Goal: Task Accomplishment & Management: Complete application form

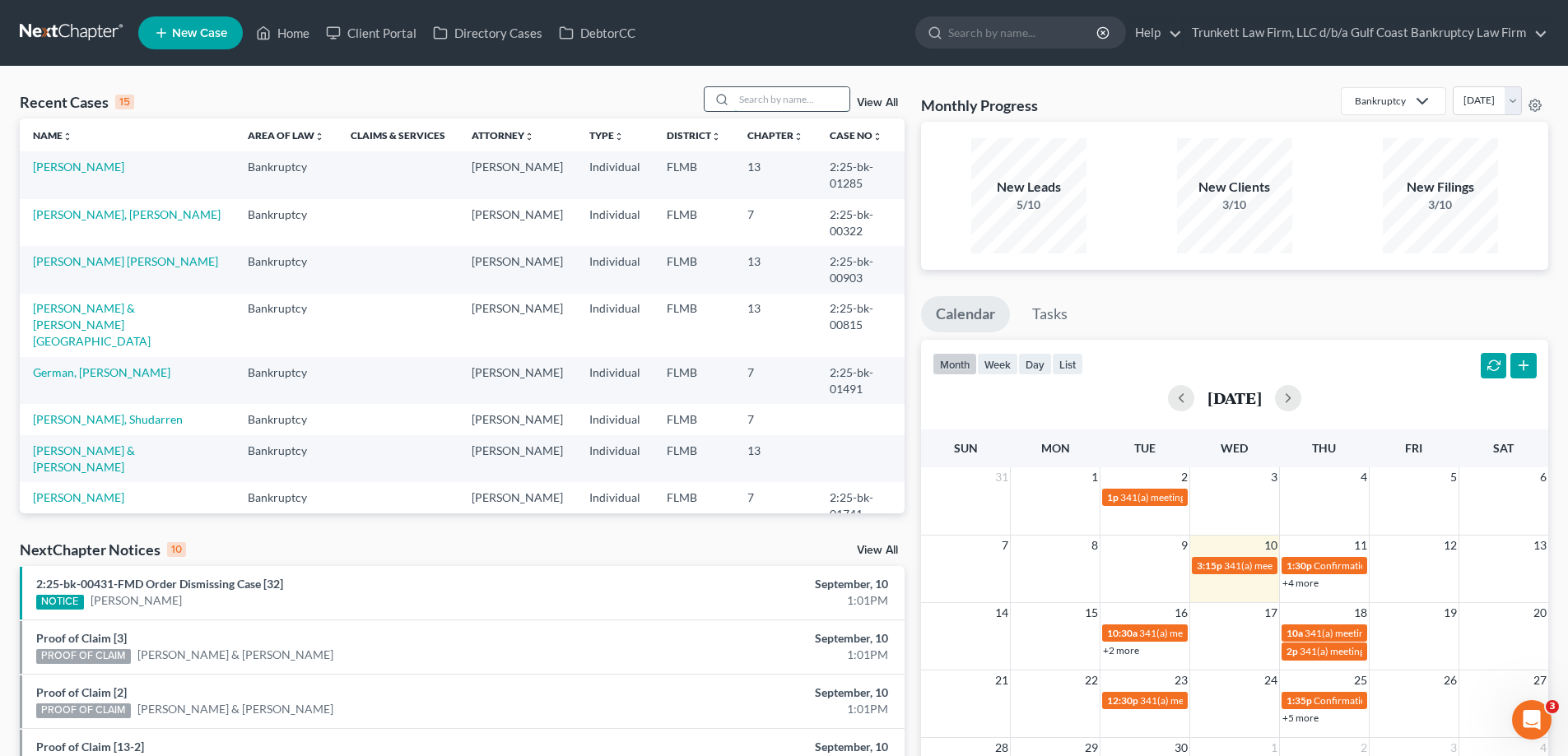
click at [756, 102] on input "search" at bounding box center [792, 99] width 115 height 24
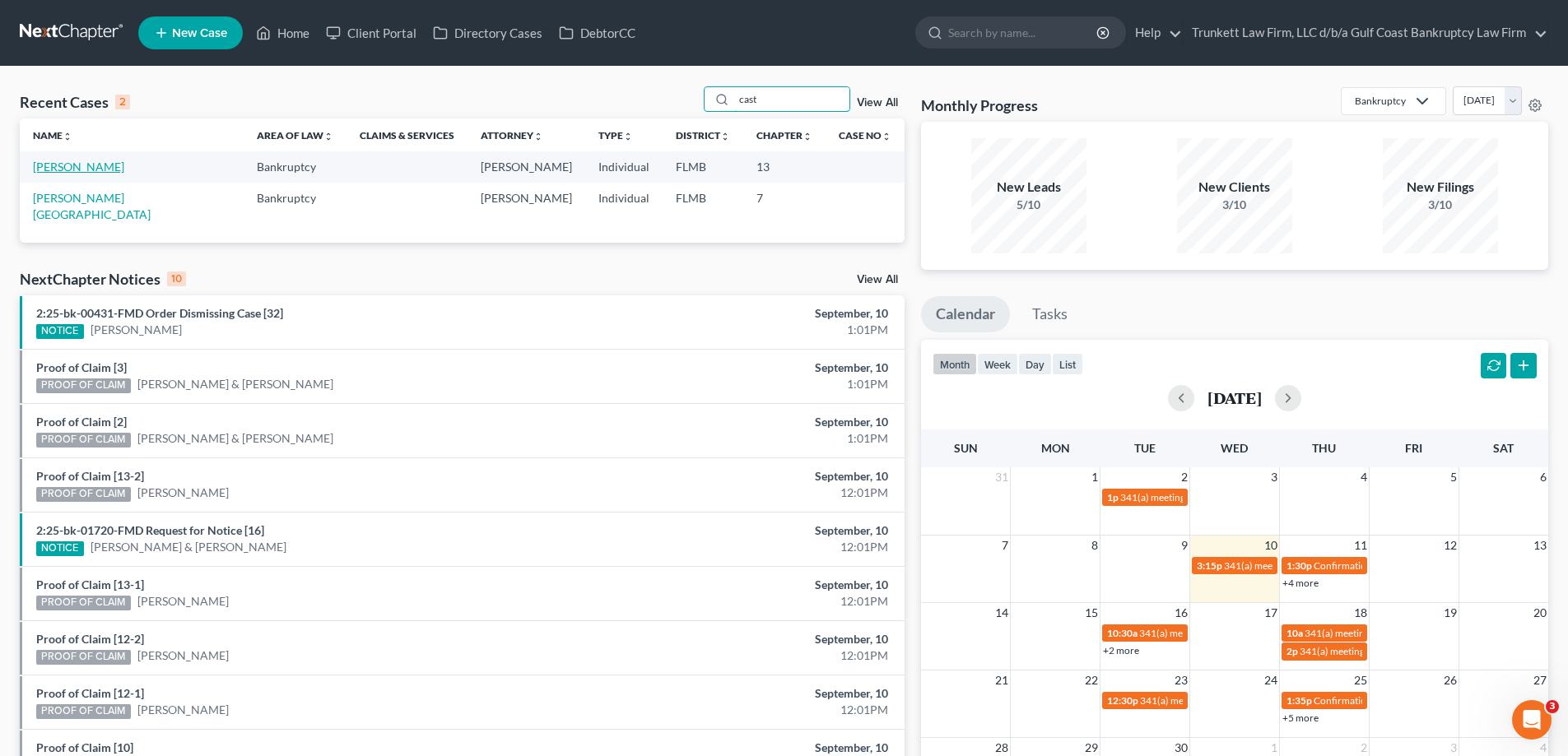
type input "cast"
click at [88, 163] on link "[PERSON_NAME]" at bounding box center [78, 166] width 91 height 14
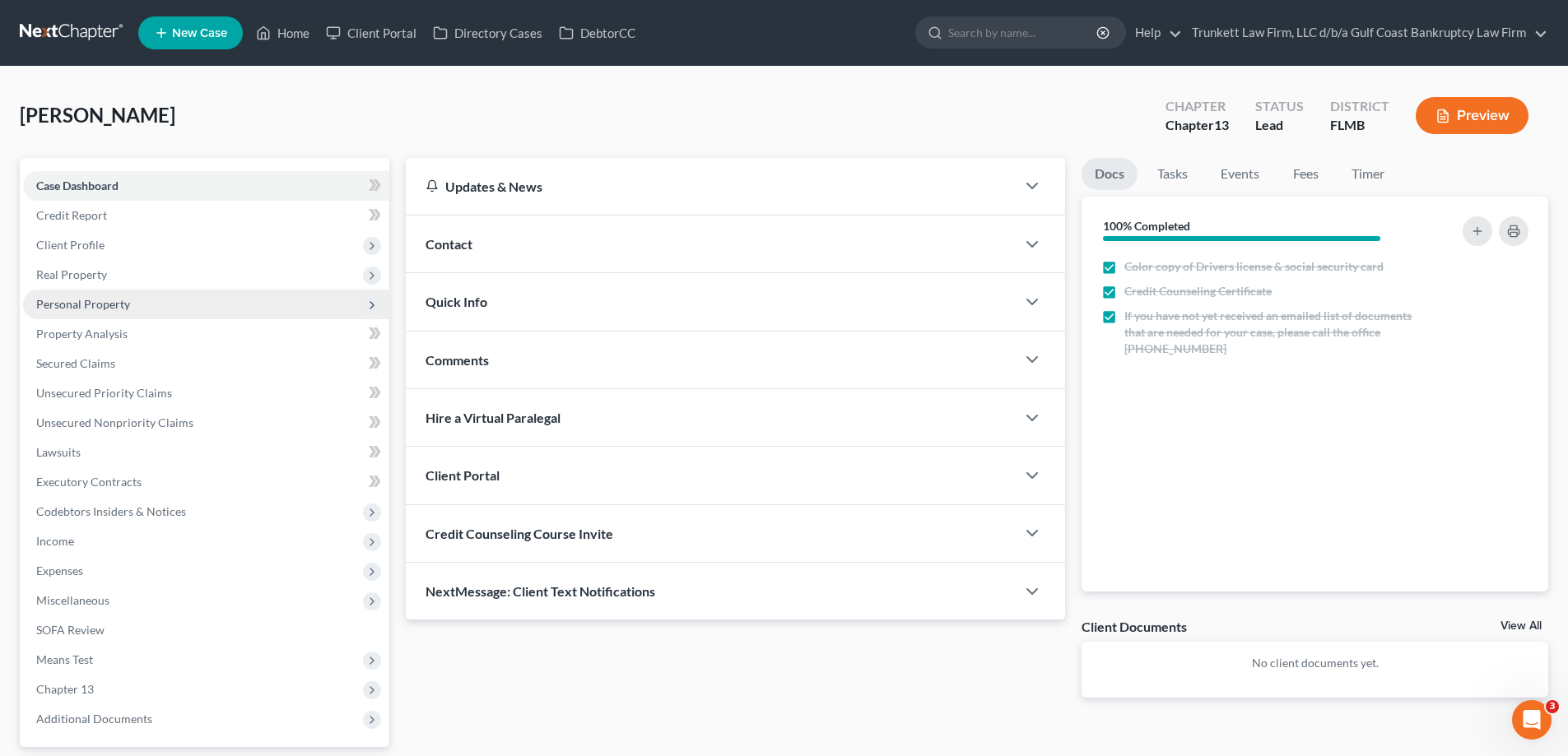
click at [100, 302] on span "Personal Property" at bounding box center [83, 304] width 94 height 14
click at [86, 280] on span "Real Property" at bounding box center [71, 274] width 71 height 14
click at [89, 289] on link "Properties Owned" at bounding box center [222, 304] width 333 height 29
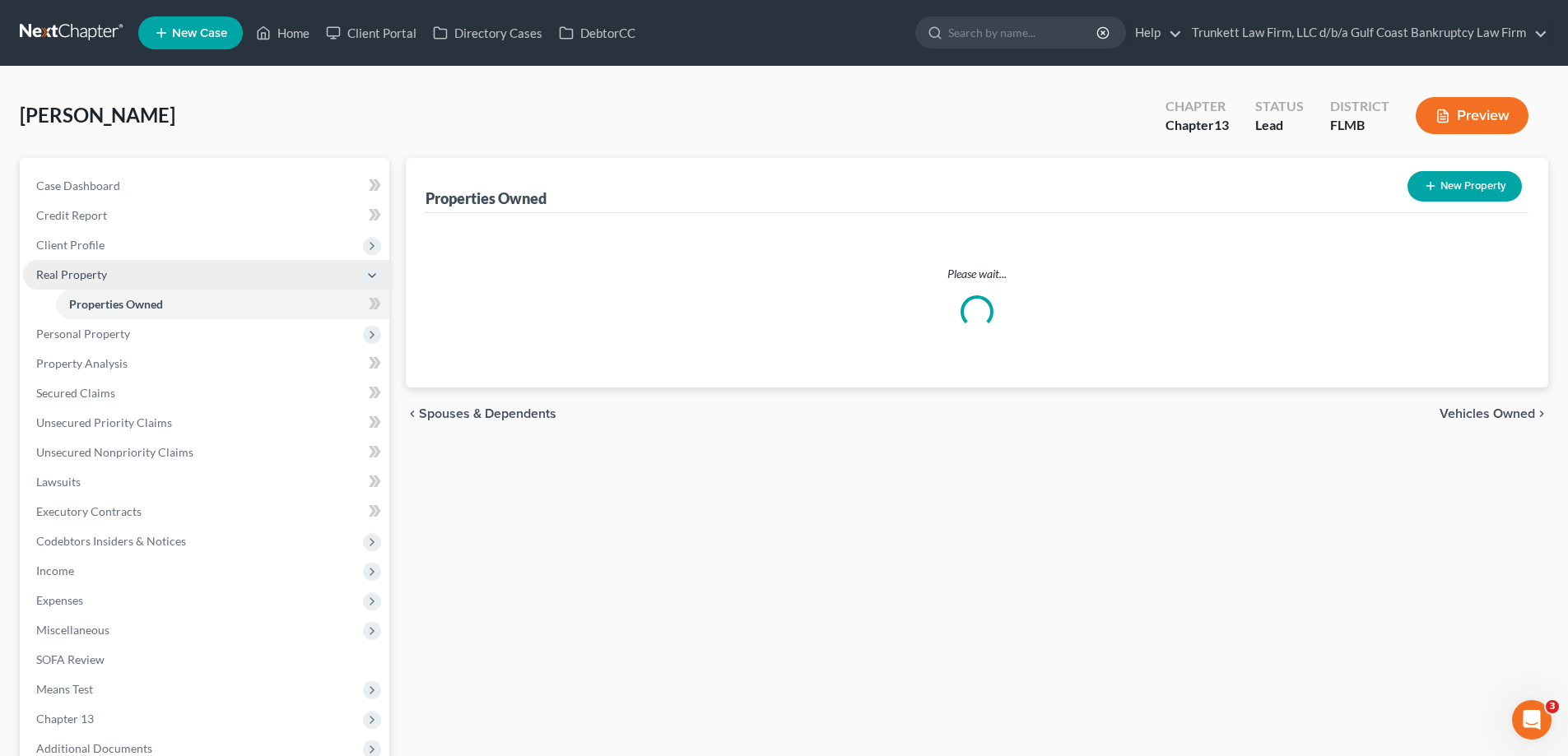
click at [88, 273] on span "Real Property" at bounding box center [71, 274] width 71 height 14
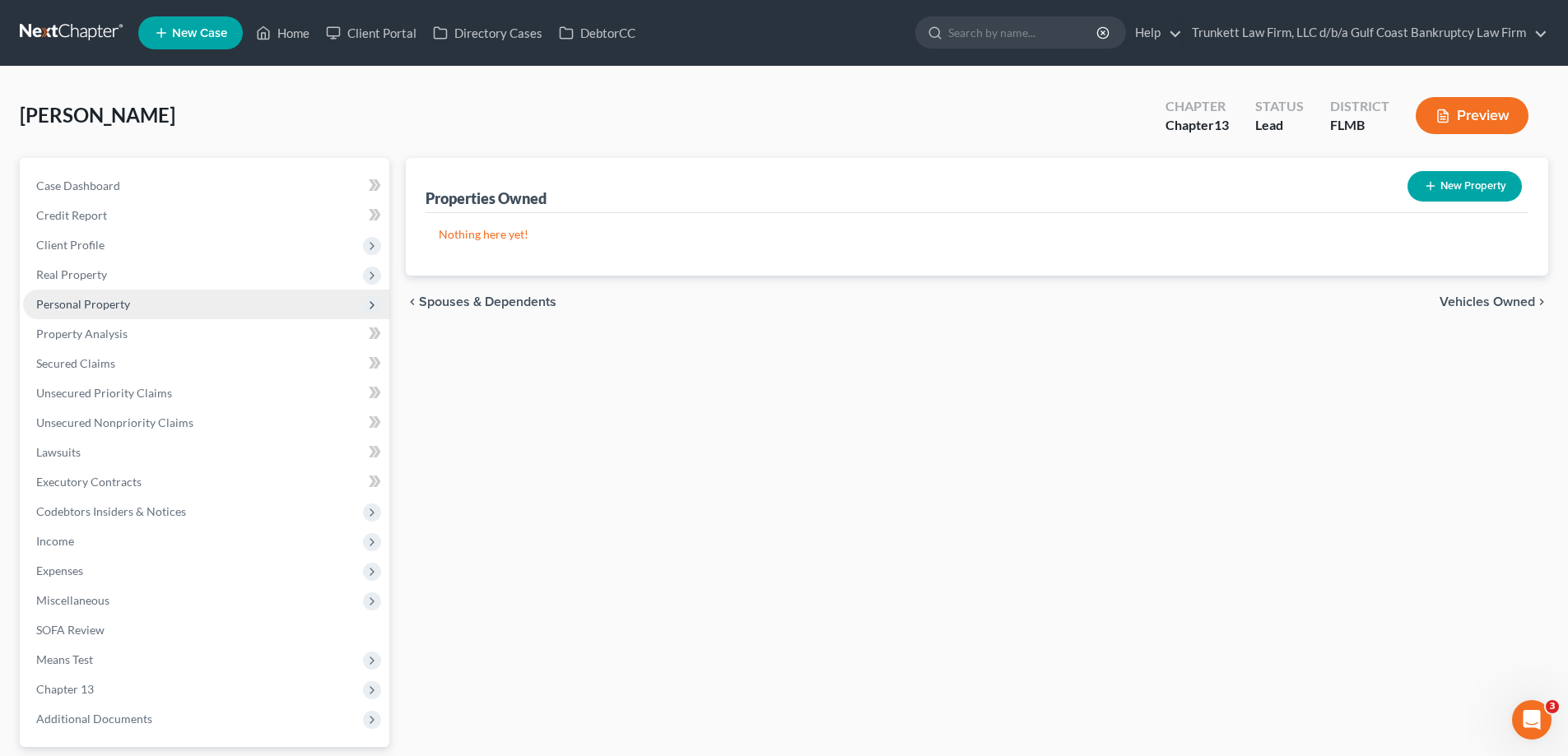
click at [107, 305] on span "Personal Property" at bounding box center [83, 304] width 94 height 14
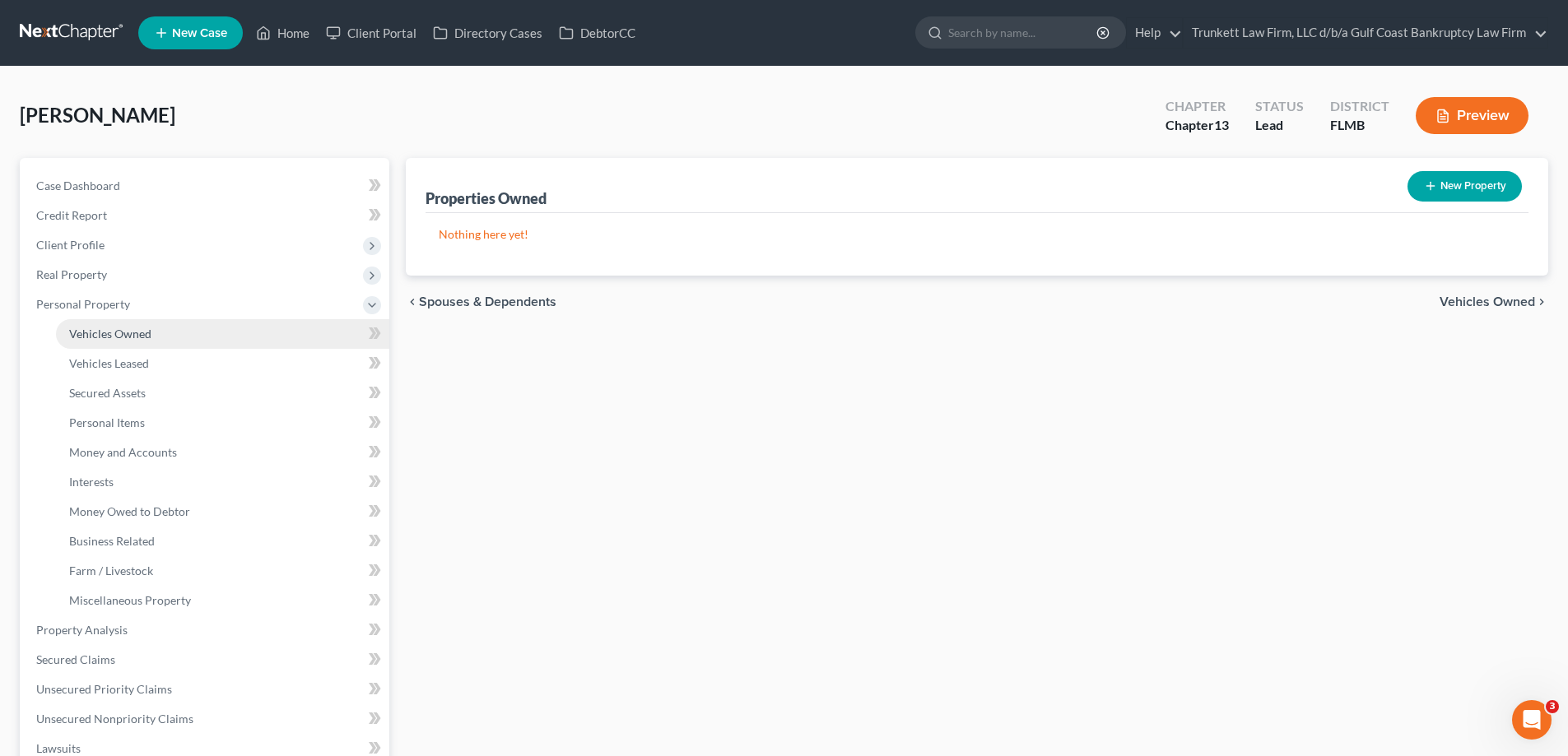
click at [125, 337] on span "Vehicles Owned" at bounding box center [109, 334] width 82 height 14
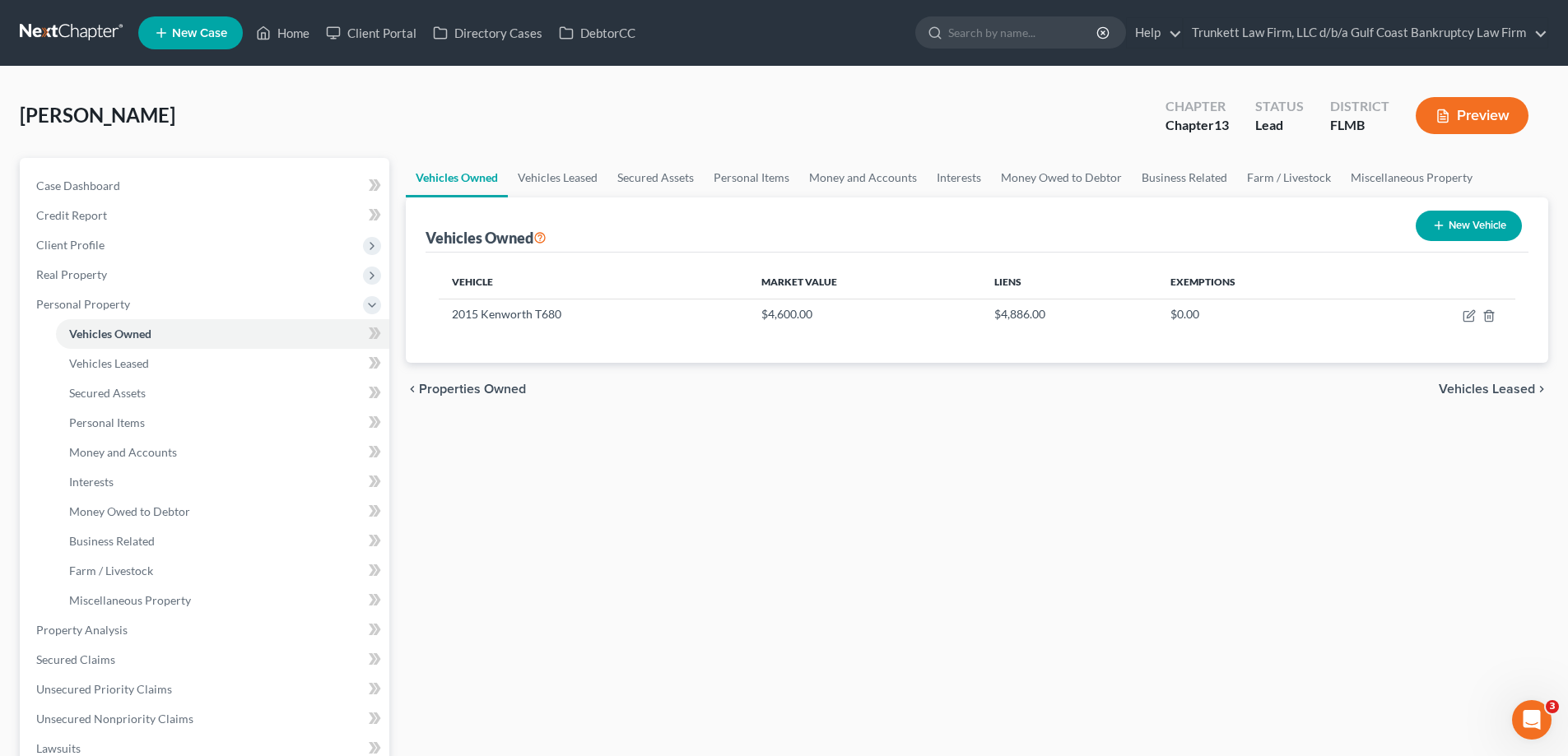
click at [1468, 217] on button "New Vehicle" at bounding box center [1468, 225] width 107 height 30
select select "0"
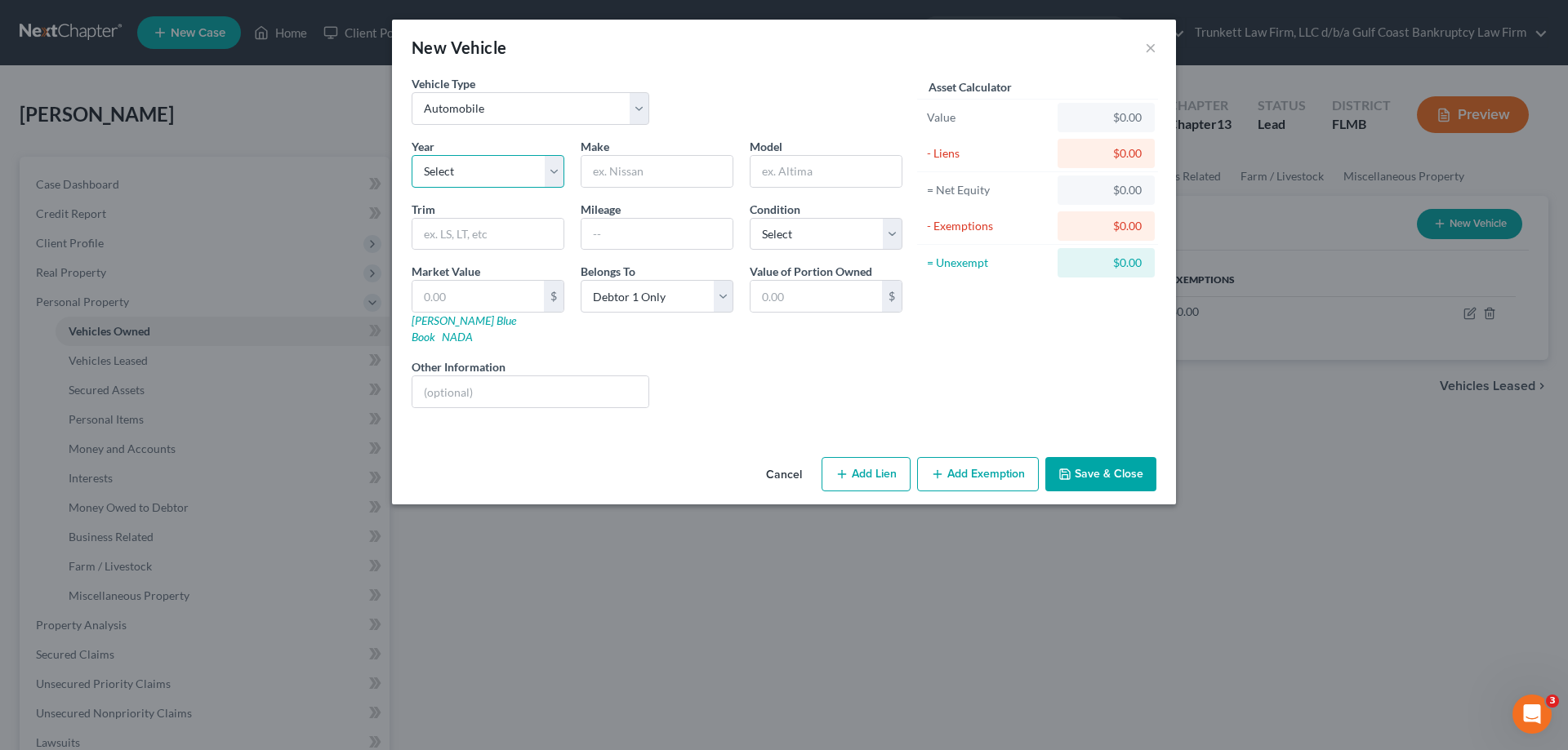
click at [486, 174] on select "Select 2026 2025 2024 2023 2022 2021 2020 2019 2018 2017 2016 2015 2014 2013 20…" at bounding box center [487, 171] width 152 height 33
select select "12"
click at [412, 155] on select "Select 2026 2025 2024 2023 2022 2021 2020 2019 2018 2017 2016 2015 2014 2013 20…" at bounding box center [487, 171] width 152 height 33
click at [673, 184] on input "text" at bounding box center [656, 171] width 151 height 31
type input "Ford"
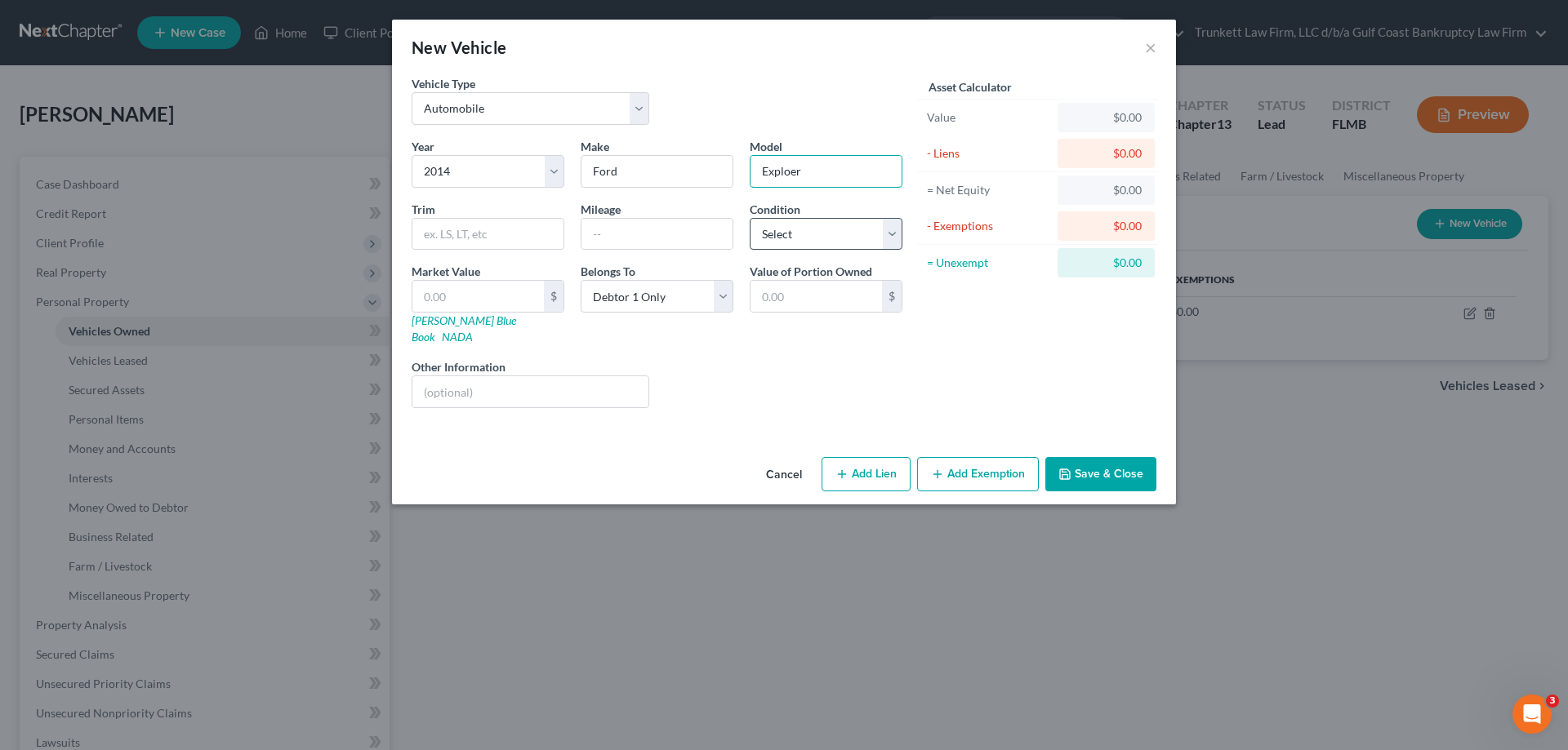
type input "Exploer"
click at [757, 236] on select "Select Excellent Very Good Good Fair Poor" at bounding box center [825, 234] width 152 height 33
select select "4"
click at [749, 218] on select "Select Excellent Very Good Good Fair Poor" at bounding box center [825, 234] width 152 height 33
click at [457, 299] on input "text" at bounding box center [478, 296] width 132 height 31
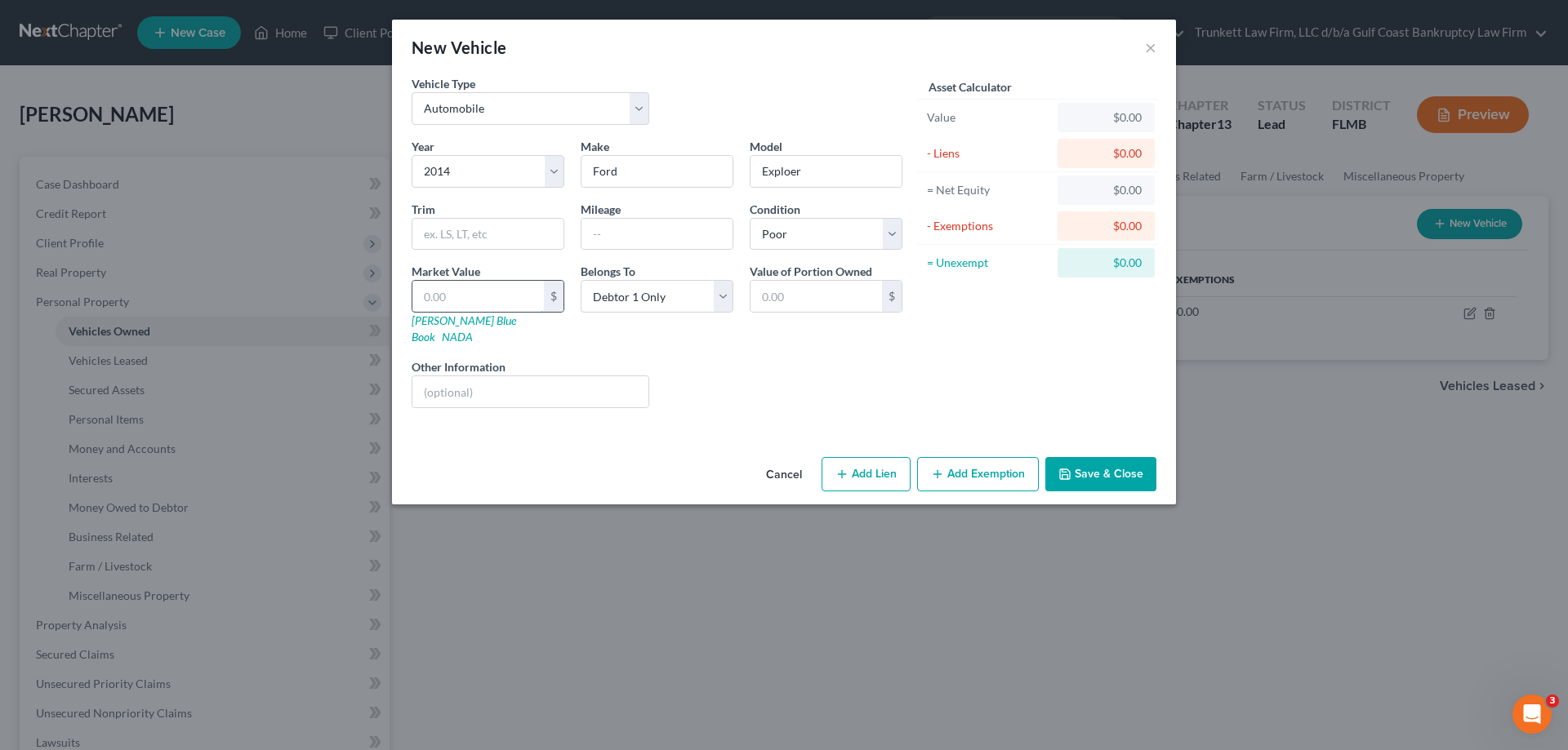
type input "4"
type input "4.00"
type input "40"
type input "40.00"
type input "400"
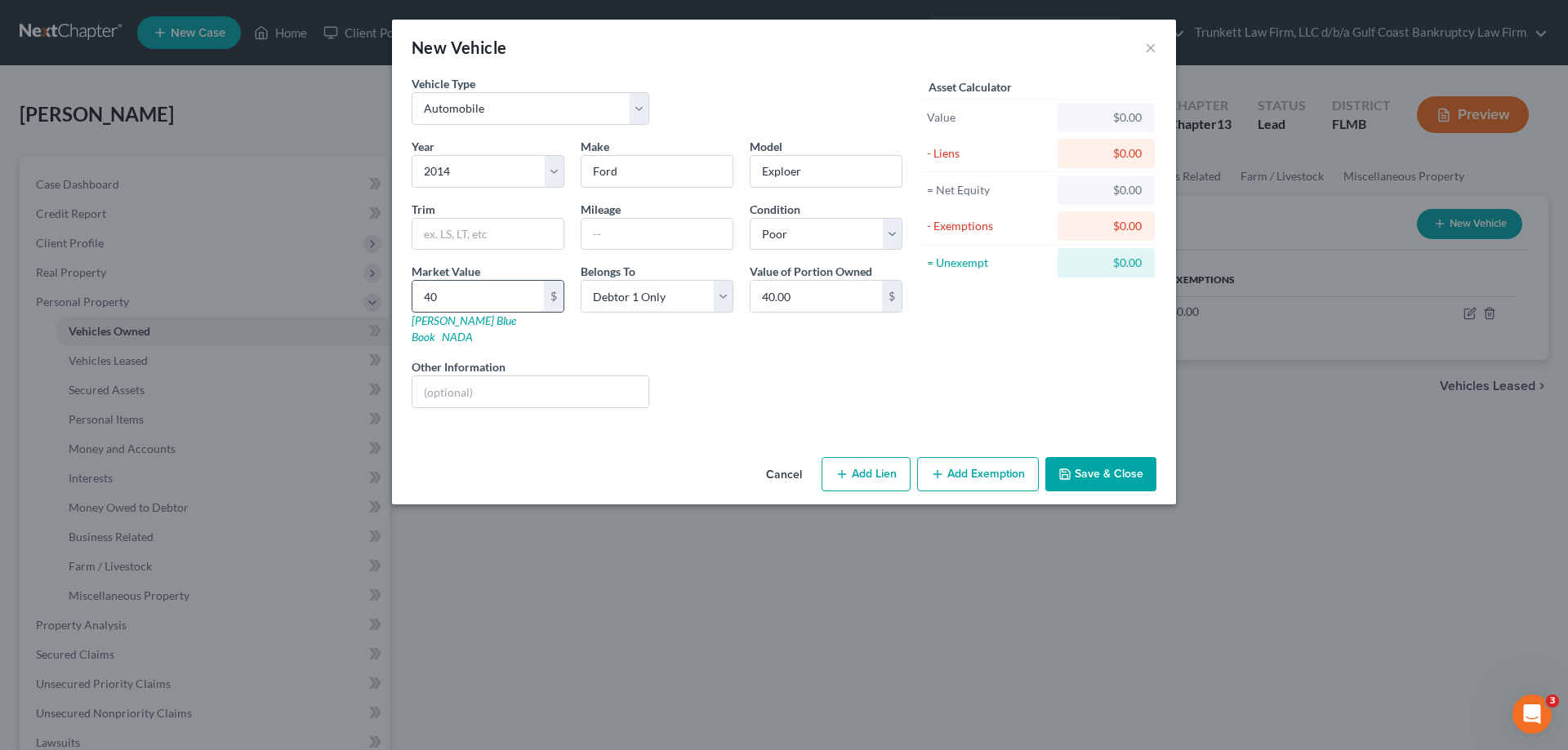
type input "400.00"
type input "4000"
type input "4,000.00"
type input "4,000"
click at [1002, 457] on button "Add Exemption" at bounding box center [978, 474] width 122 height 35
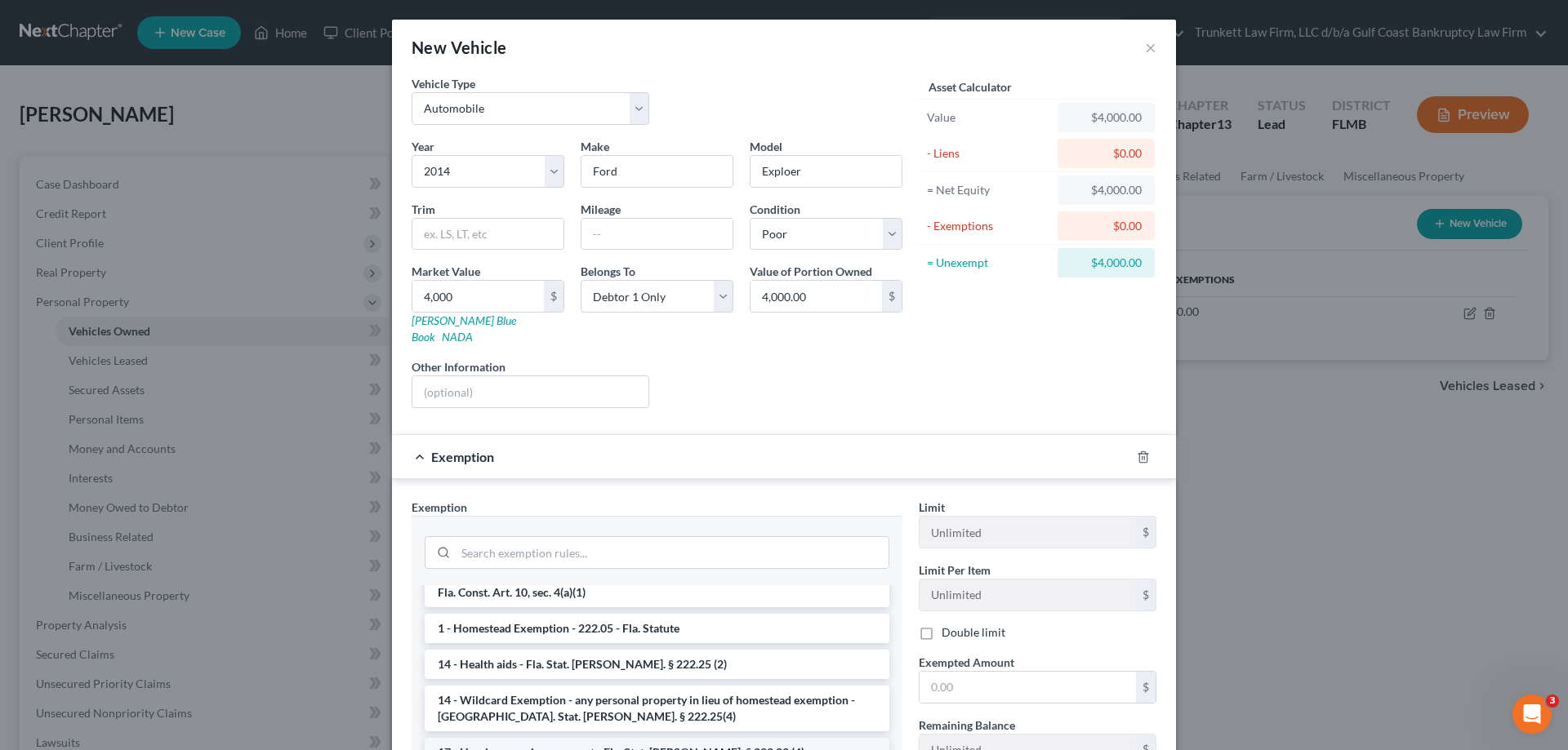
scroll to position [326, 0]
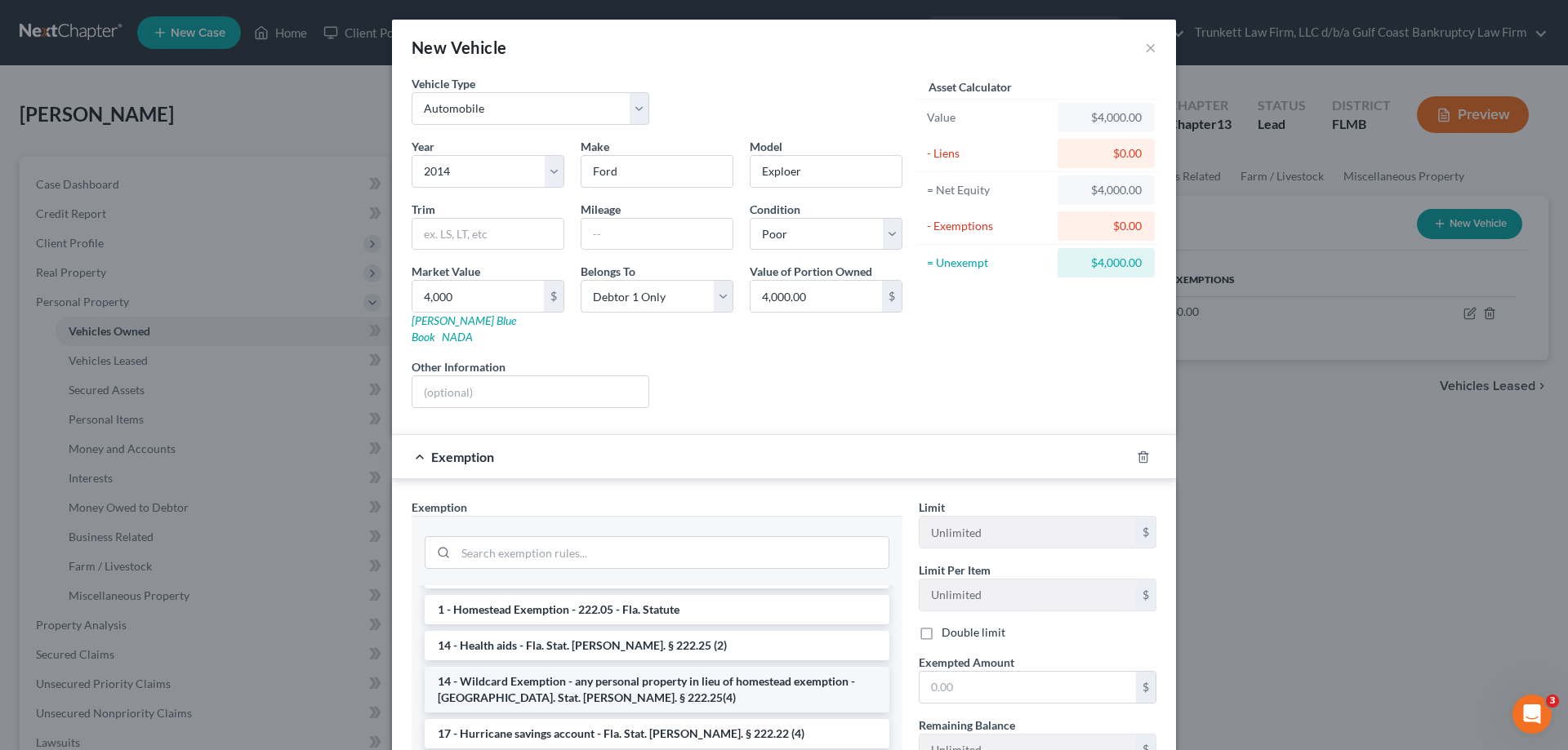
click at [629, 667] on li "14 - Wildcard Exemption - any personal property in lieu of homestead exemption …" at bounding box center [657, 689] width 465 height 46
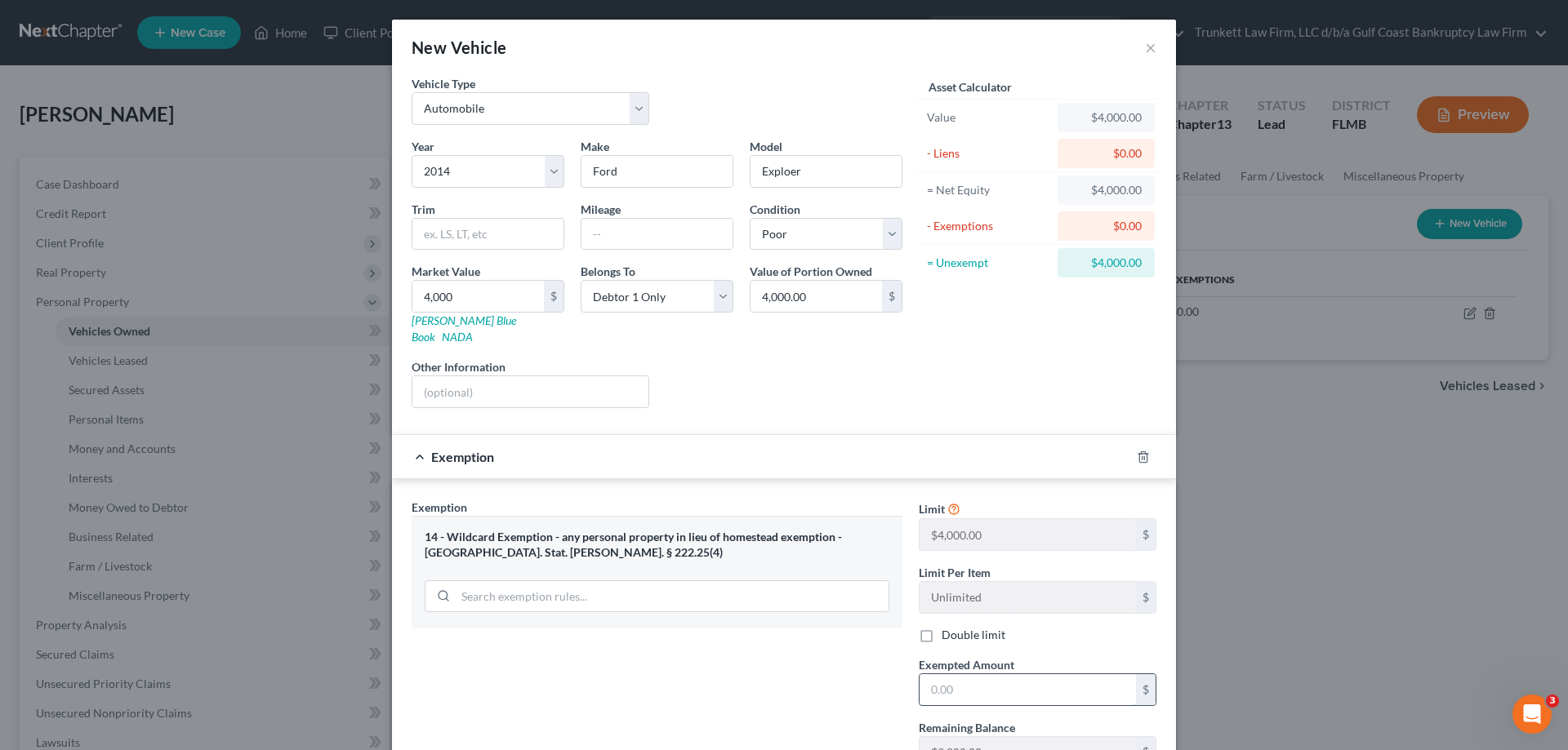
click at [972, 674] on input "text" at bounding box center [1027, 689] width 216 height 31
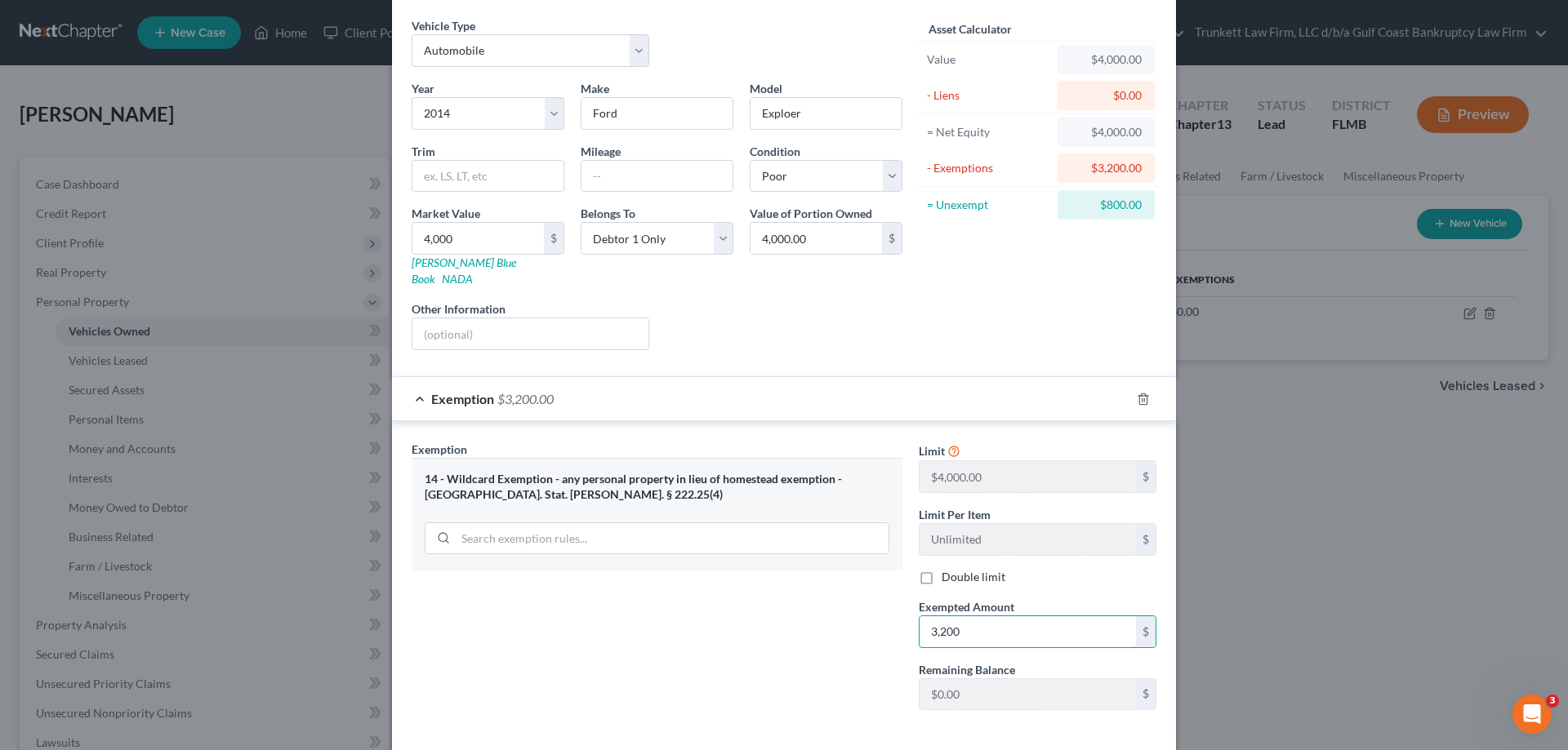
scroll to position [119, 0]
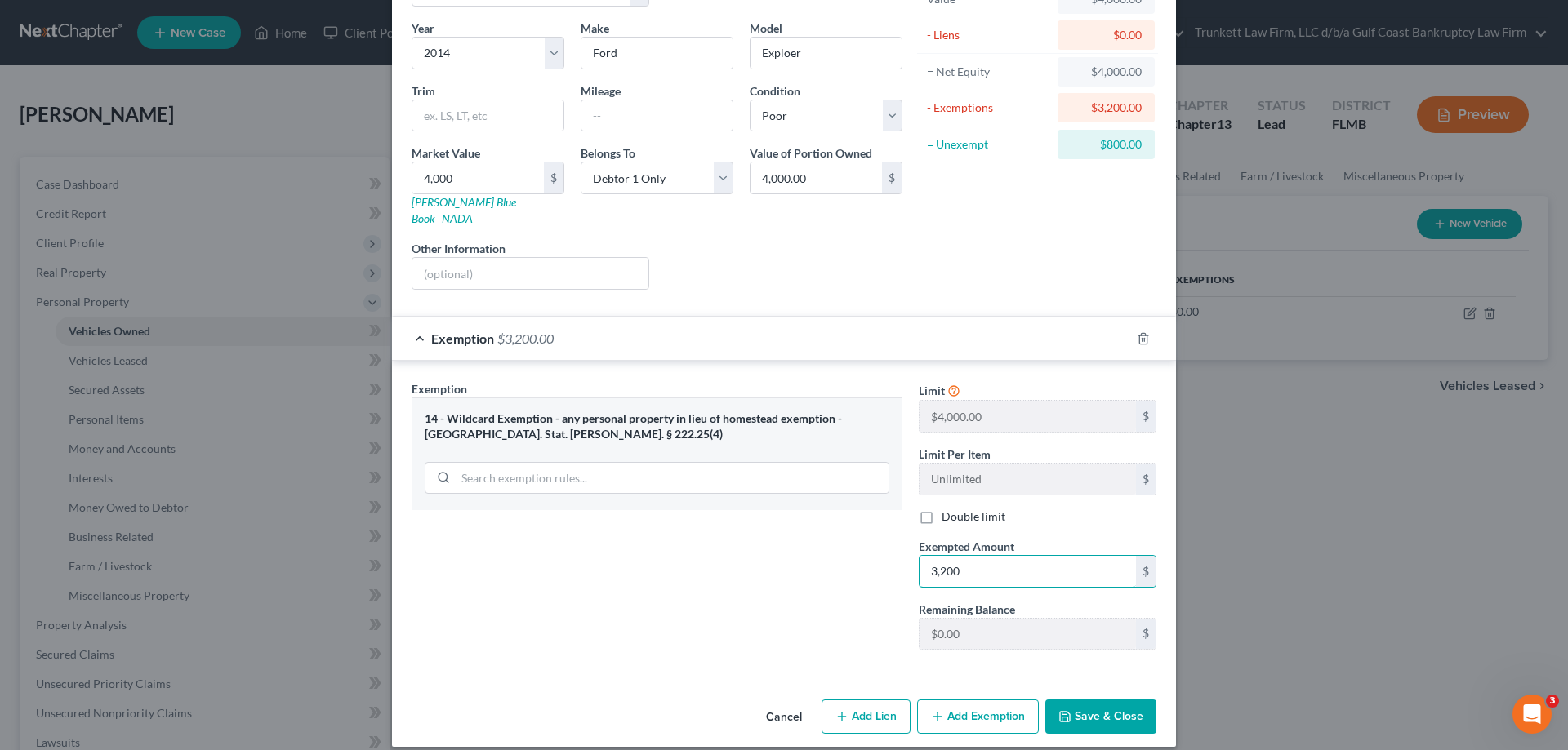
type input "3,200"
click at [1095, 703] on button "Save & Close" at bounding box center [1100, 716] width 111 height 35
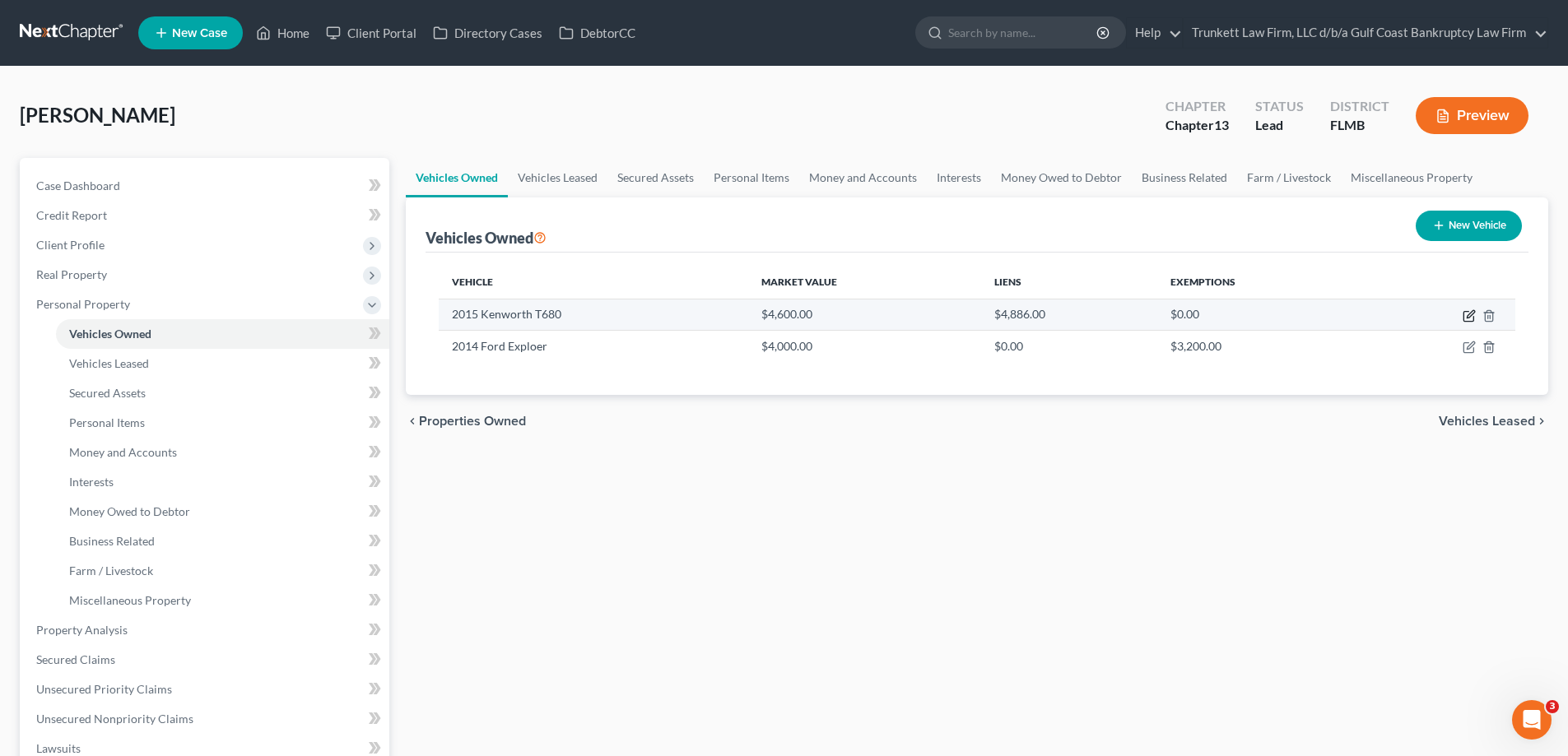
click at [1473, 315] on icon "button" at bounding box center [1469, 316] width 13 height 13
select select "0"
select select "11"
select select "3"
select select "0"
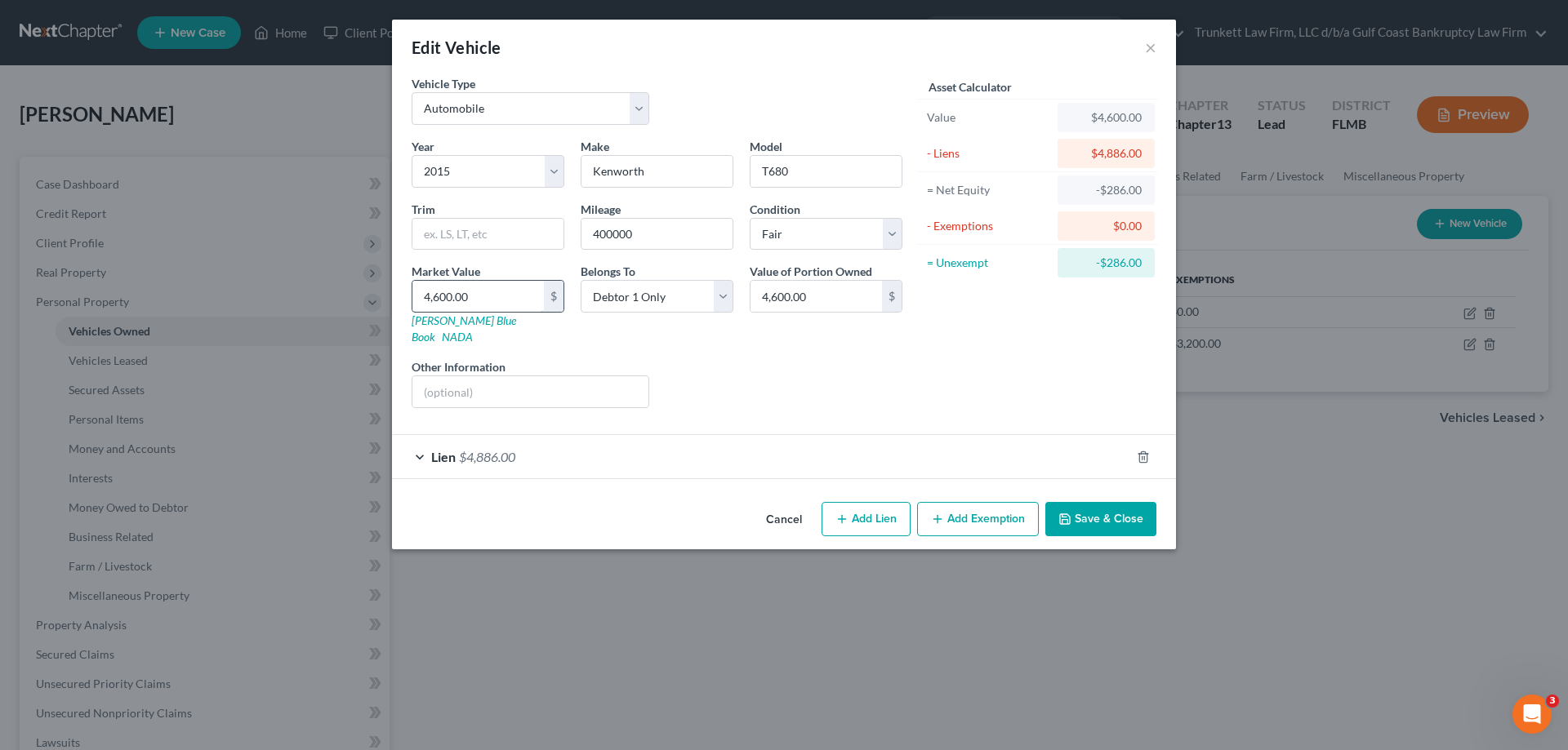
click at [453, 284] on input "4,600.00" at bounding box center [478, 296] width 132 height 31
type input "3"
type input "3.00"
type input "30"
type input "30.00"
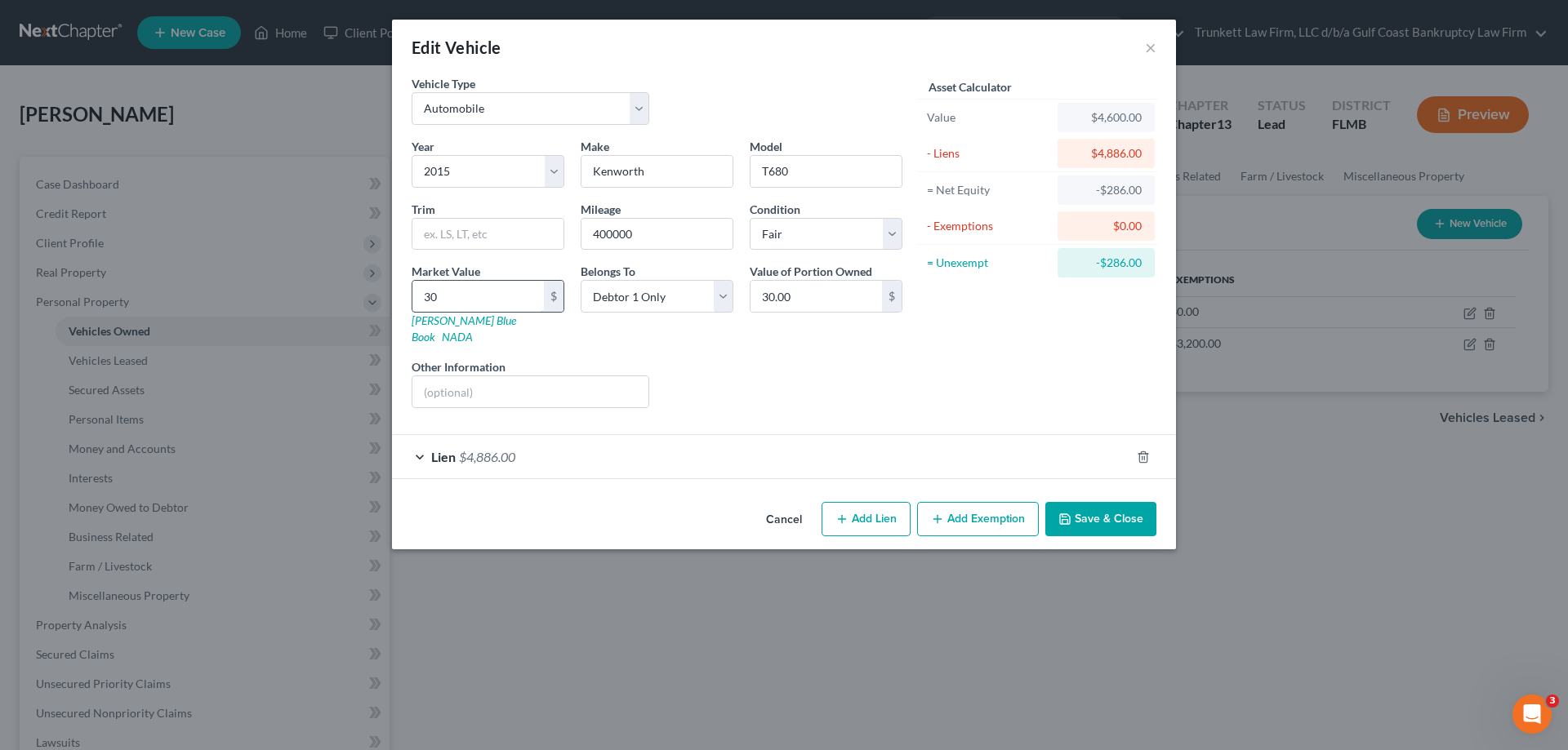
type input "300"
type input "300.00"
type input "3000"
type input "3,000.00"
type input "3,0000"
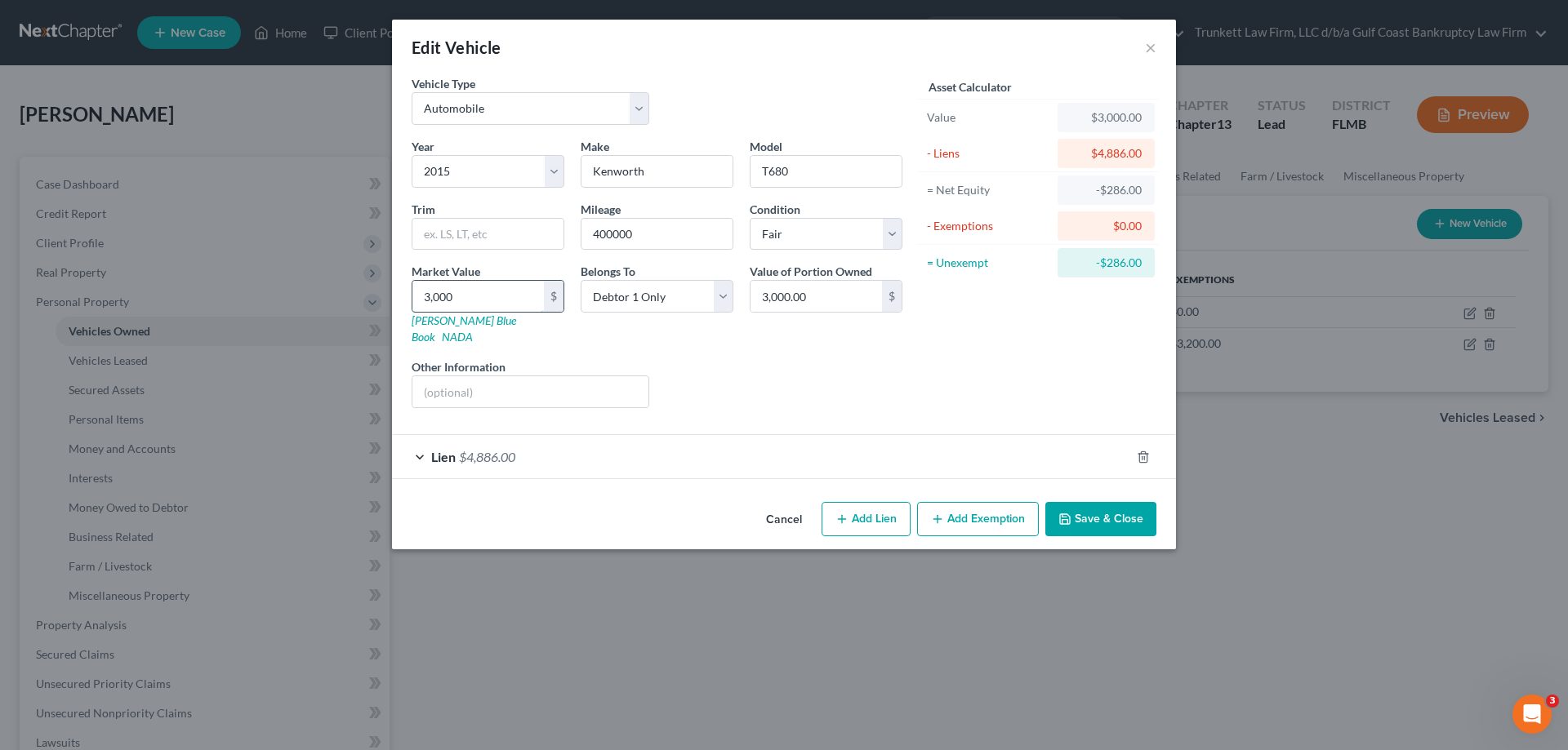
type input "30,000.00"
type input "30,000"
click at [506, 449] on span "$4,886.00" at bounding box center [487, 456] width 56 height 16
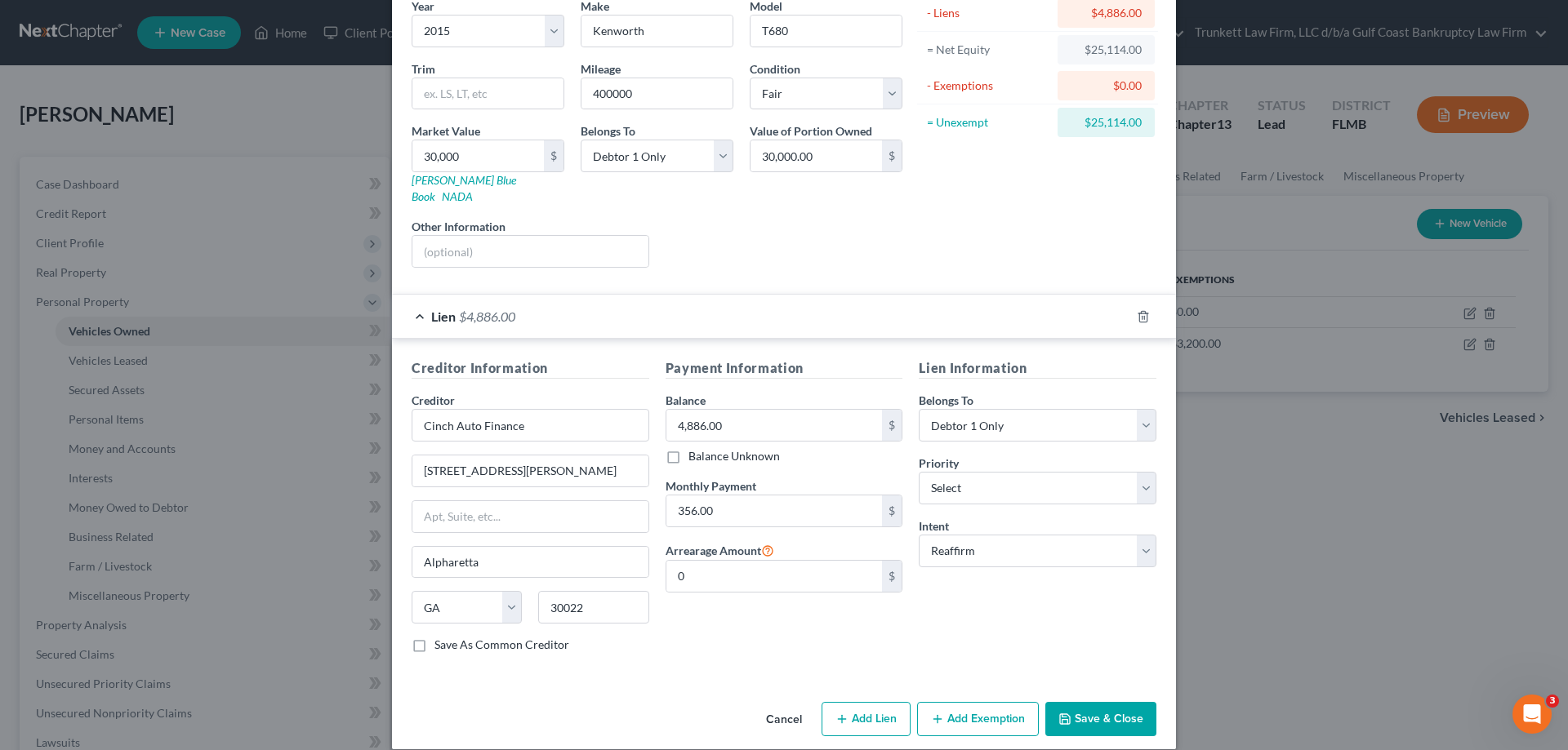
scroll to position [143, 0]
click at [1139, 311] on polyline "button" at bounding box center [1143, 311] width 9 height 0
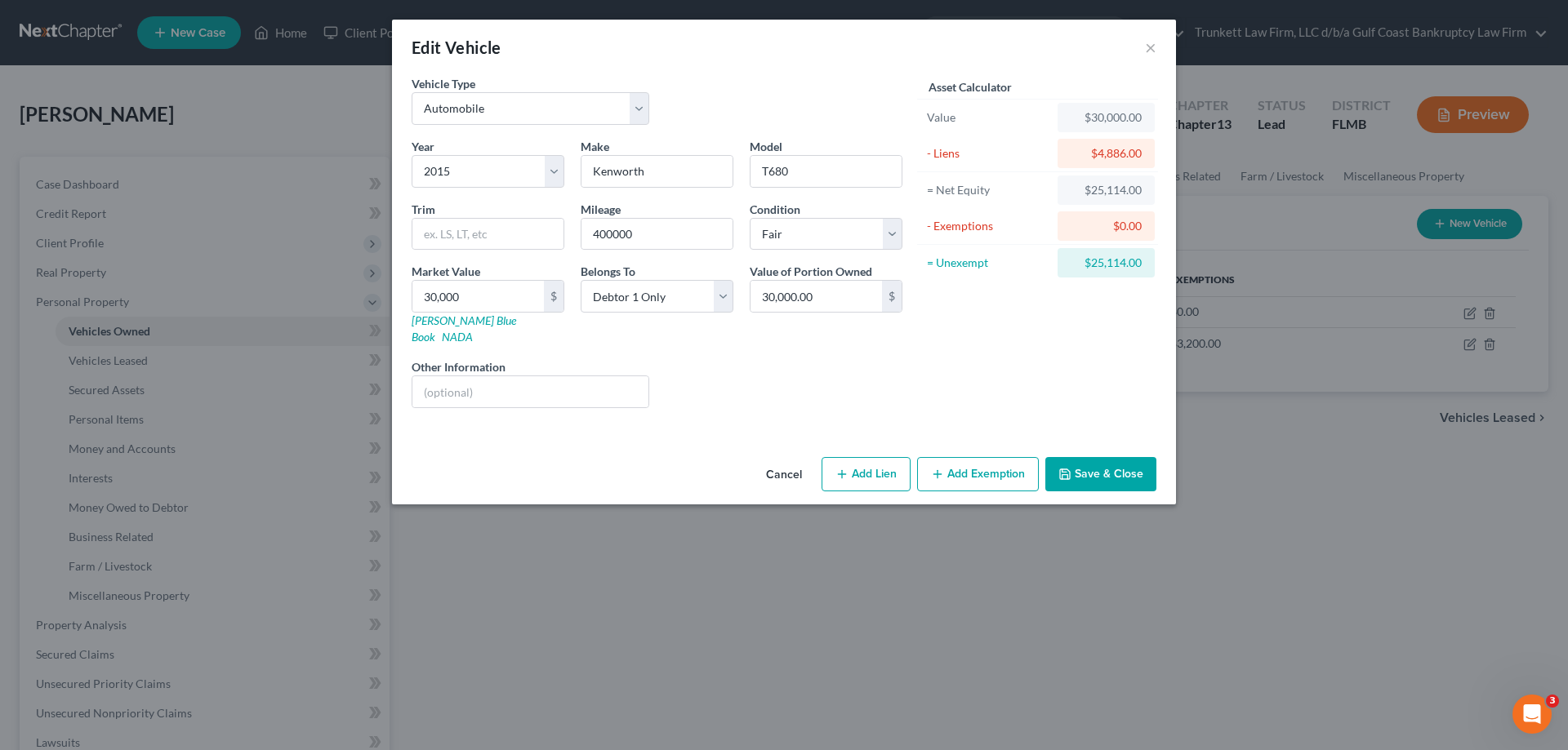
scroll to position [0, 0]
click at [1110, 459] on button "Save & Close" at bounding box center [1100, 474] width 111 height 35
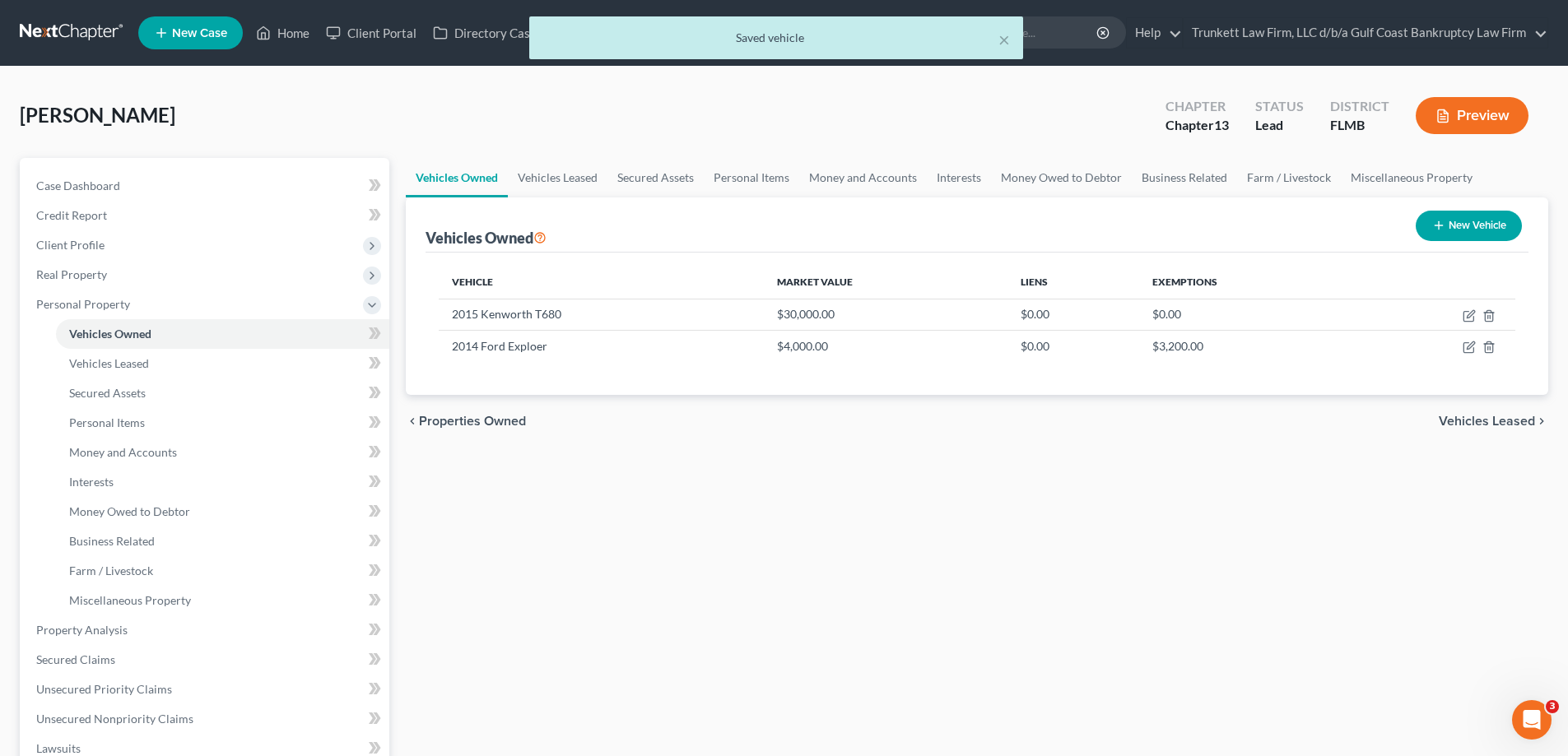
click at [1475, 220] on button "New Vehicle" at bounding box center [1468, 225] width 107 height 30
select select "0"
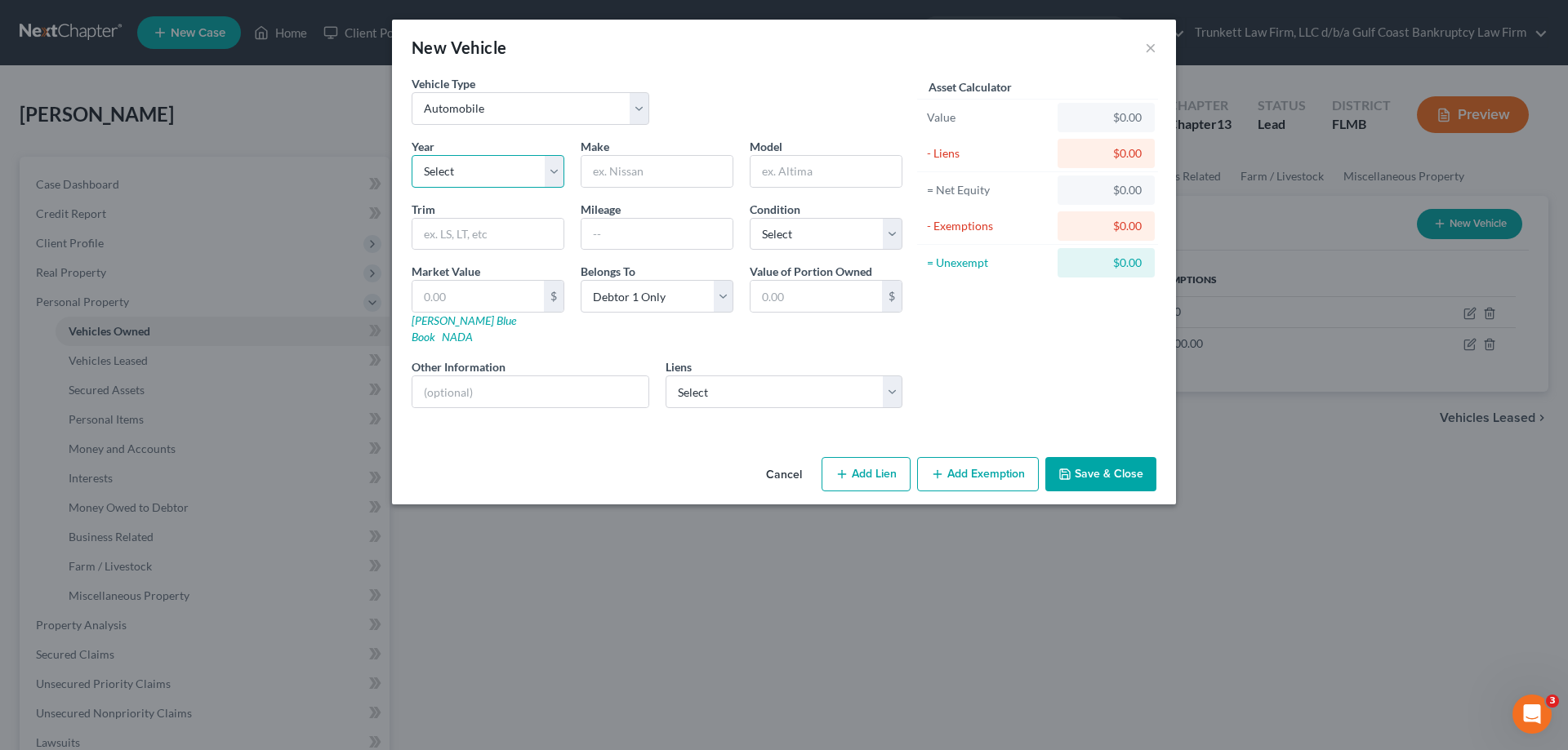
click at [551, 168] on select "Select 2026 2025 2024 2023 2022 2021 2020 2019 2018 2017 2016 2015 2014 2013 20…" at bounding box center [487, 171] width 152 height 33
select select "11"
click at [412, 155] on select "Select 2026 2025 2024 2023 2022 2021 2020 2019 2018 2017 2016 2015 2014 2013 20…" at bounding box center [487, 171] width 152 height 33
click at [672, 166] on input "text" at bounding box center [656, 171] width 151 height 31
type input "h"
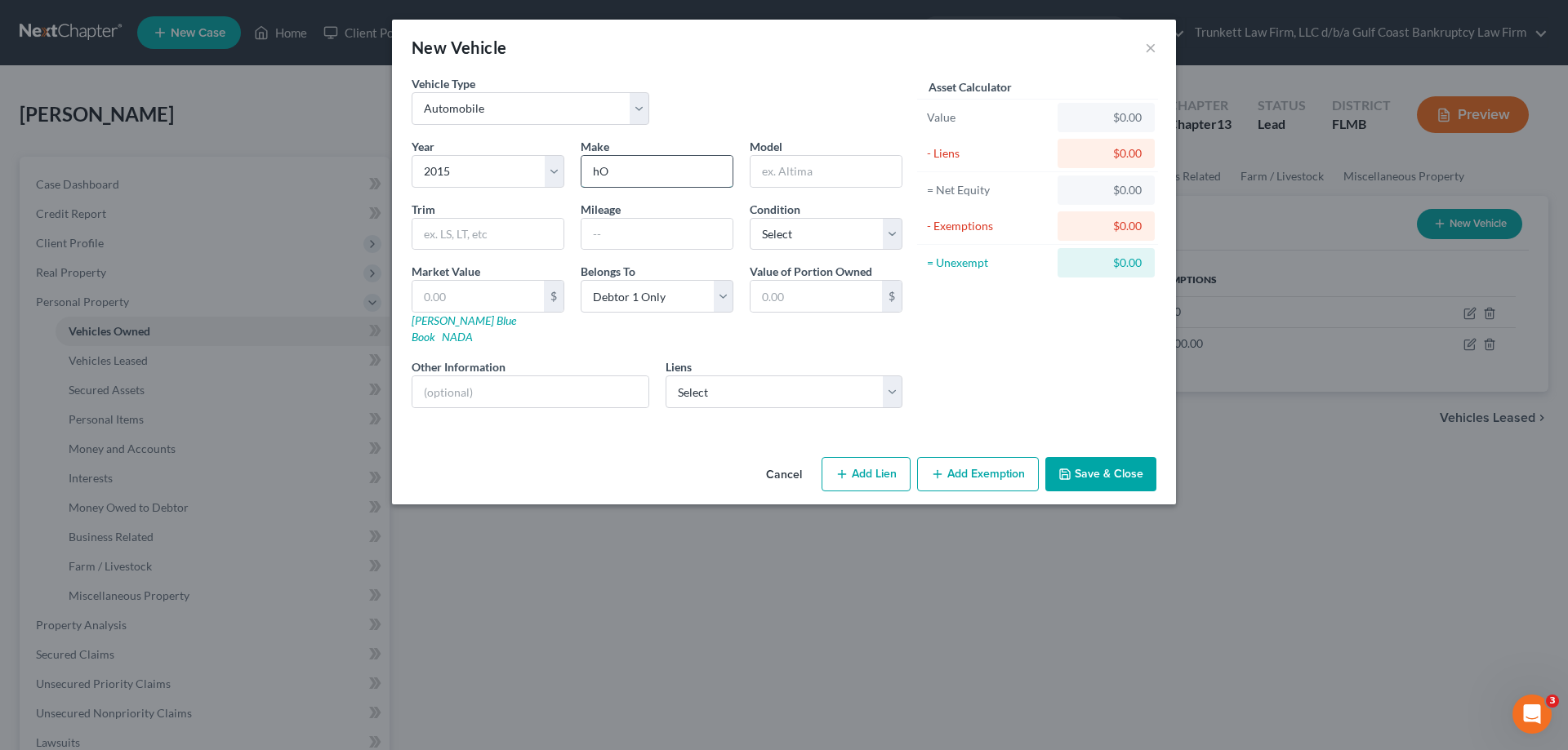
type input "h"
type input "Honda"
type input "Accord"
click at [884, 460] on button "Add Lien" at bounding box center [865, 474] width 89 height 35
select select "0"
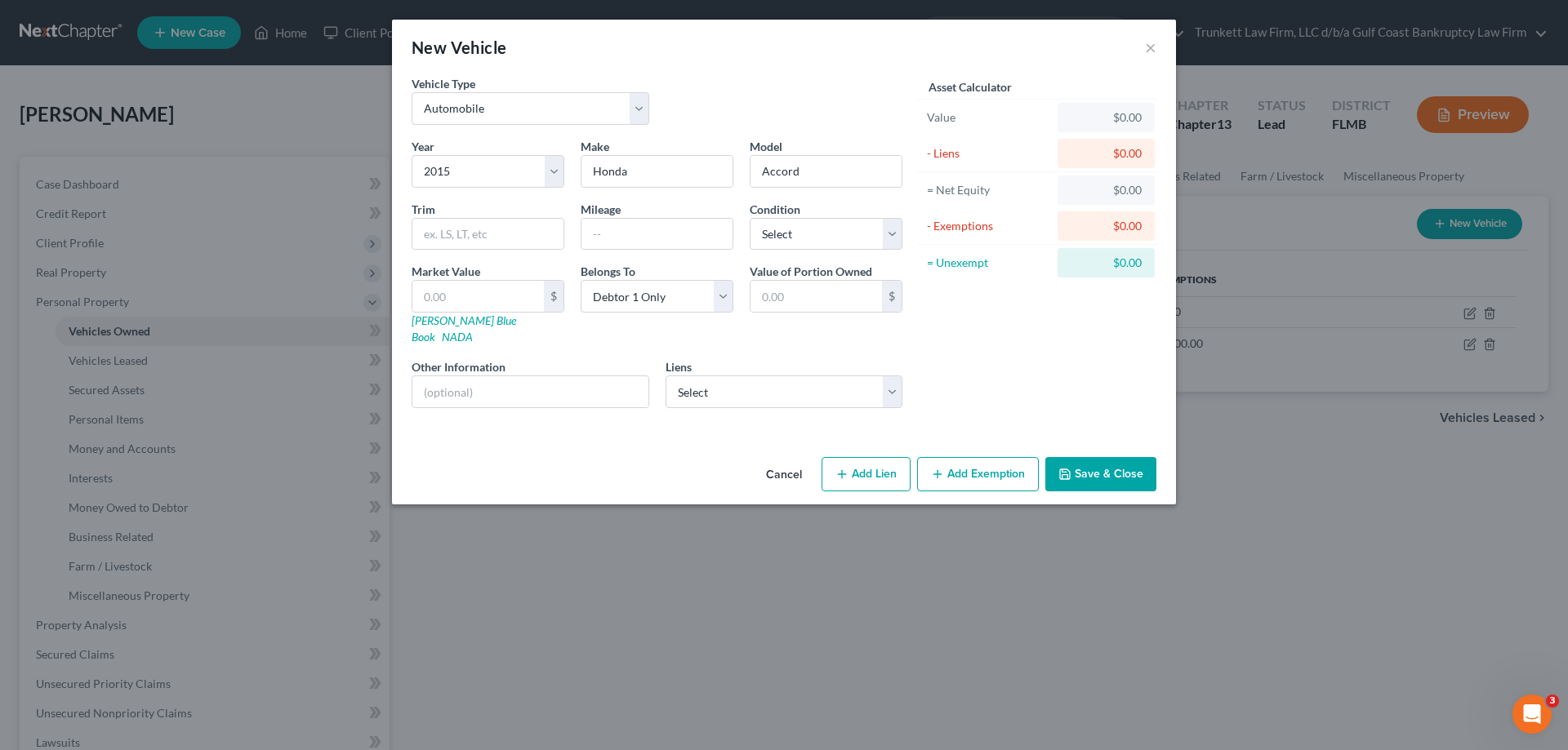
select select "0"
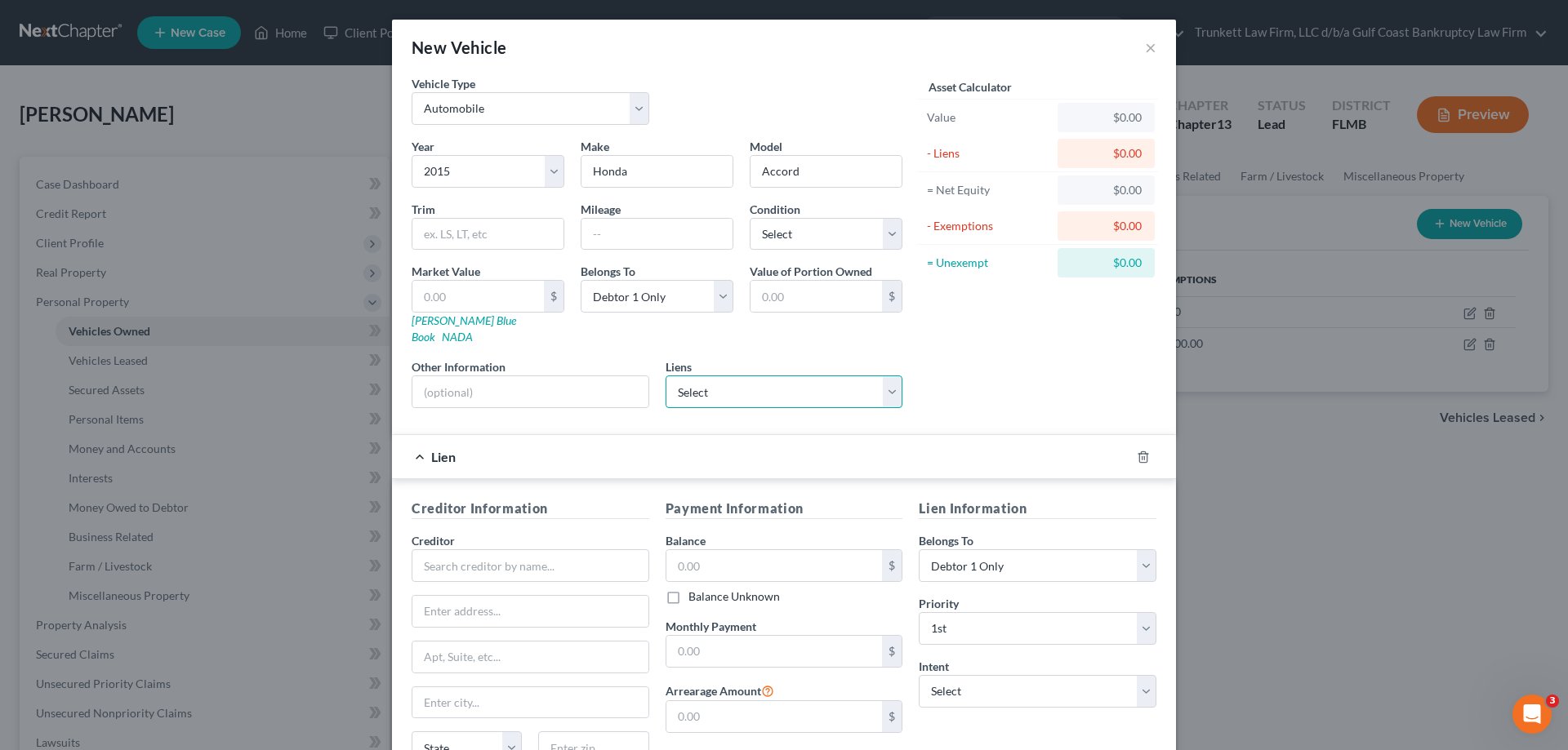
click at [813, 376] on select "Select Cinch Auto Finance - $4,886.00" at bounding box center [784, 392] width 238 height 33
select select "10"
select select "0"
select select "2"
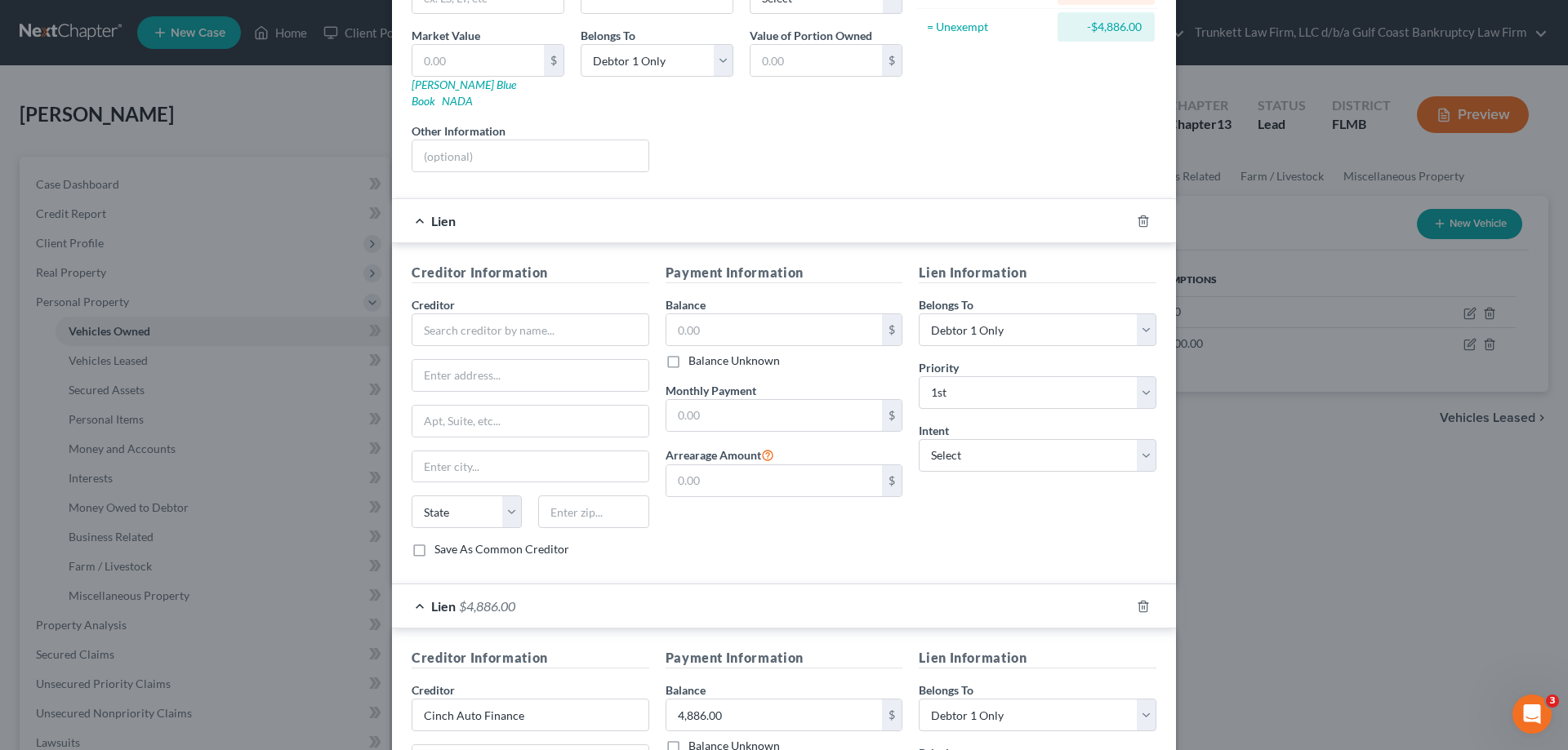
scroll to position [245, 0]
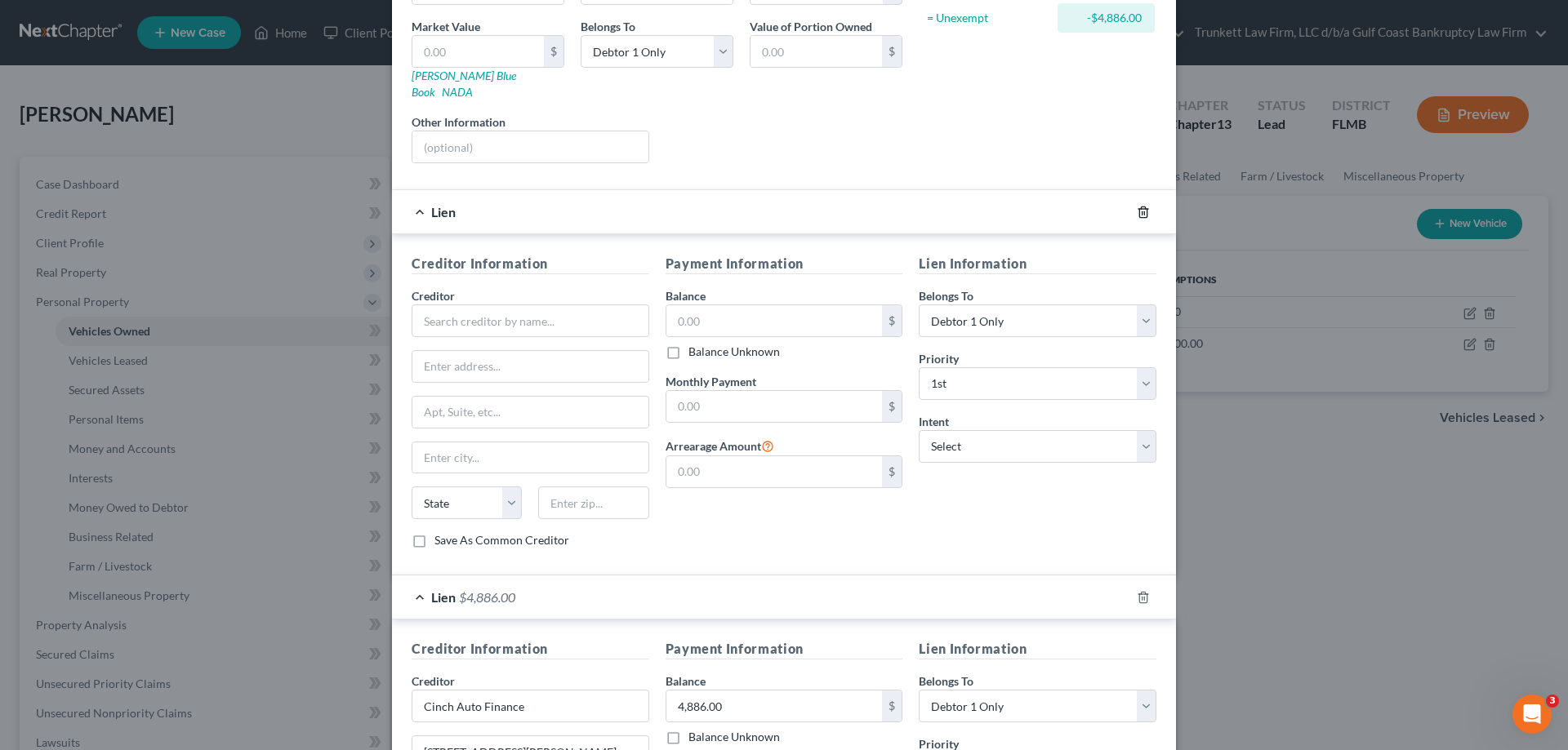
click at [1137, 206] on icon "button" at bounding box center [1143, 212] width 13 height 13
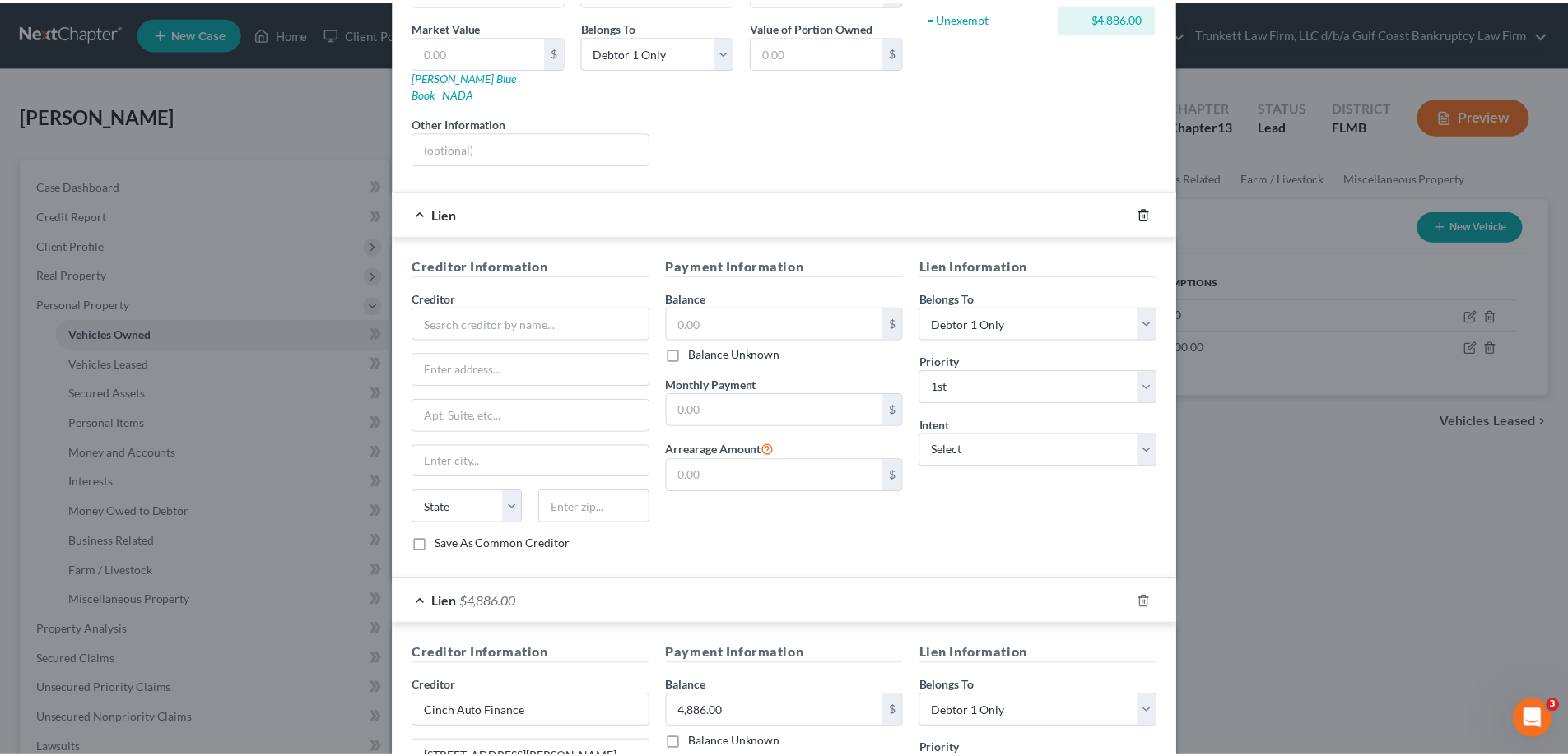
scroll to position [144, 0]
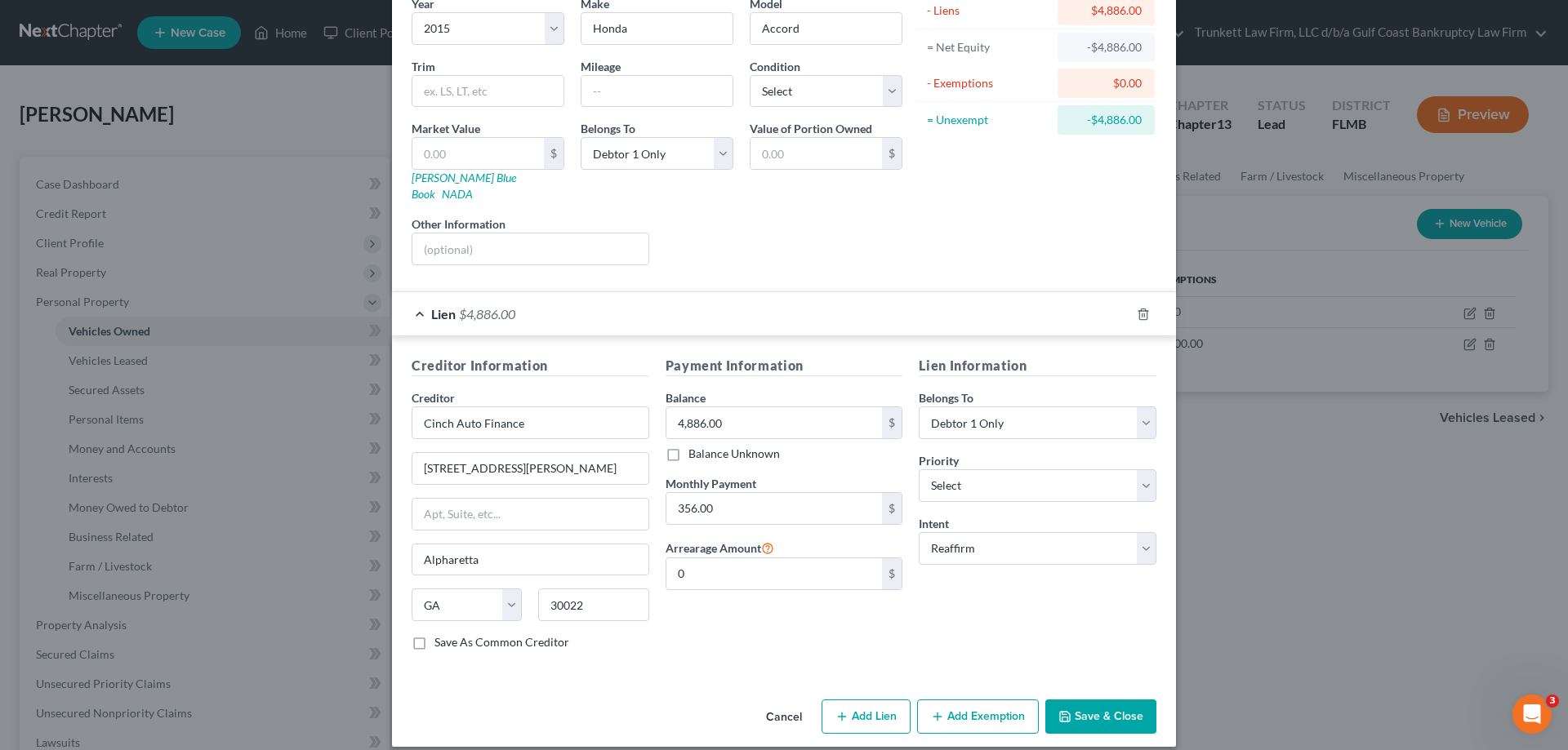
click at [1125, 700] on button "Save & Close" at bounding box center [1100, 716] width 111 height 35
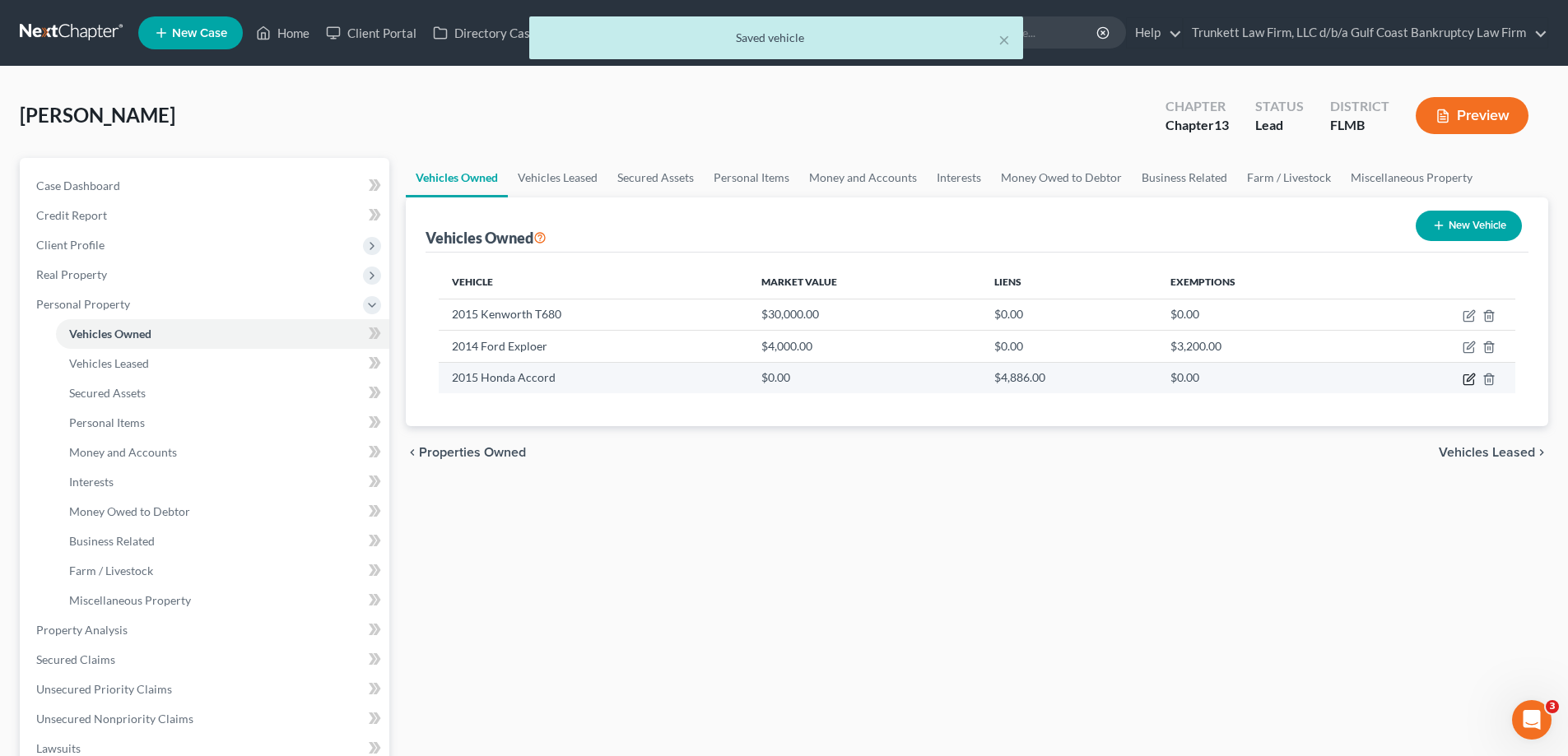
click at [1466, 381] on icon "button" at bounding box center [1470, 377] width 8 height 8
select select "0"
select select "11"
select select "0"
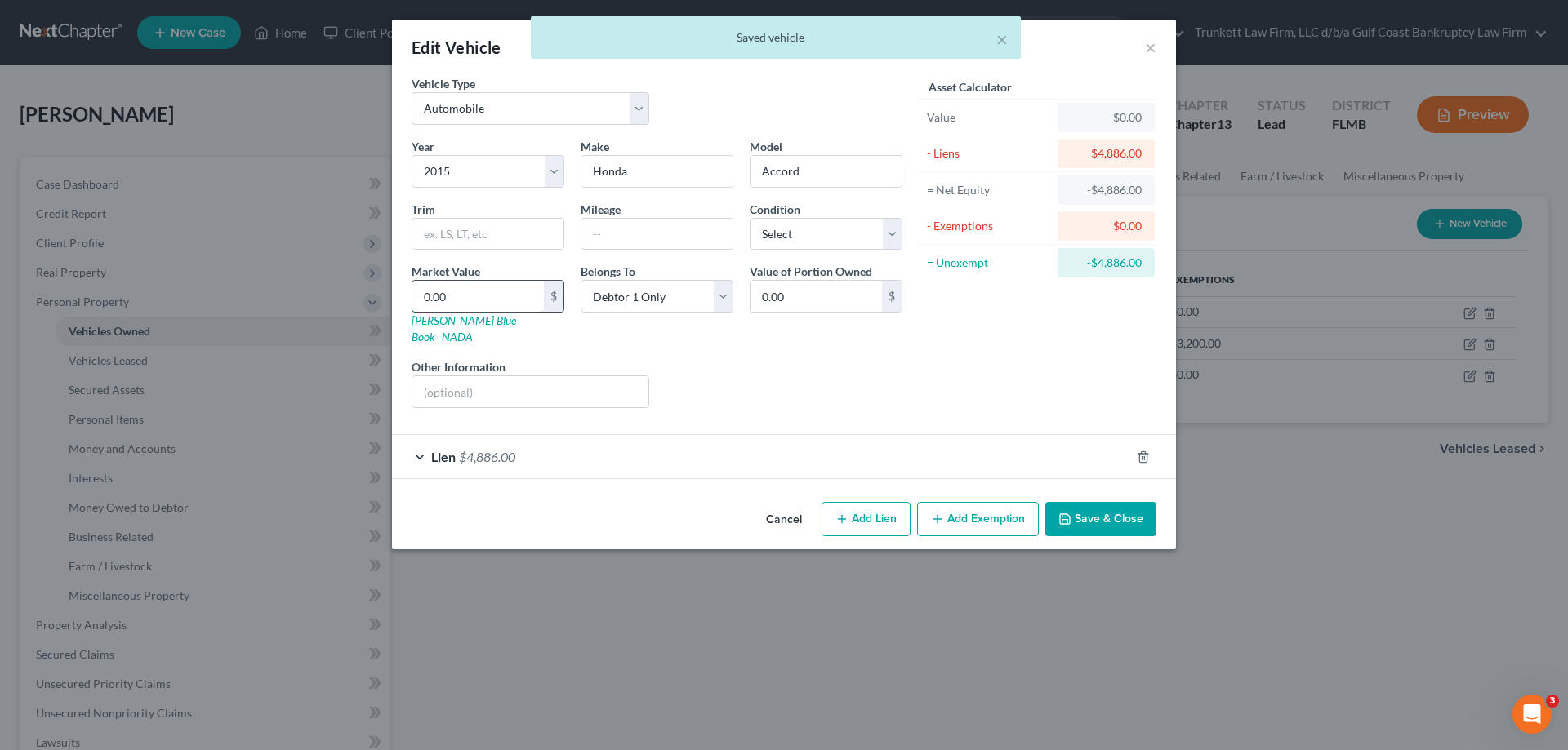
click at [496, 307] on input "0.00" at bounding box center [478, 296] width 132 height 31
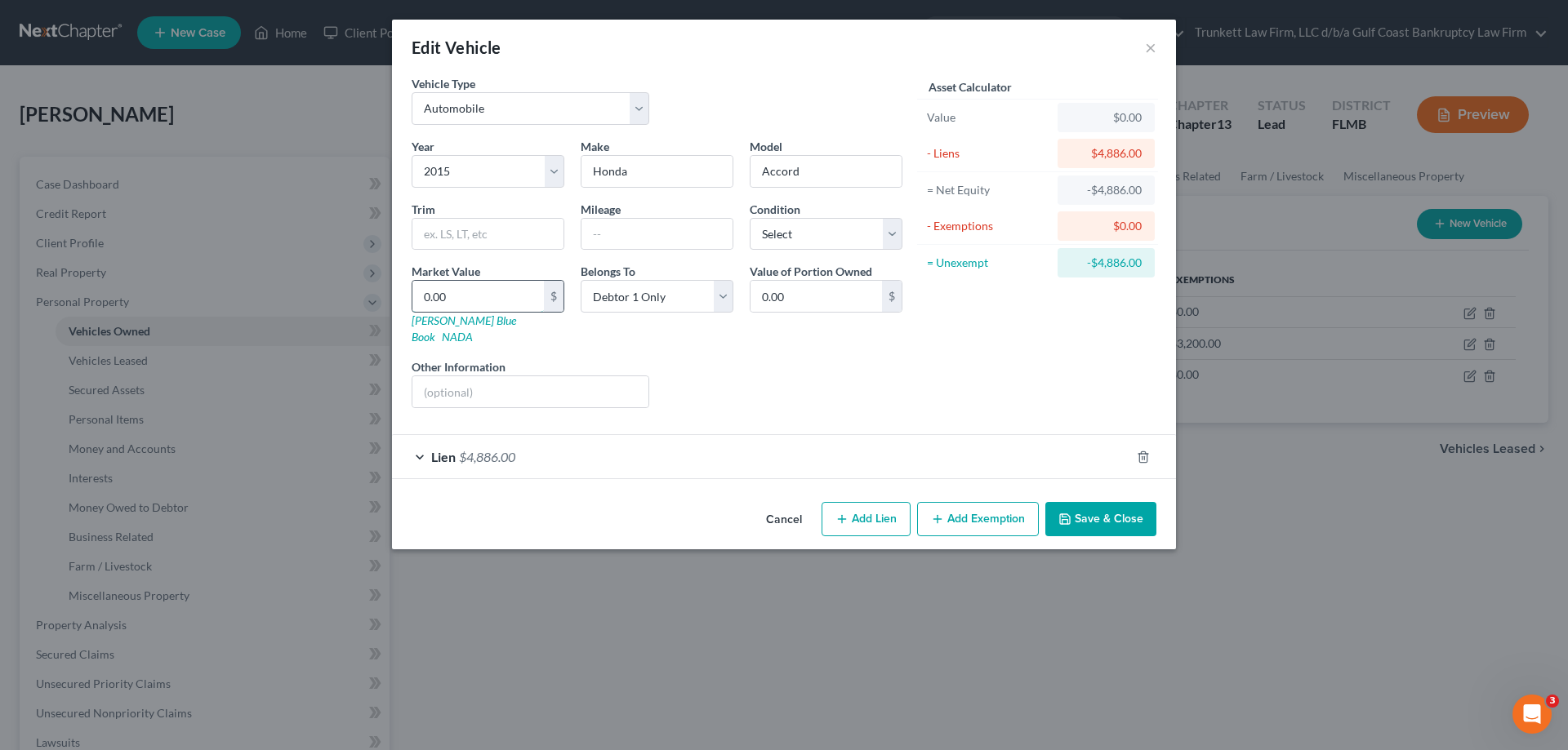
type input "5"
type input "5.00"
type input "50"
type input "50.00"
type input "500"
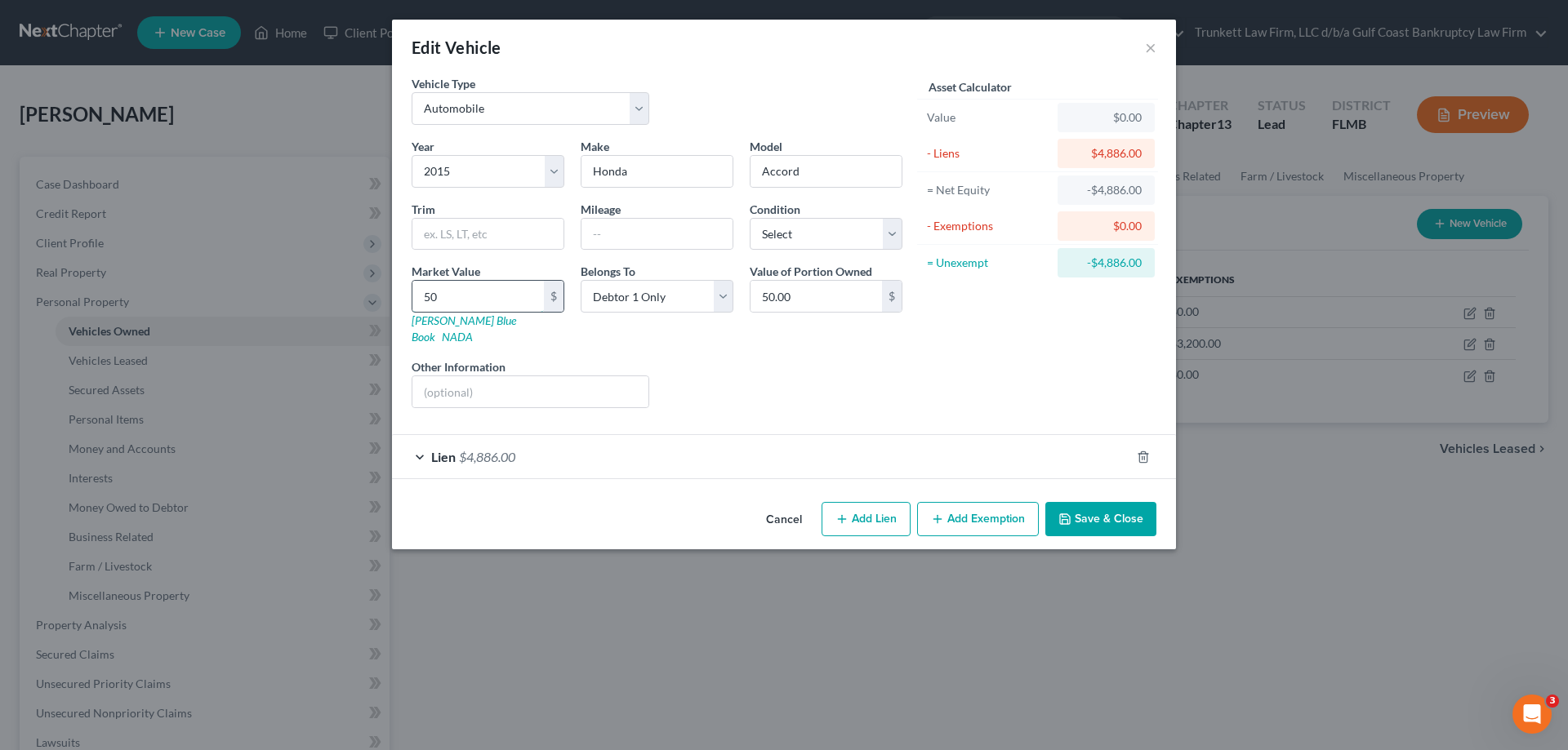
type input "500.00"
type input "5000"
type input "5,000.00"
type input "5,000"
click at [1101, 505] on button "Save & Close" at bounding box center [1100, 519] width 111 height 35
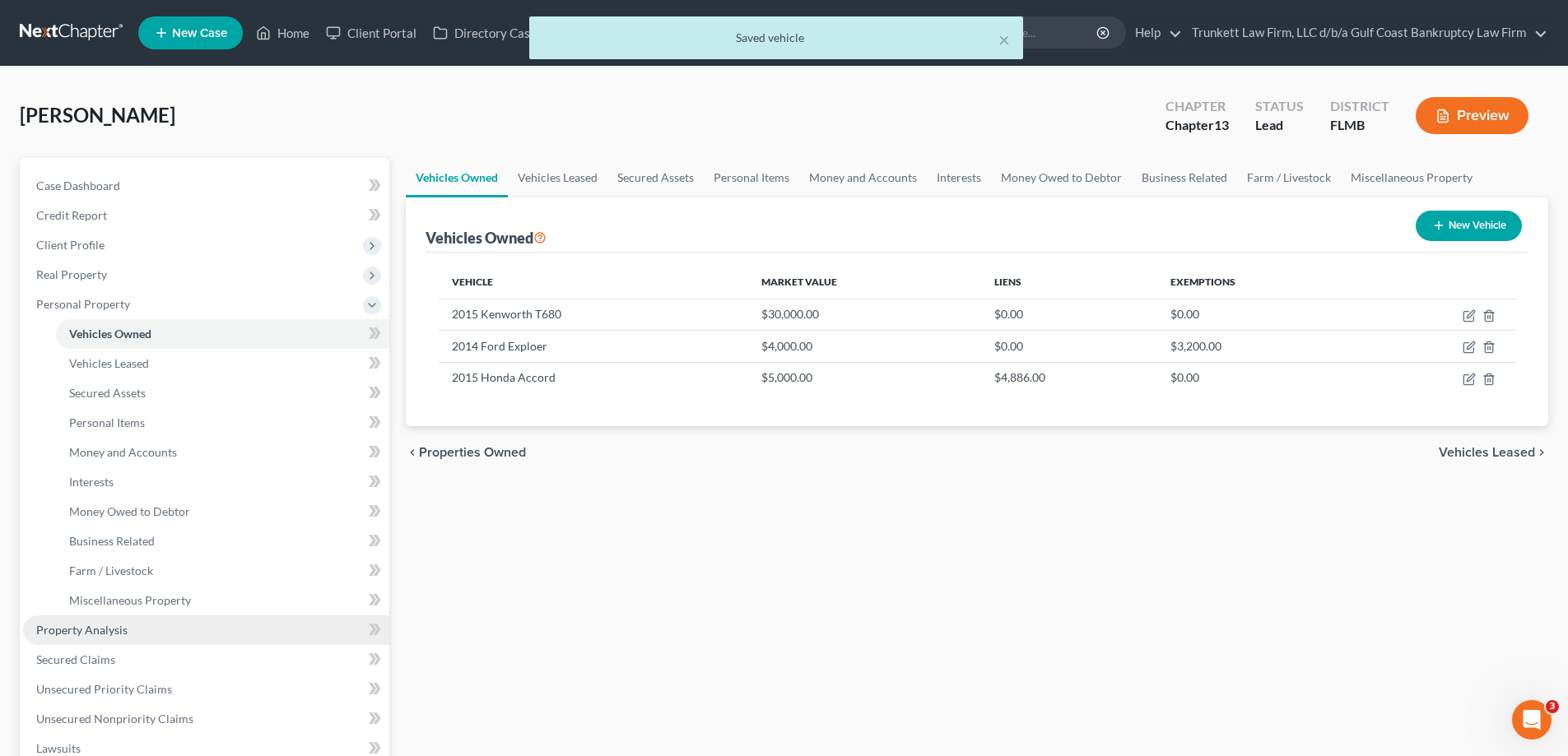
scroll to position [82, 0]
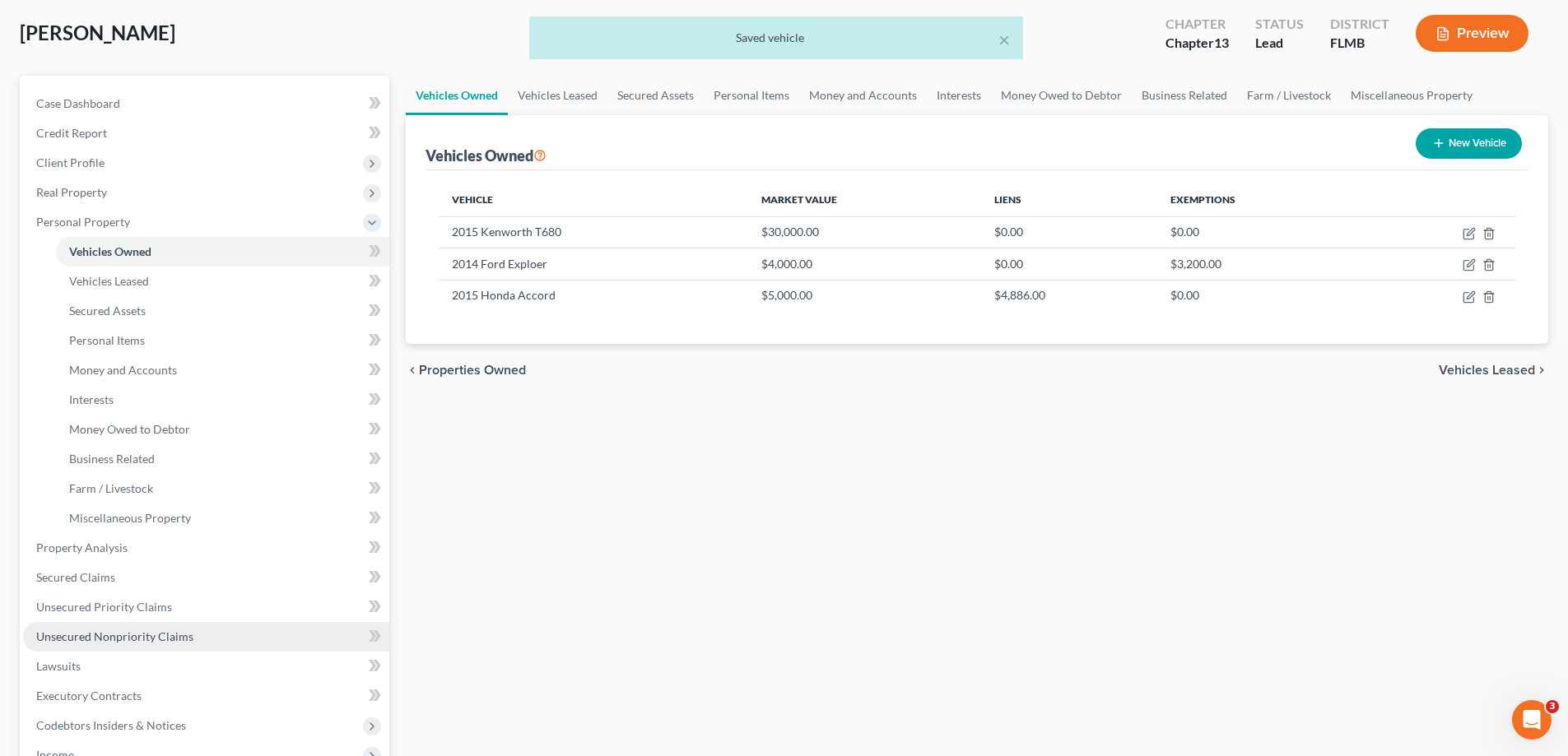
click at [159, 632] on span "Unsecured Nonpriority Claims" at bounding box center [114, 636] width 157 height 14
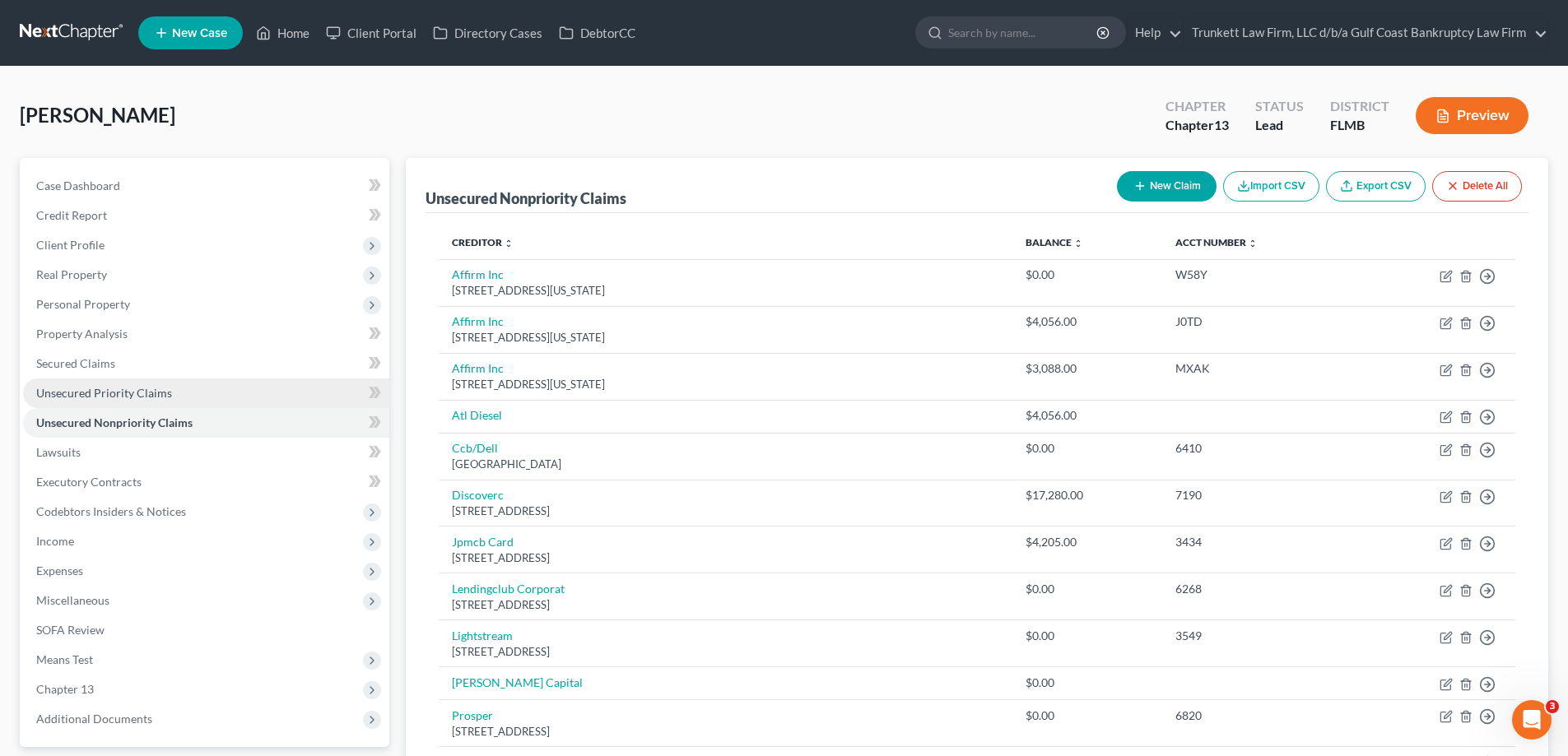
click at [97, 392] on span "Unsecured Priority Claims" at bounding box center [104, 392] width 136 height 14
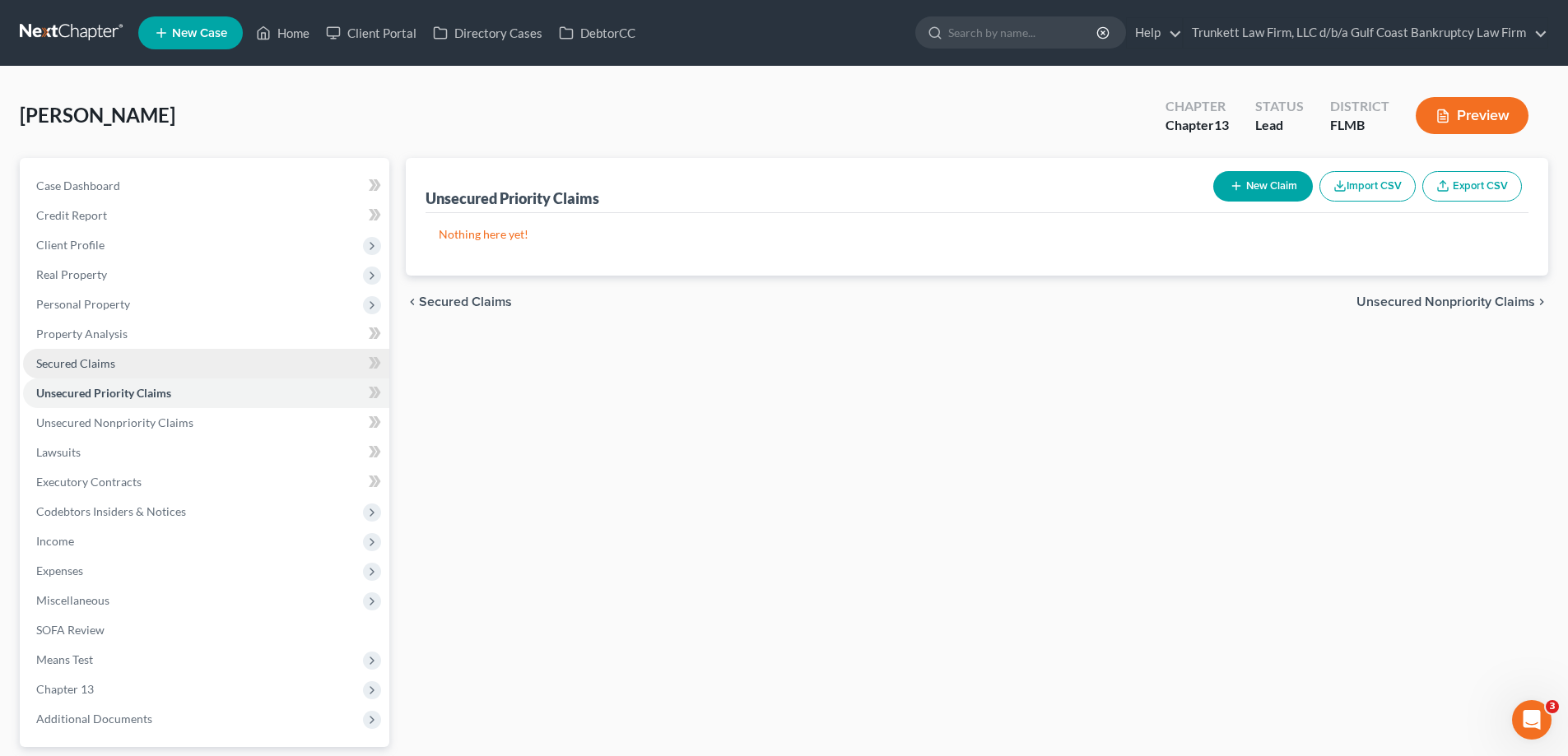
click at [81, 366] on span "Secured Claims" at bounding box center [75, 363] width 79 height 14
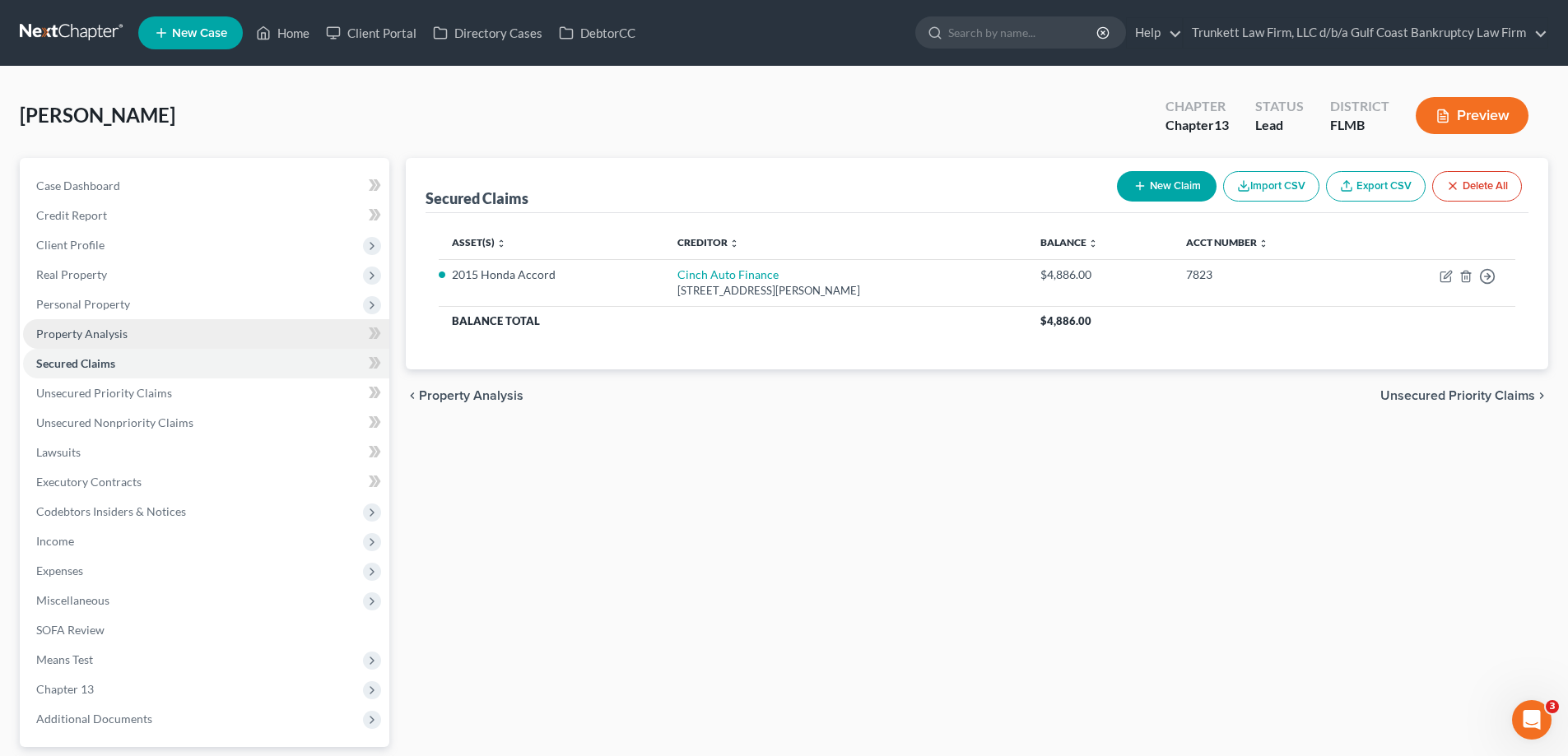
click at [94, 330] on span "Property Analysis" at bounding box center [81, 334] width 91 height 14
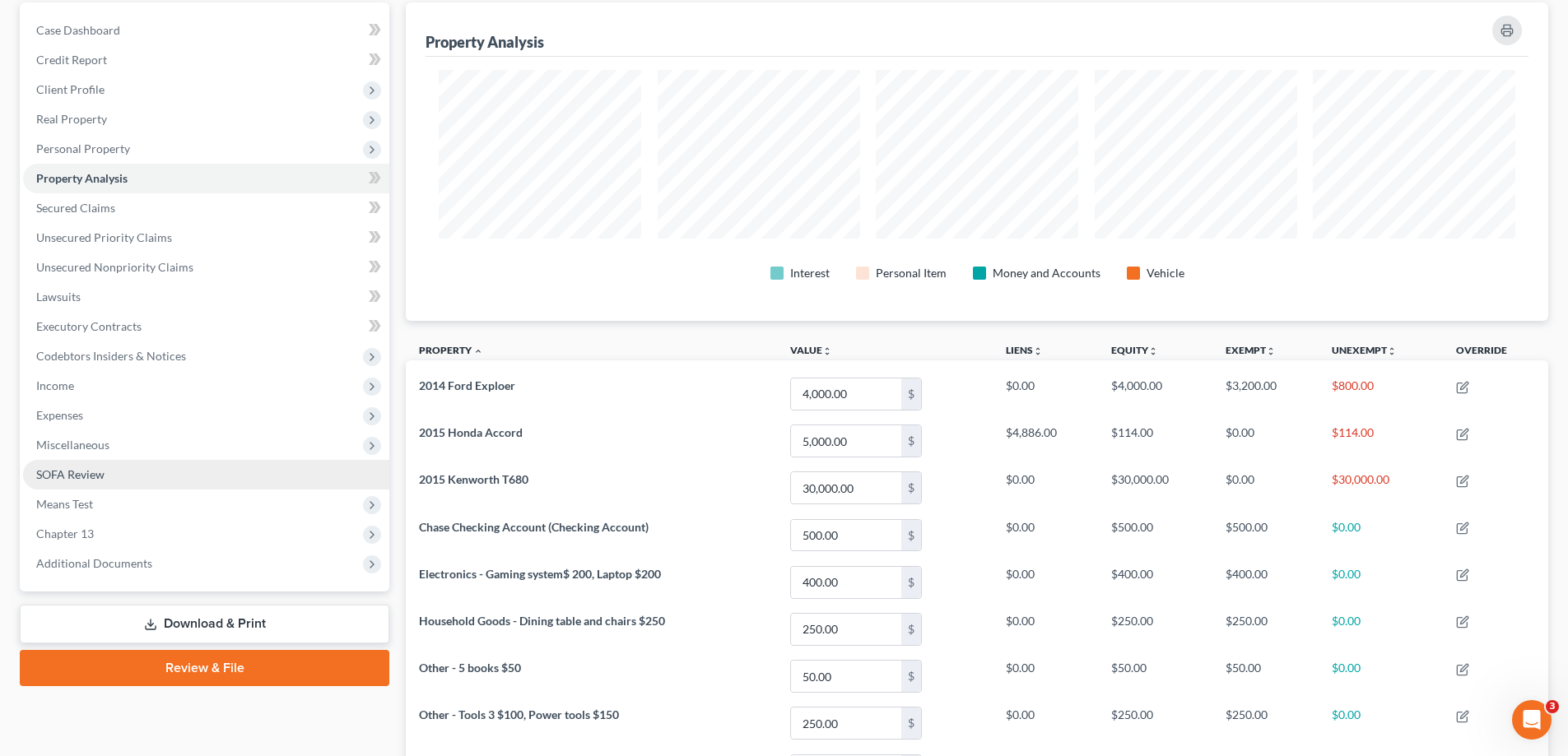
scroll to position [155, 0]
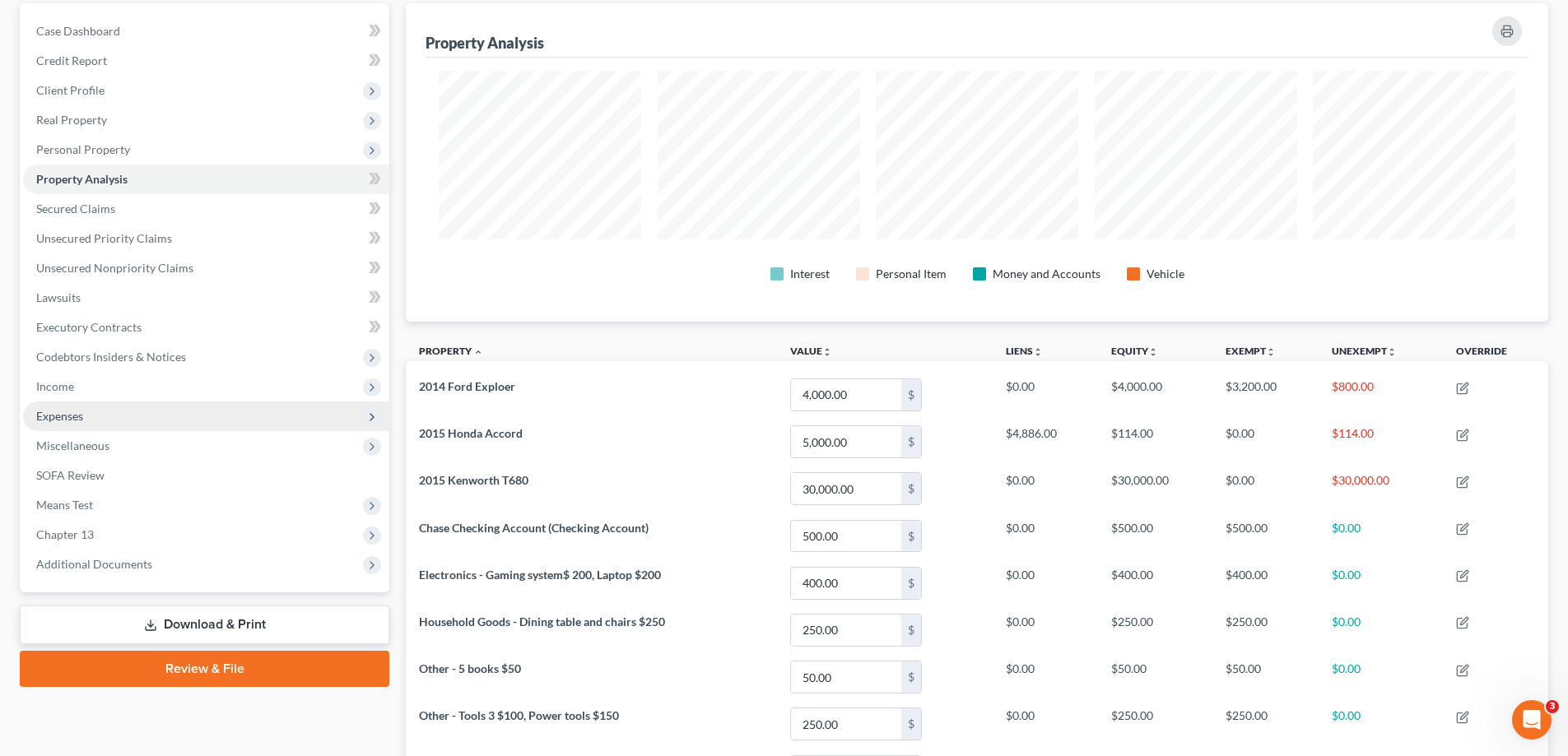
click at [89, 405] on span "Expenses" at bounding box center [206, 416] width 366 height 29
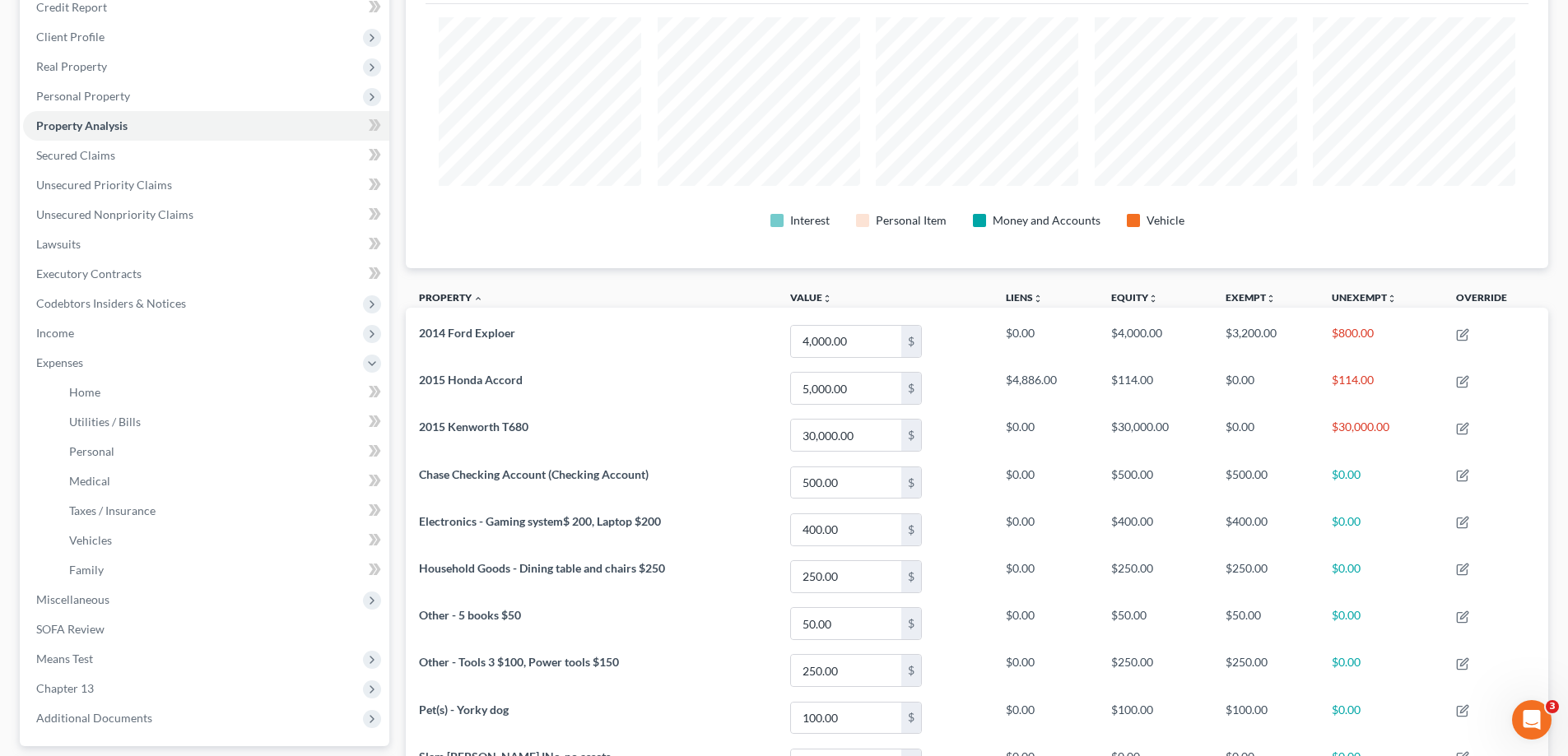
scroll to position [237, 0]
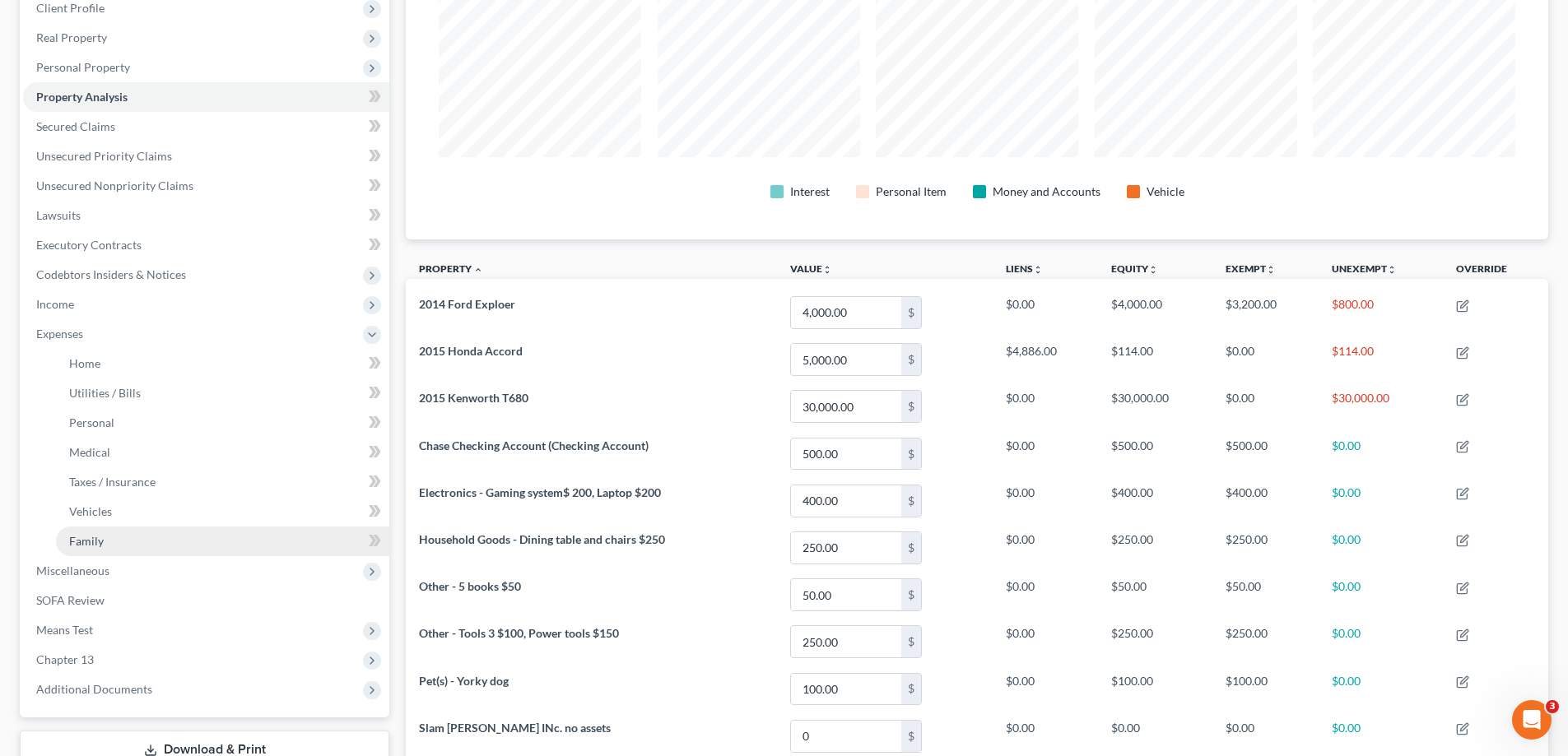
click at [94, 538] on span "Family" at bounding box center [86, 540] width 35 height 14
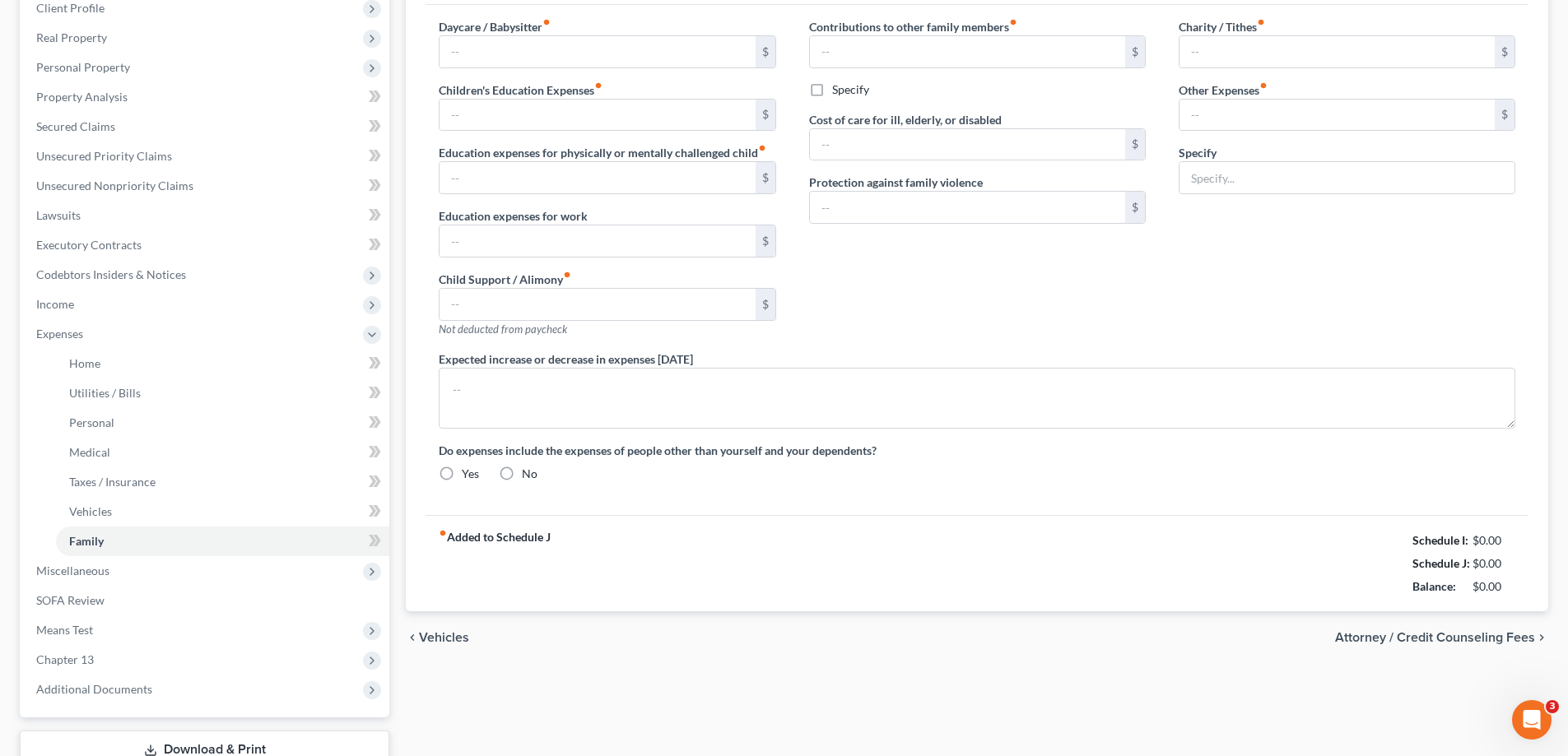
scroll to position [74, 0]
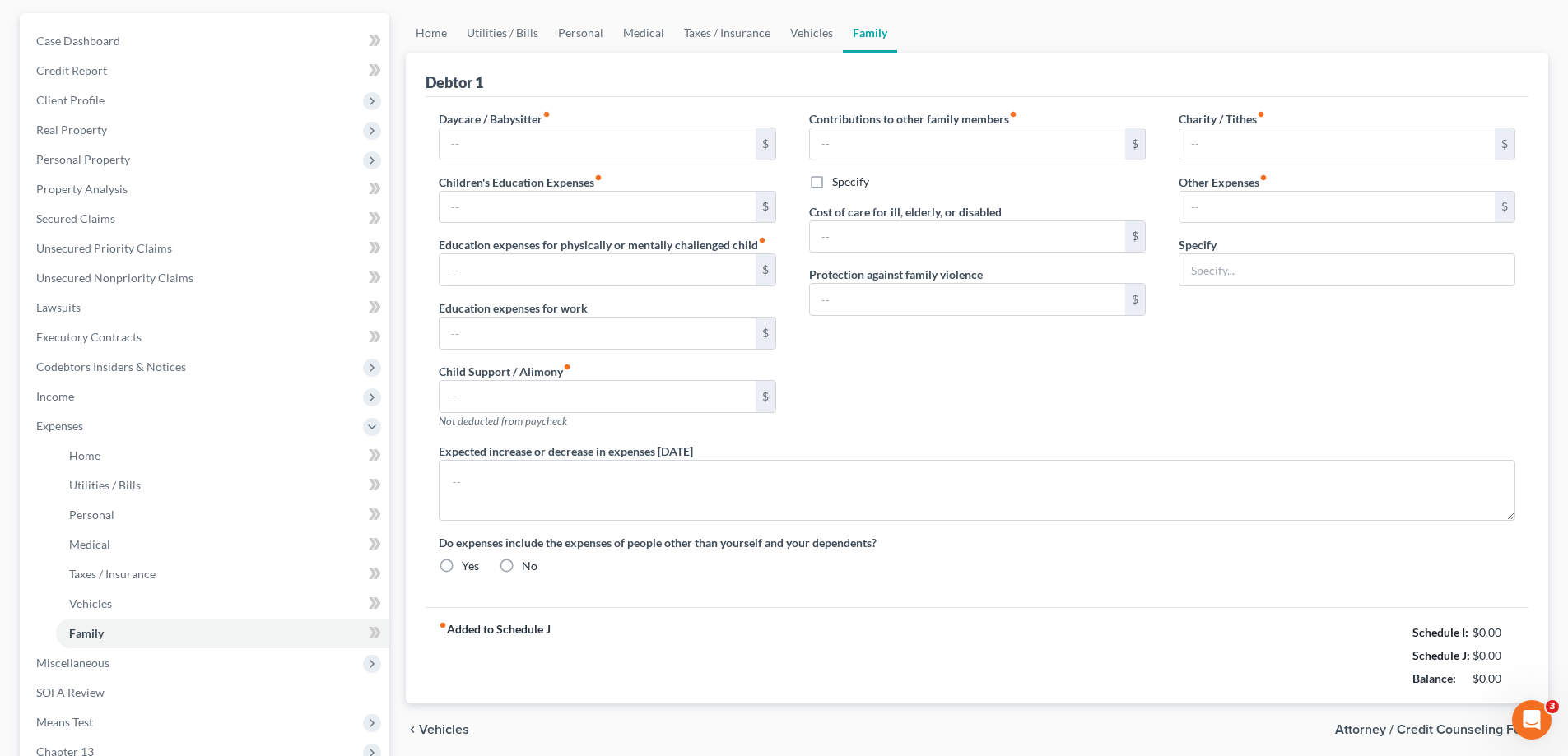
type input "0.00"
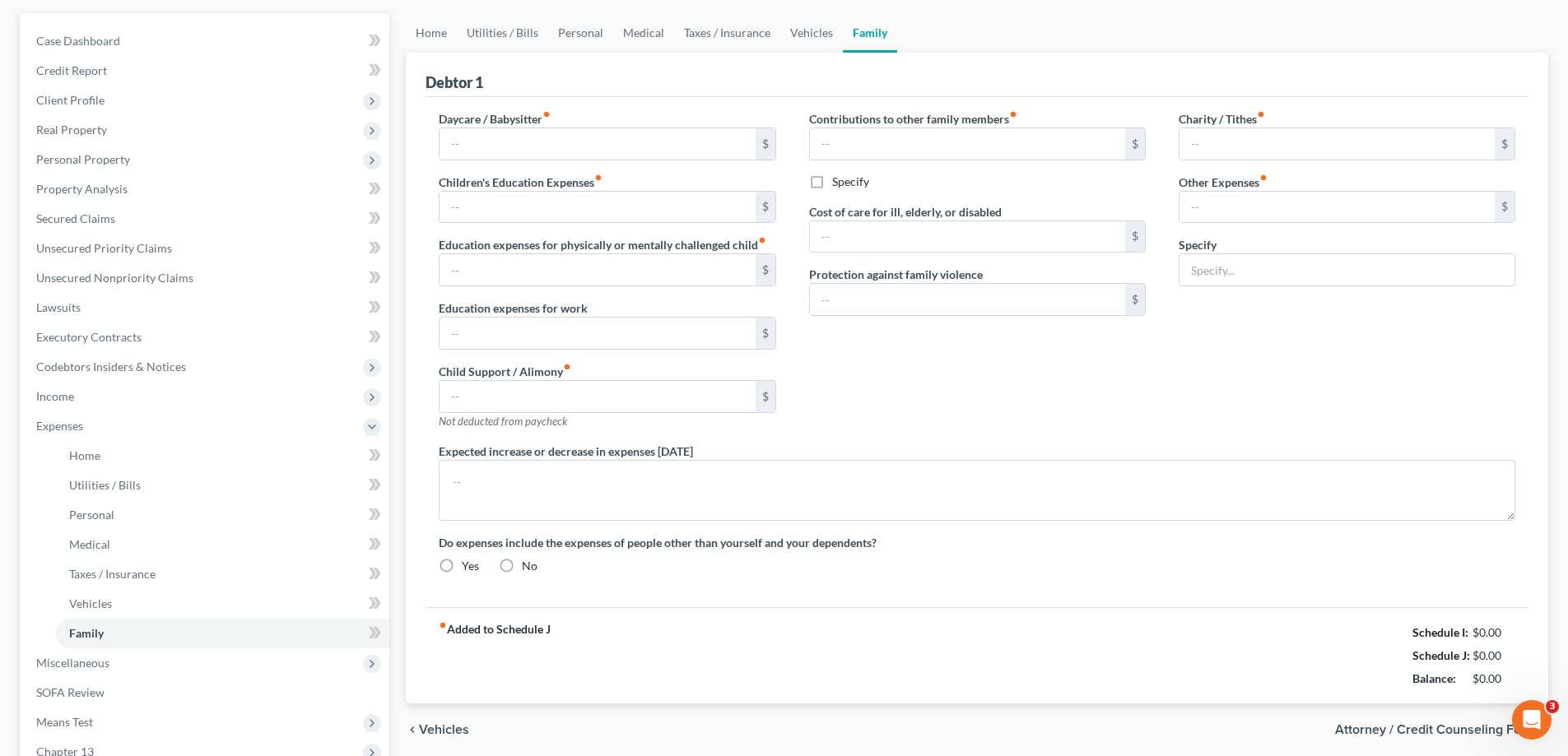
type input "0.00"
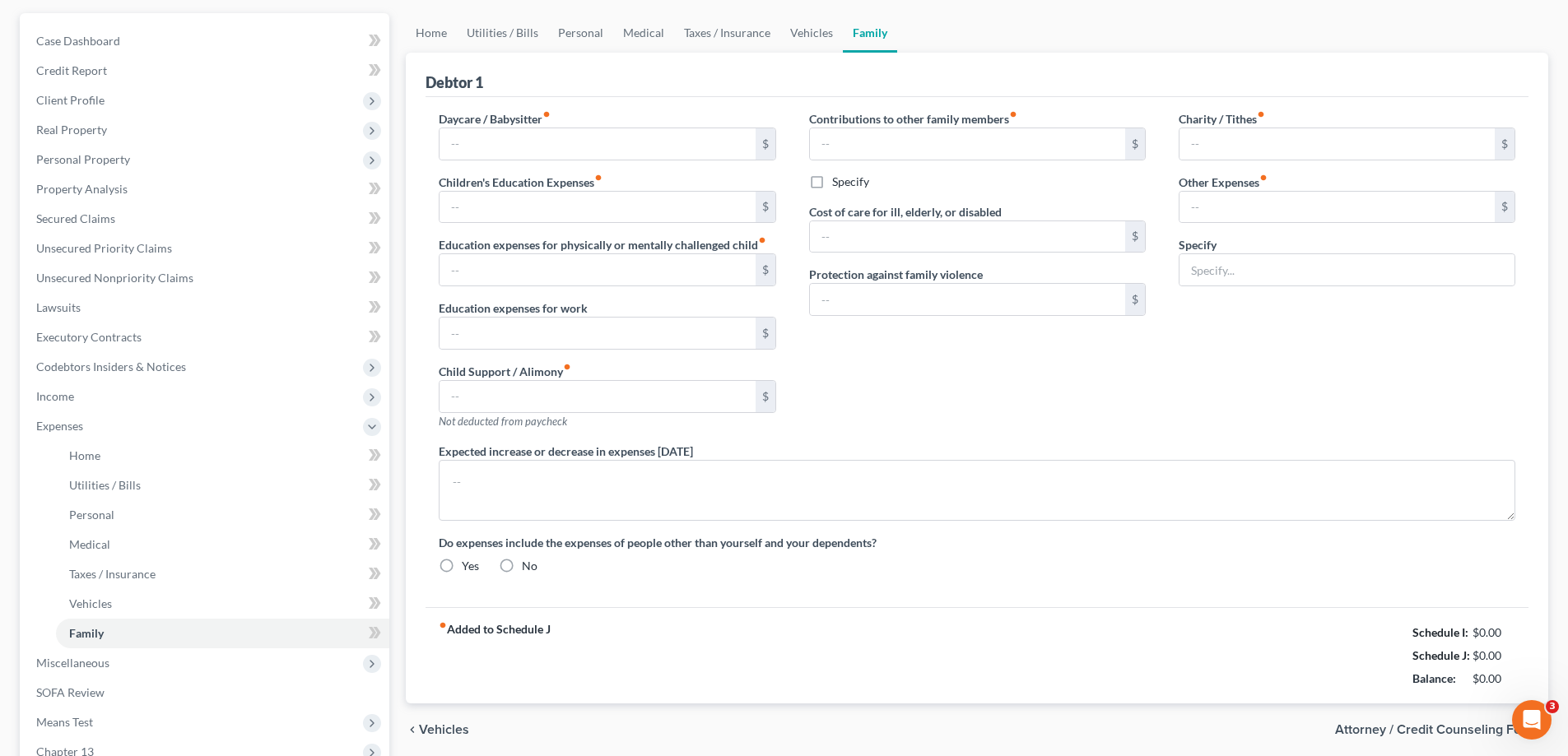
radio input "true"
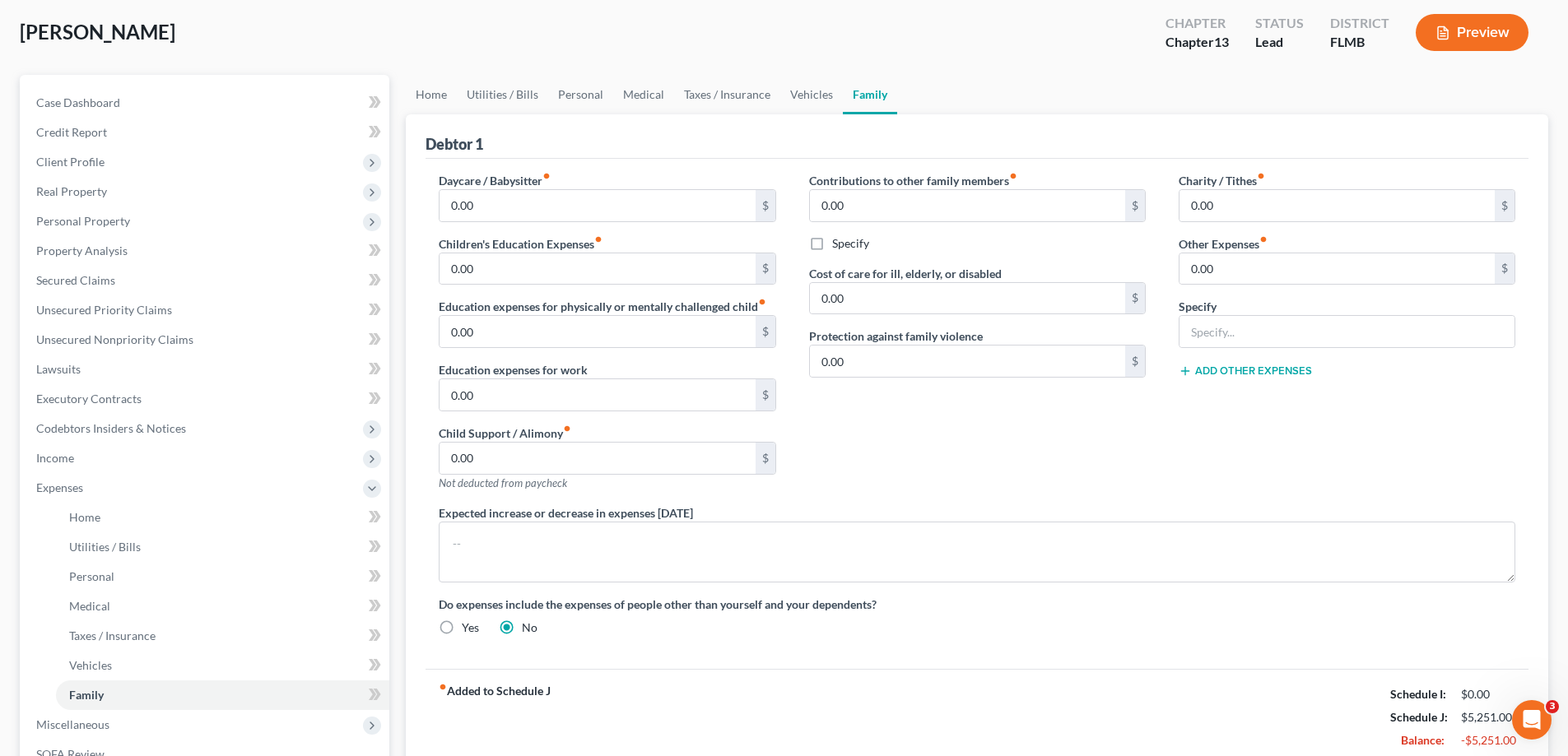
scroll to position [82, 0]
click at [69, 464] on span "Income" at bounding box center [55, 458] width 38 height 14
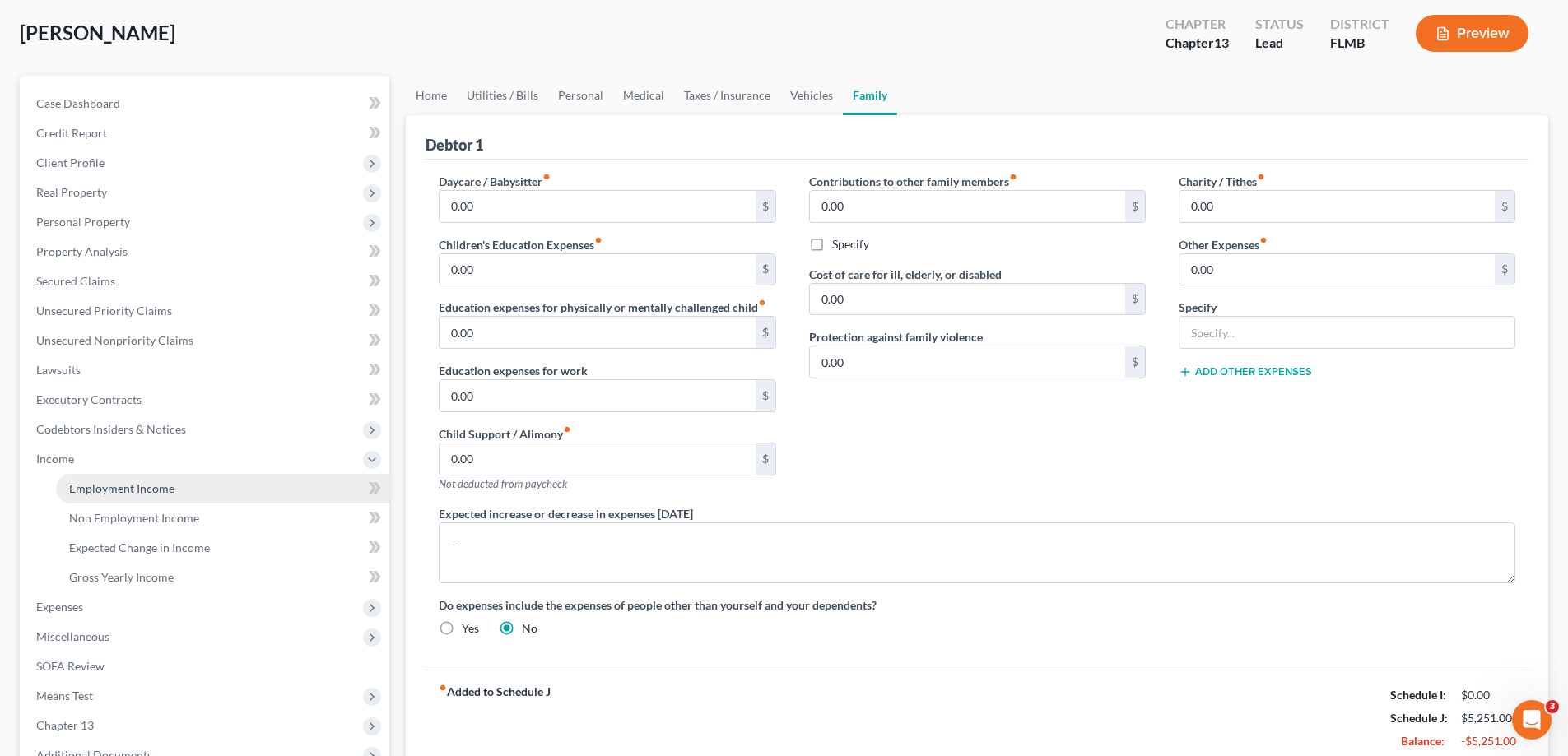
click at [144, 492] on span "Employment Income" at bounding box center [122, 488] width 106 height 14
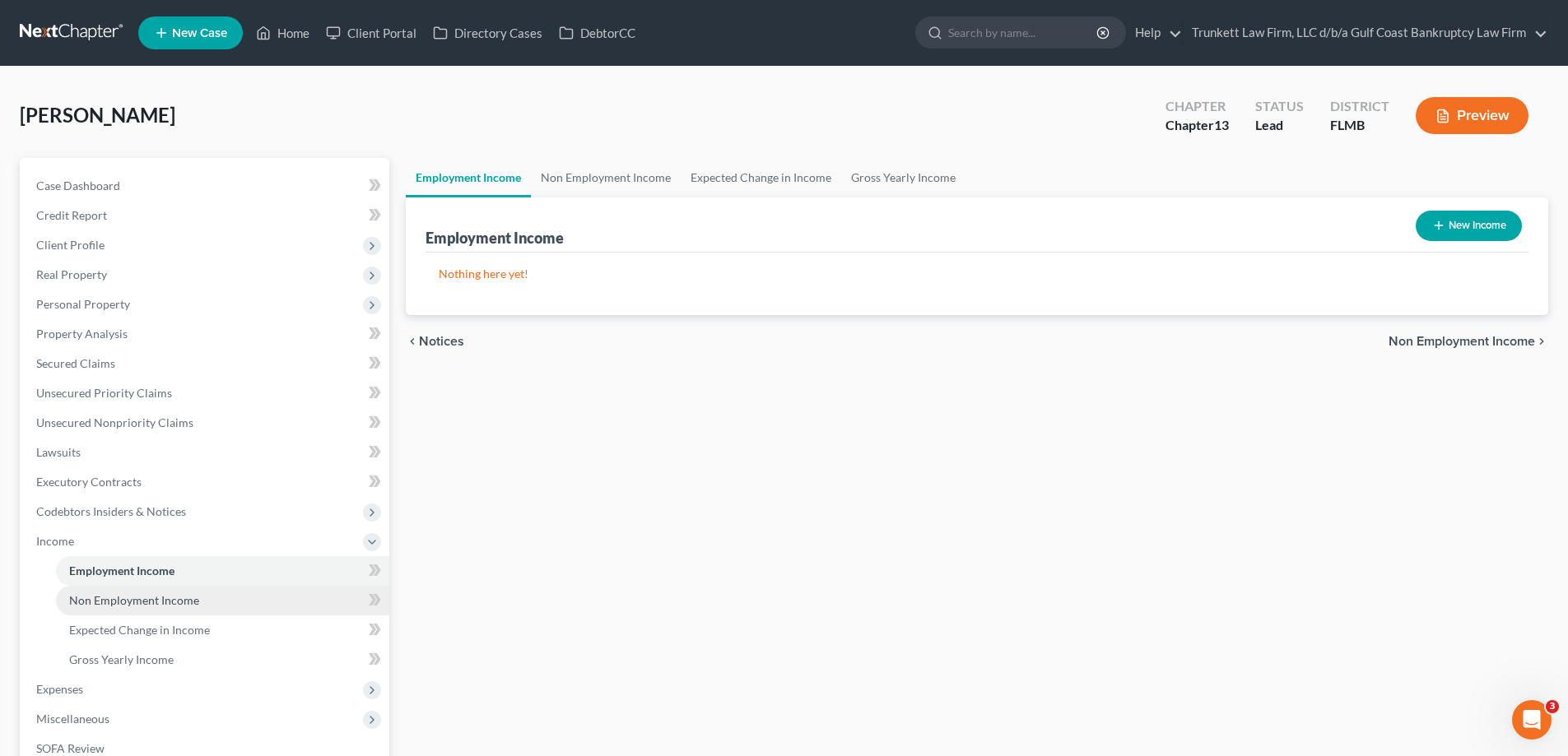
click at [137, 595] on span "Non Employment Income" at bounding box center [134, 600] width 130 height 14
click at [145, 566] on span "Employment Income" at bounding box center [122, 570] width 106 height 14
click at [301, 29] on link "Home" at bounding box center [283, 32] width 70 height 29
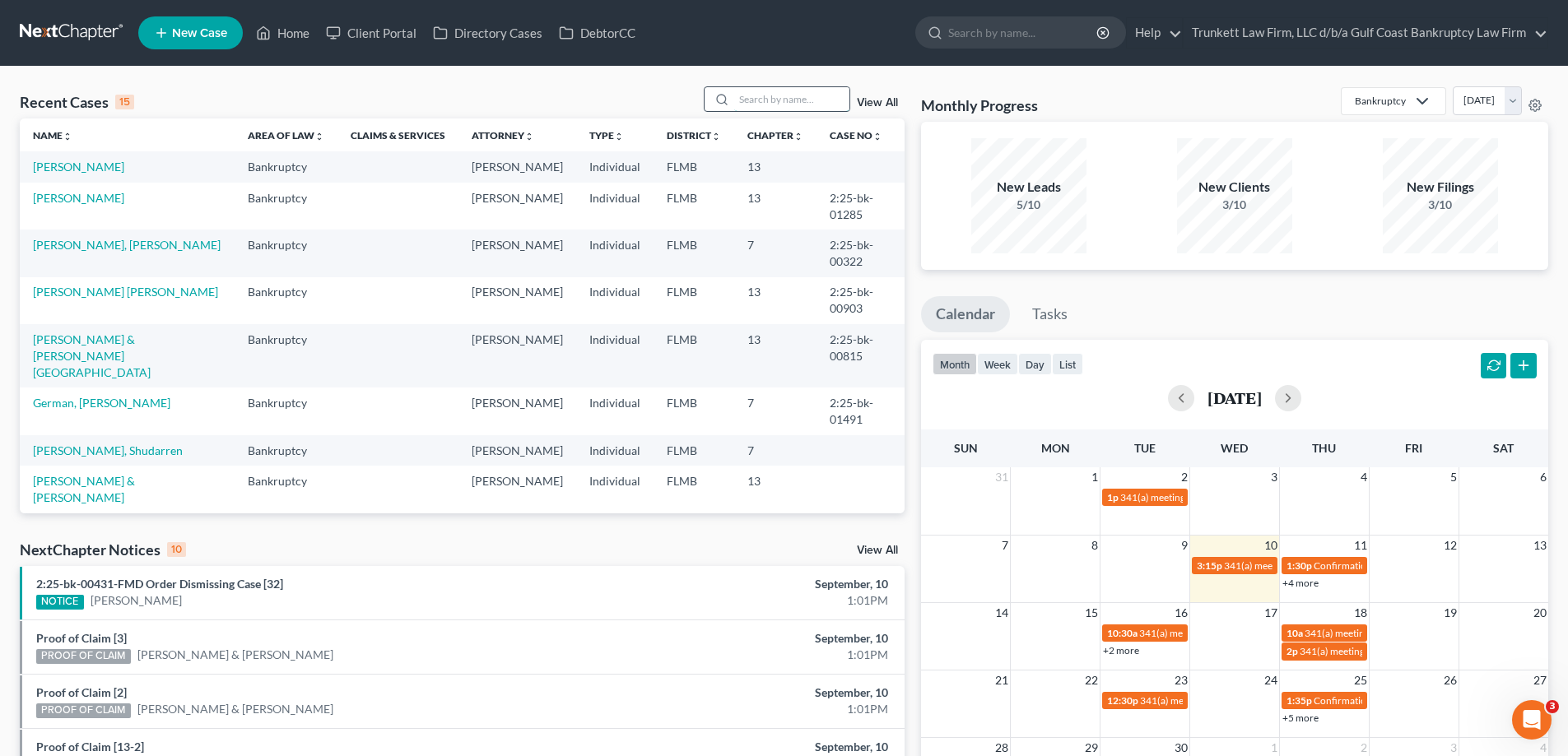
click at [813, 91] on input "search" at bounding box center [792, 99] width 115 height 24
type input "waddington"
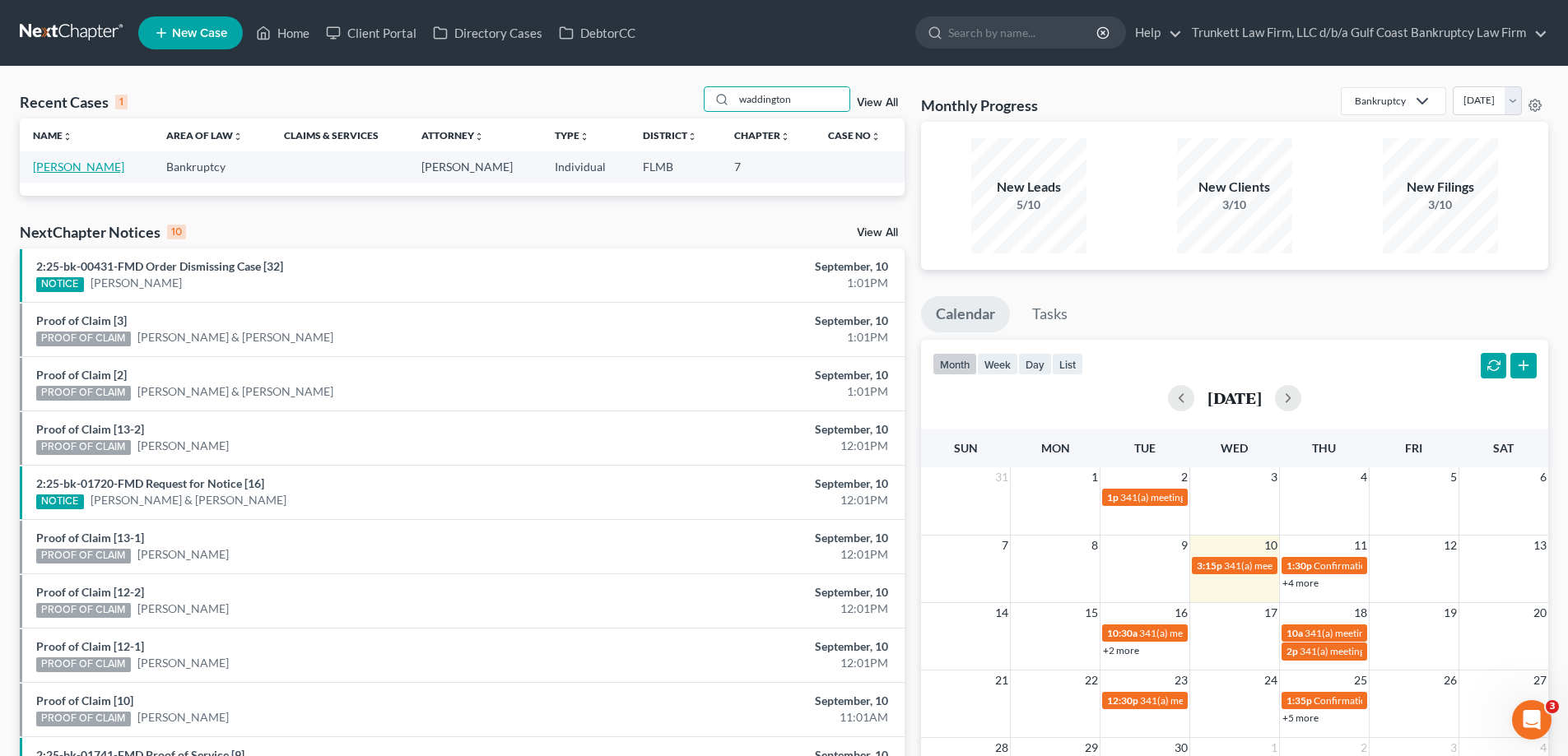
click at [63, 167] on link "[PERSON_NAME]" at bounding box center [78, 166] width 91 height 14
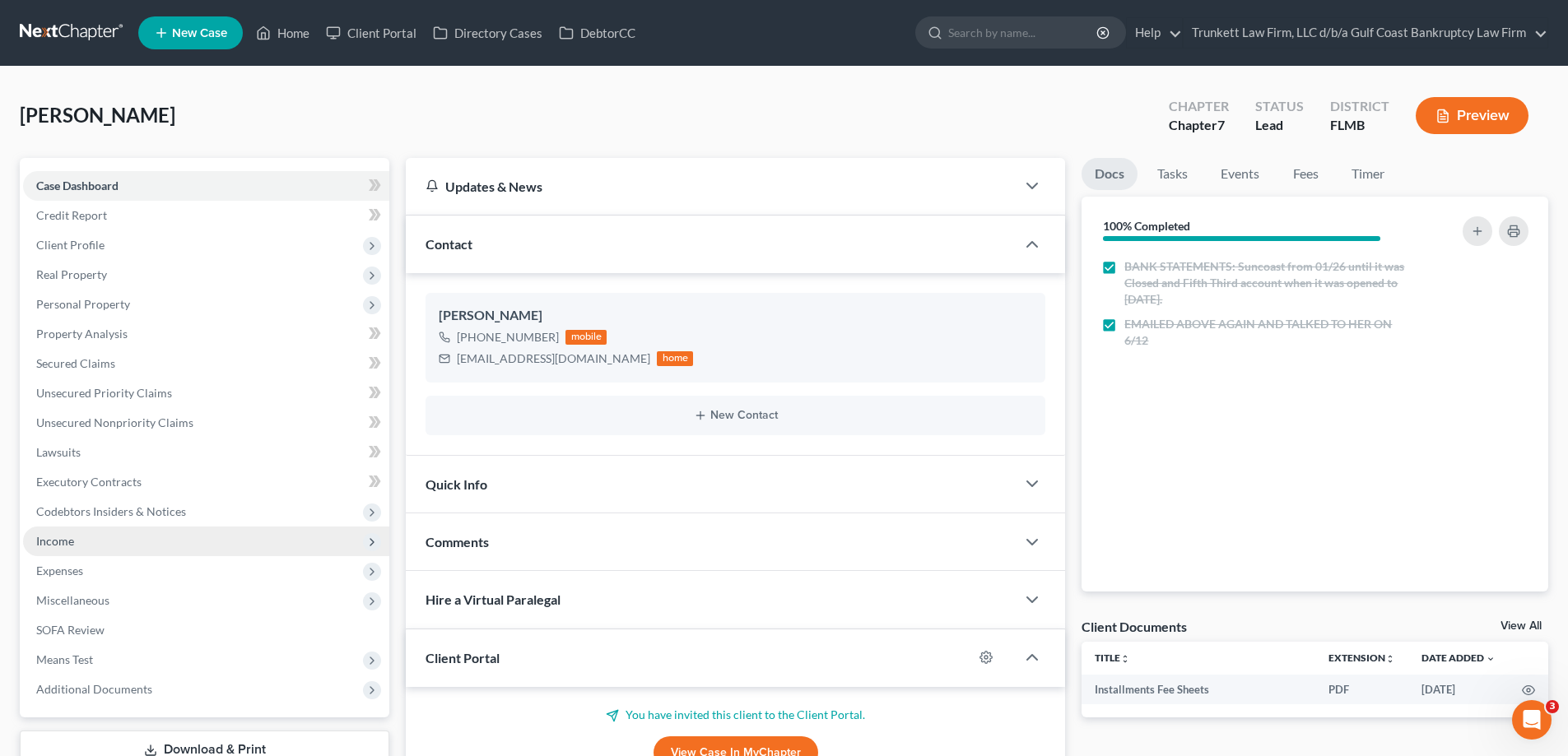
click at [101, 543] on span "Income" at bounding box center [206, 541] width 366 height 29
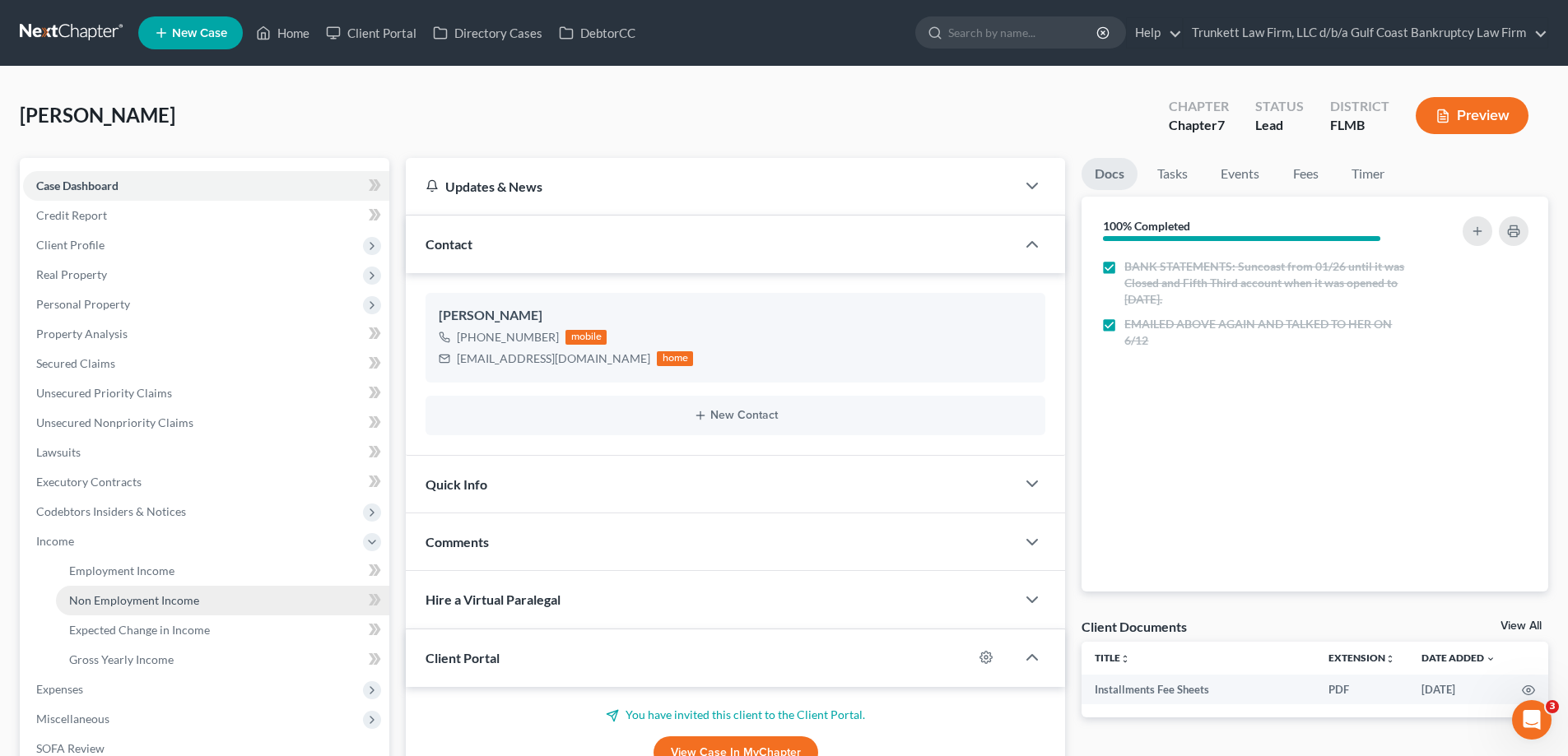
click at [175, 600] on span "Non Employment Income" at bounding box center [134, 600] width 130 height 14
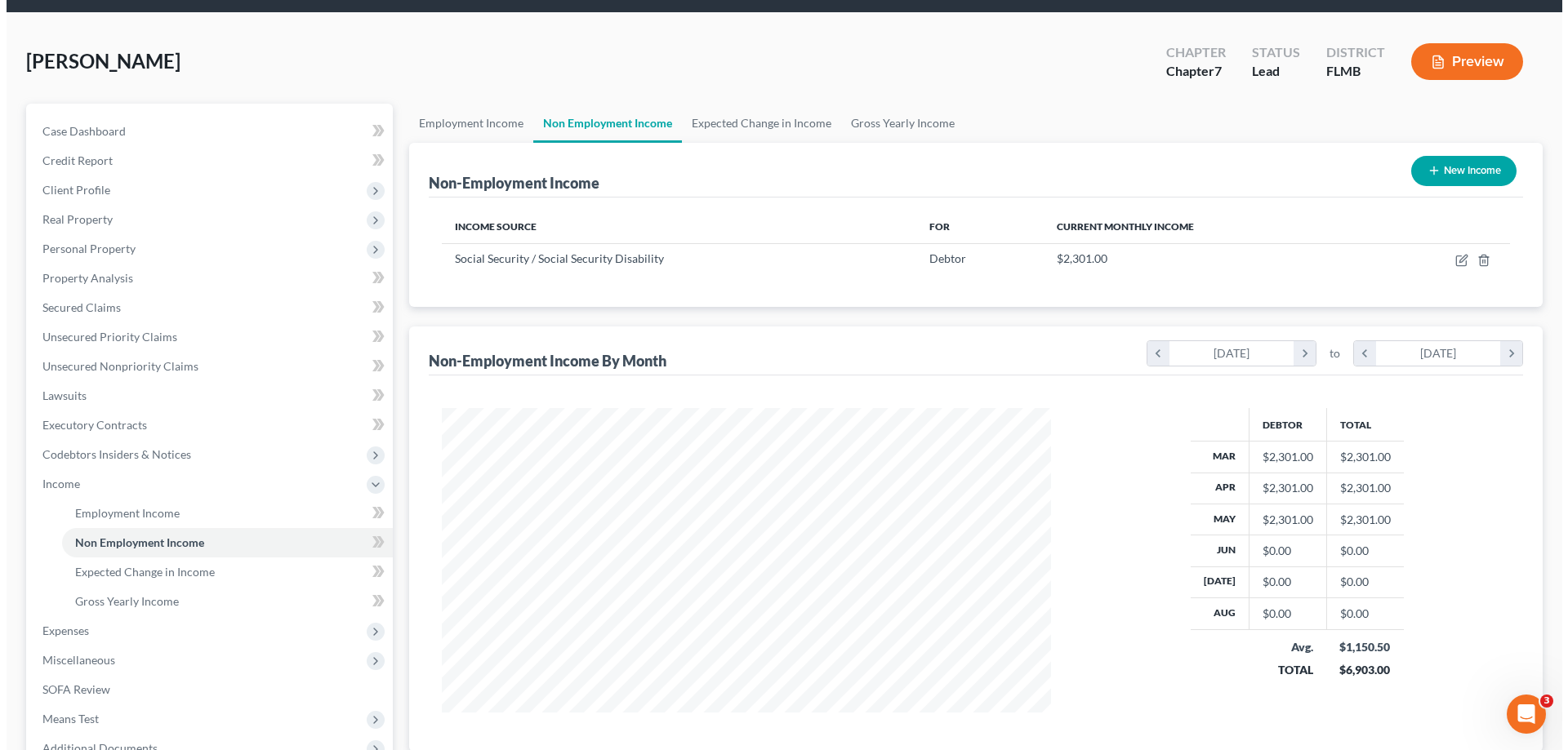
scroll to position [81, 0]
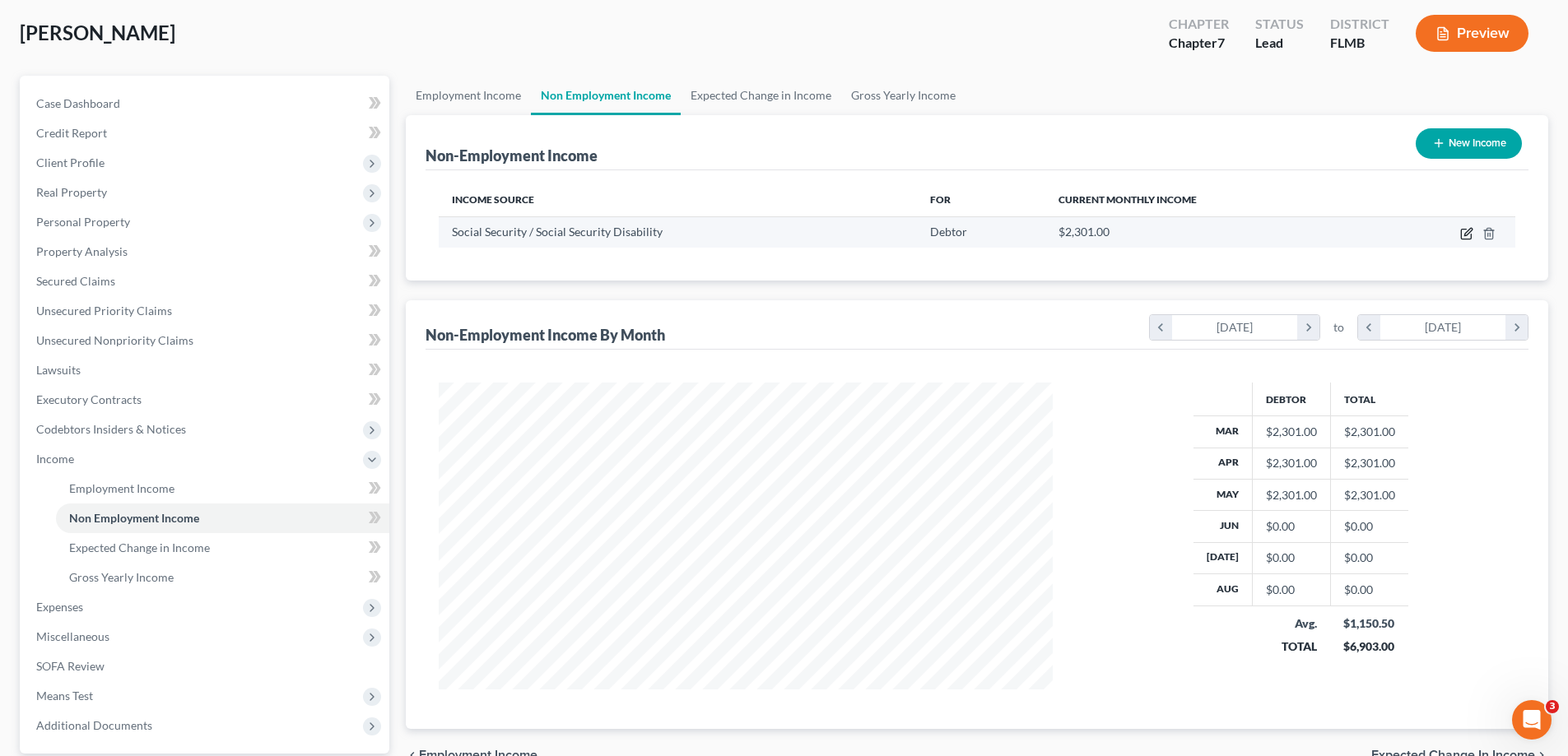
click at [1467, 229] on icon "button" at bounding box center [1466, 234] width 13 height 13
select select "4"
select select "0"
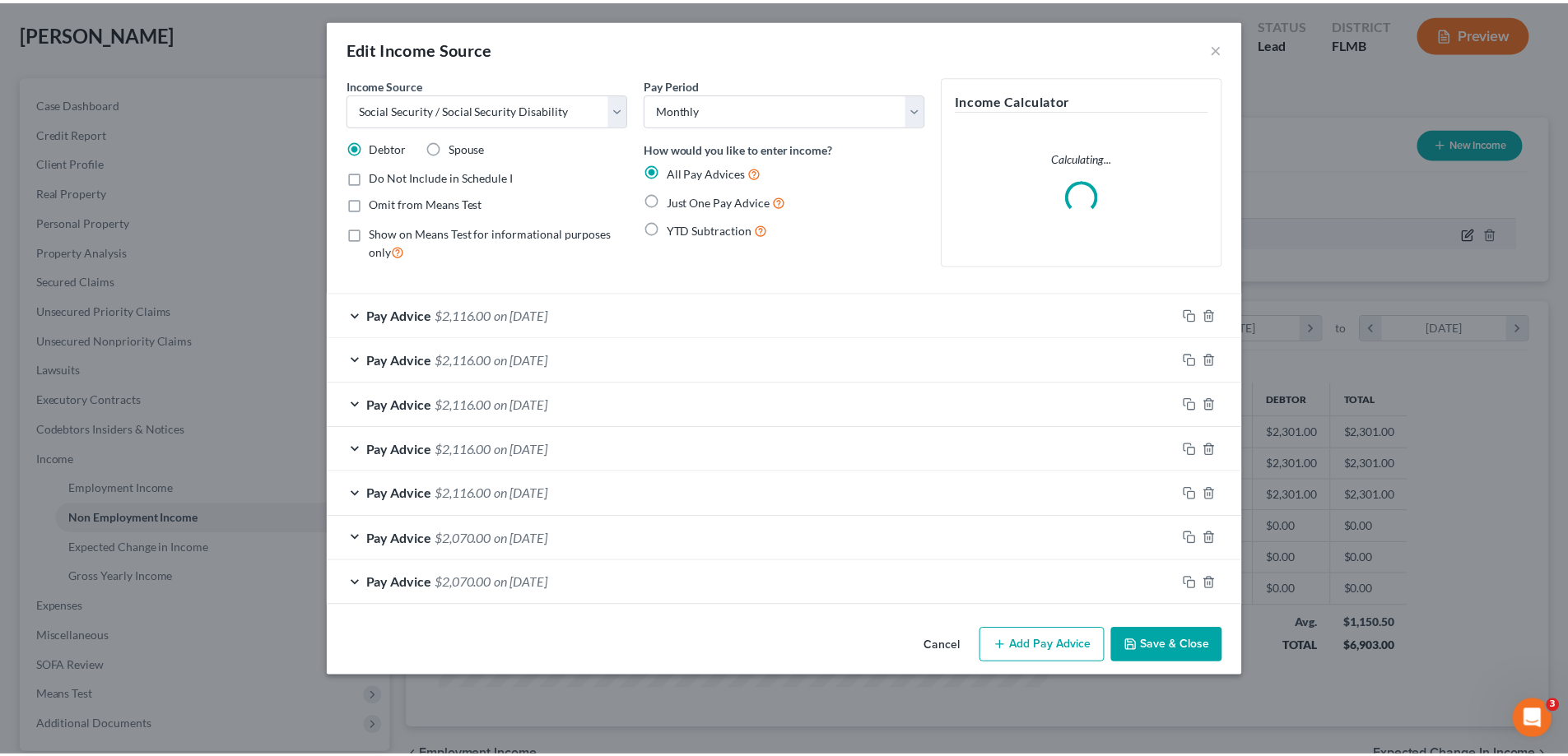
scroll to position [309, 652]
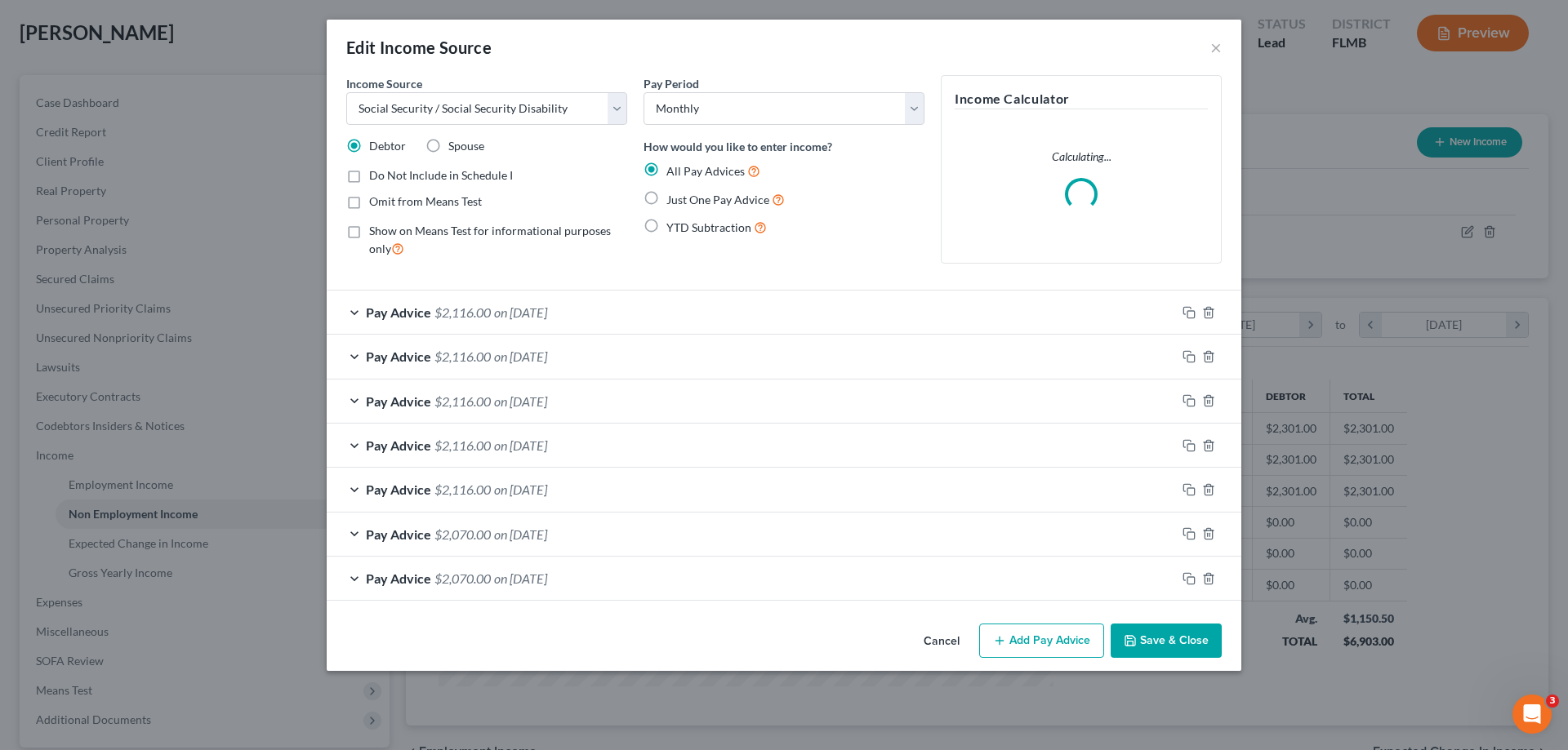
click at [666, 195] on label "Just One Pay Advice" at bounding box center [725, 199] width 119 height 19
click at [673, 195] on input "Just One Pay Advice" at bounding box center [677, 195] width 10 height 10
radio input "true"
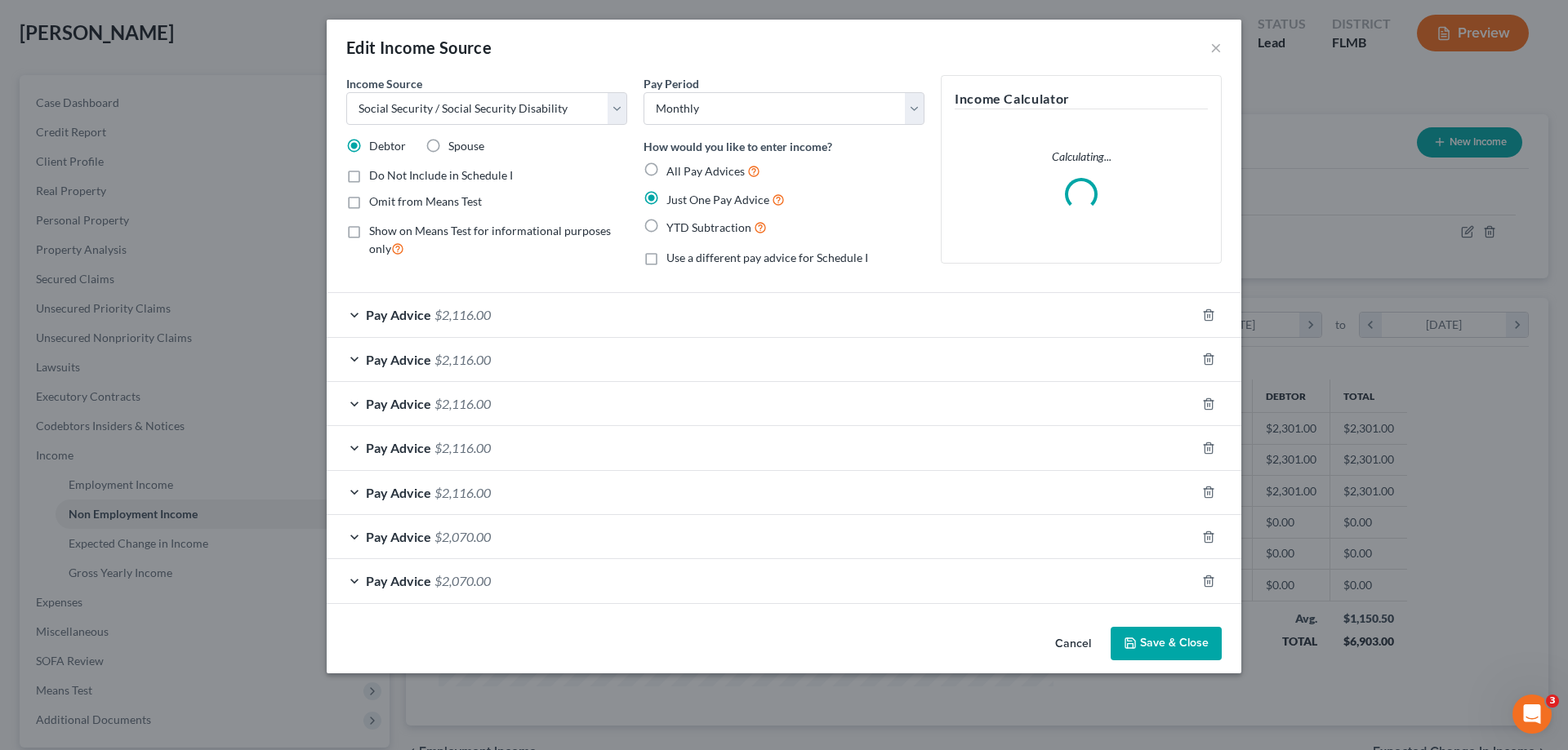
click at [1172, 634] on button "Save & Close" at bounding box center [1166, 643] width 111 height 35
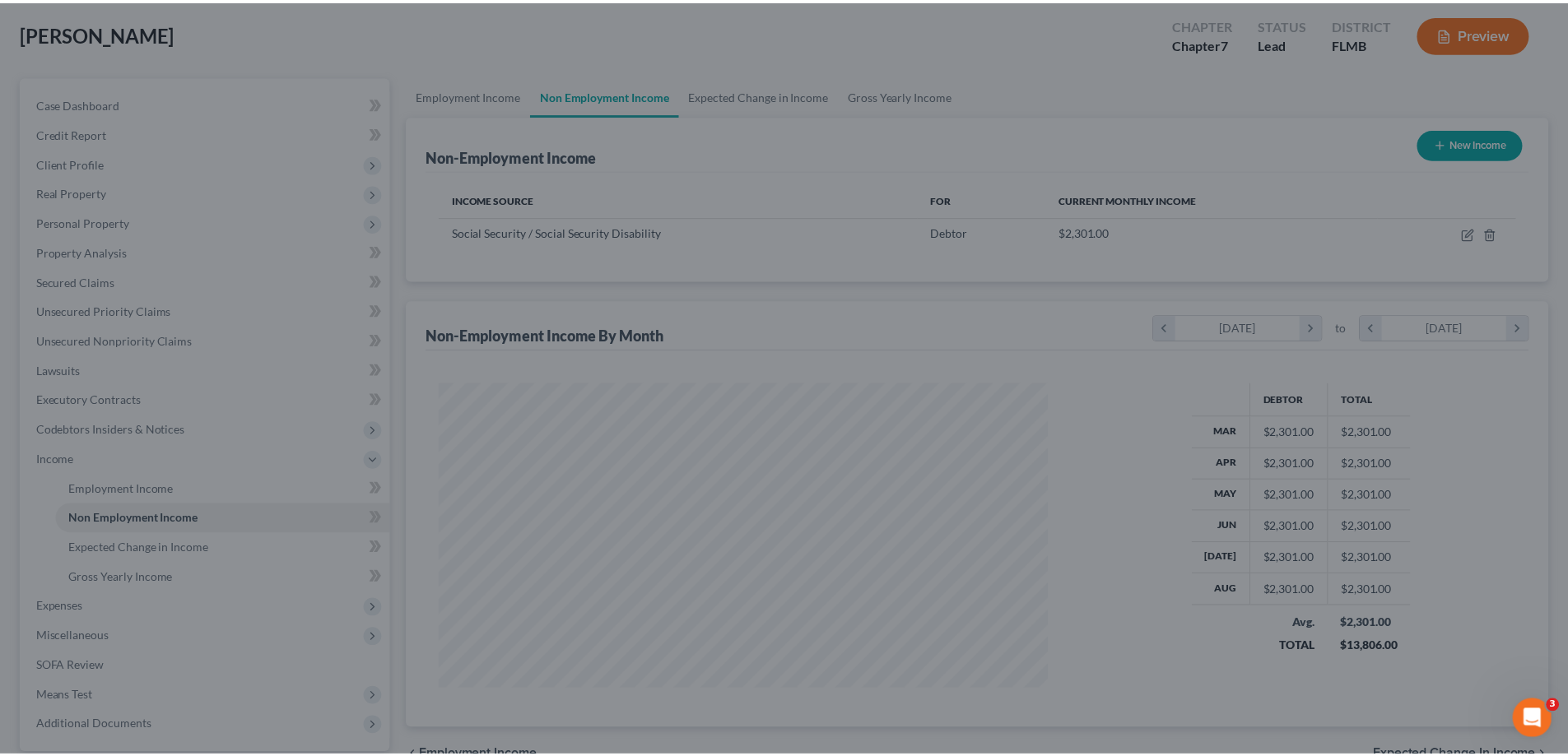
scroll to position [822465, 822327]
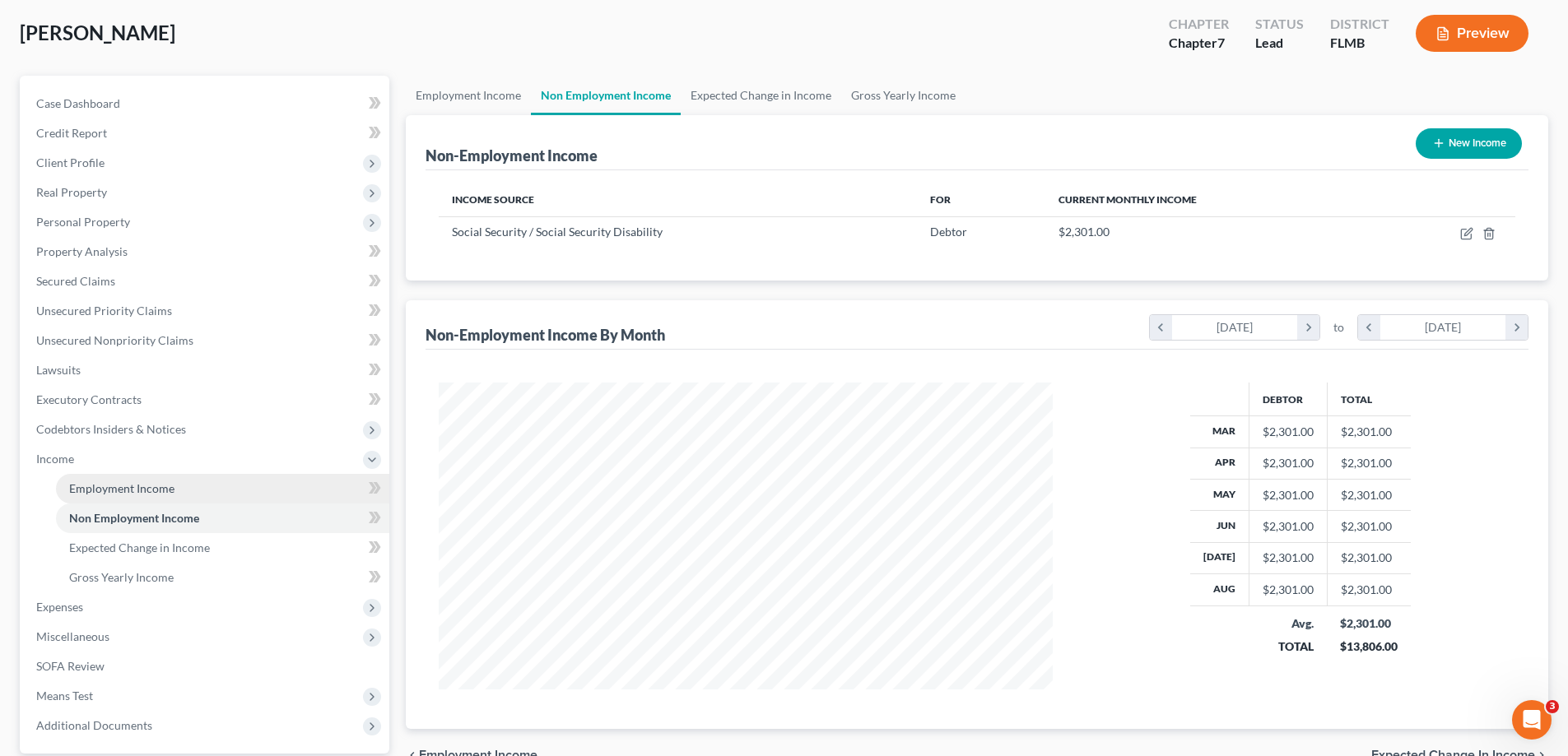
click at [142, 482] on span "Employment Income" at bounding box center [122, 488] width 106 height 14
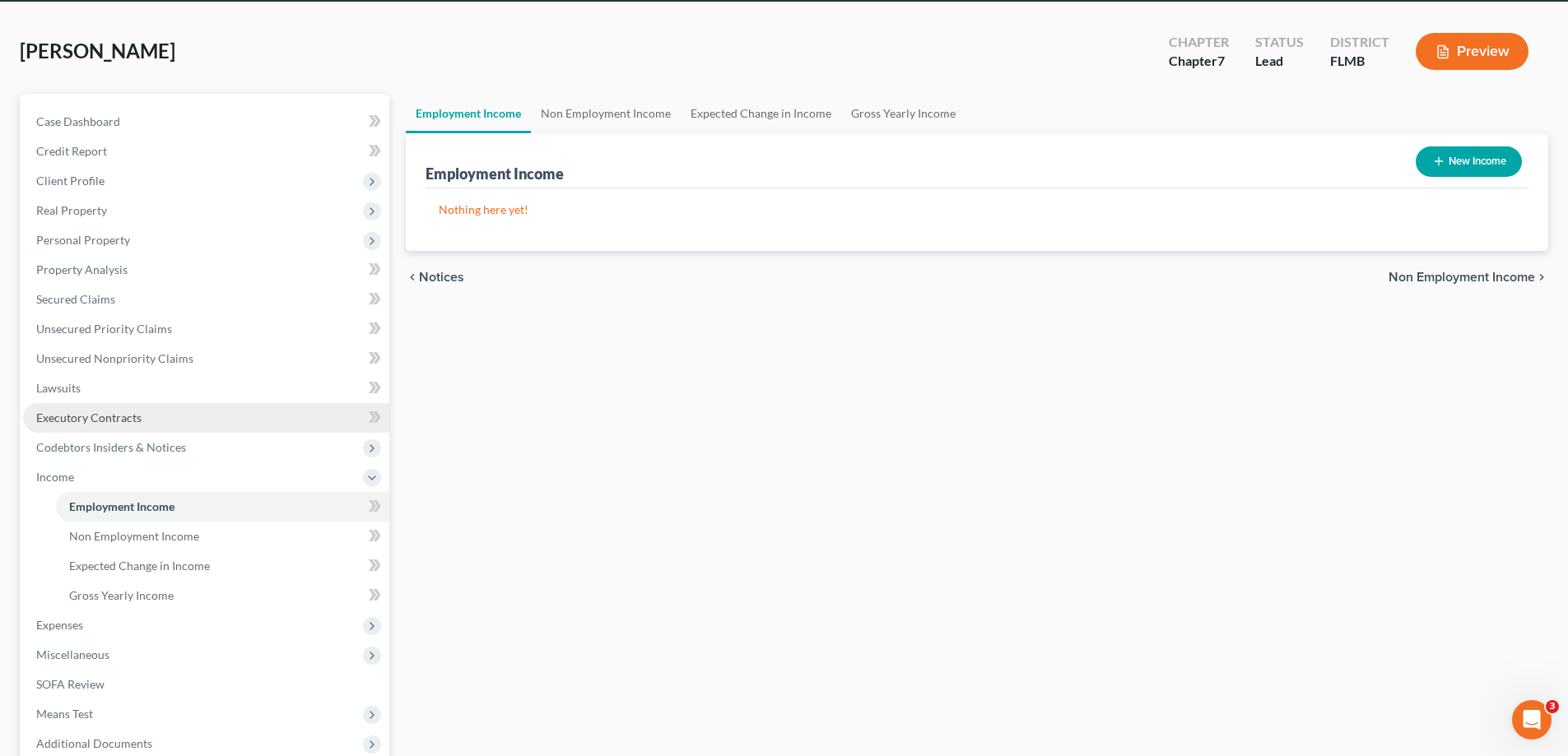
scroll to position [237, 0]
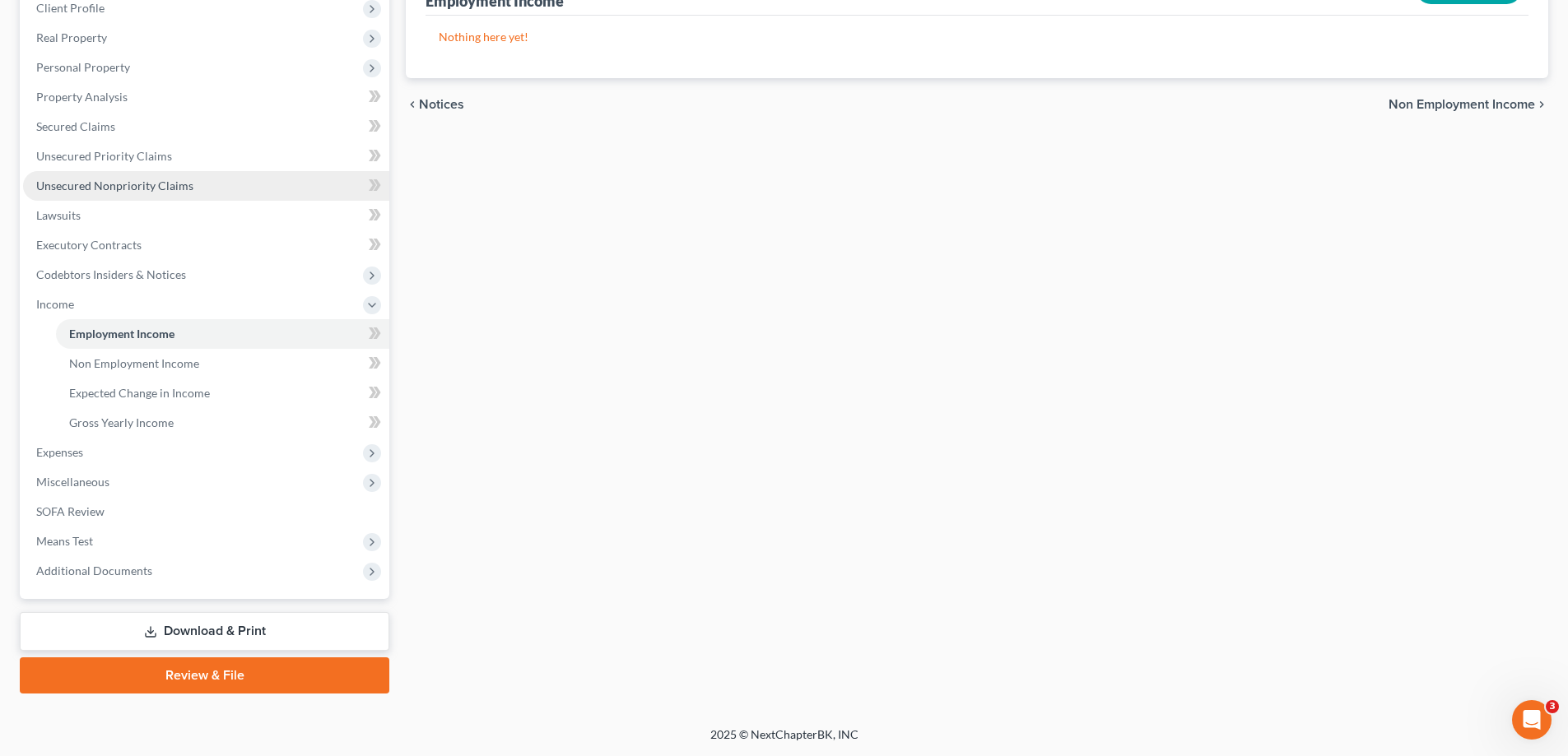
click at [152, 190] on span "Unsecured Nonpriority Claims" at bounding box center [114, 185] width 157 height 14
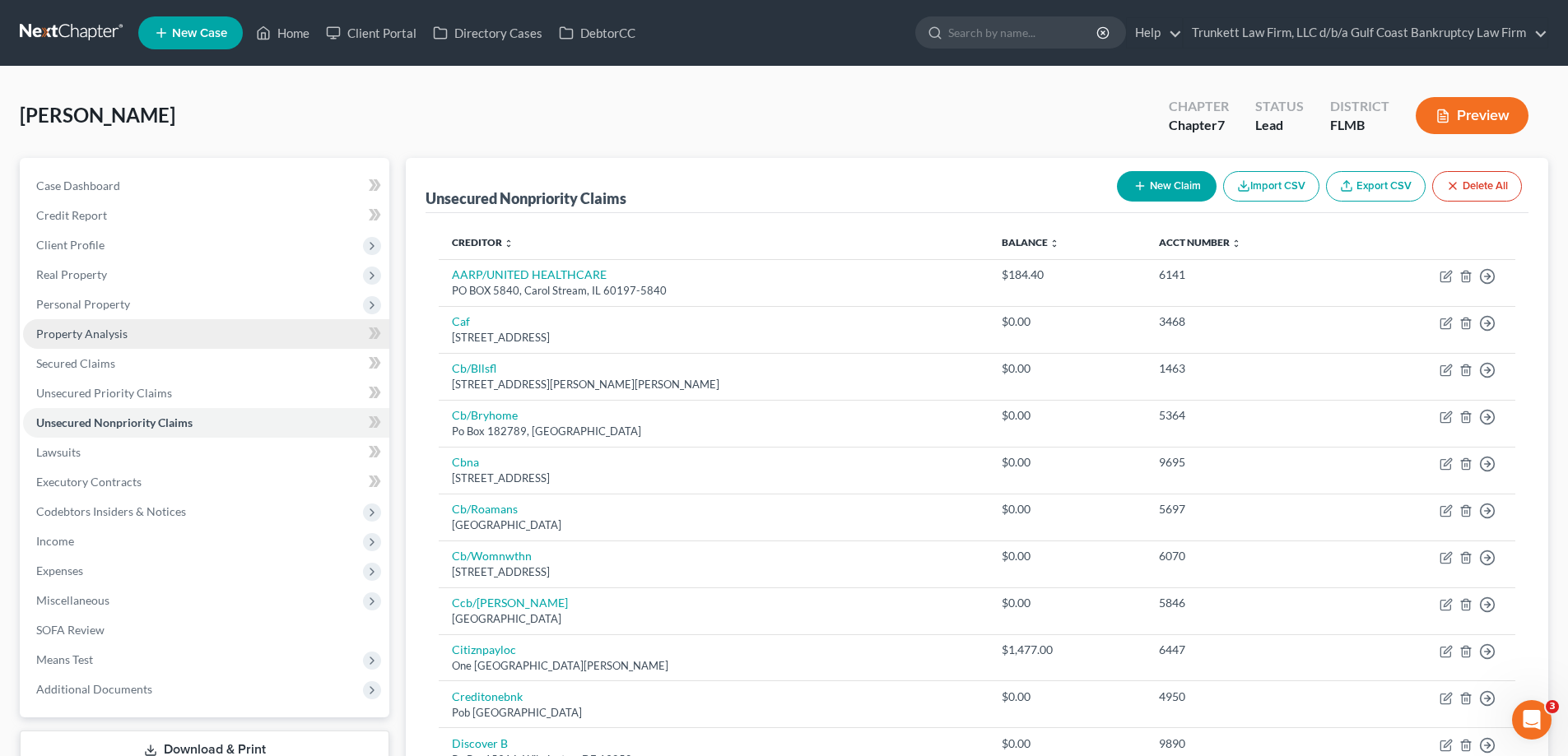
click at [109, 336] on span "Property Analysis" at bounding box center [81, 334] width 91 height 14
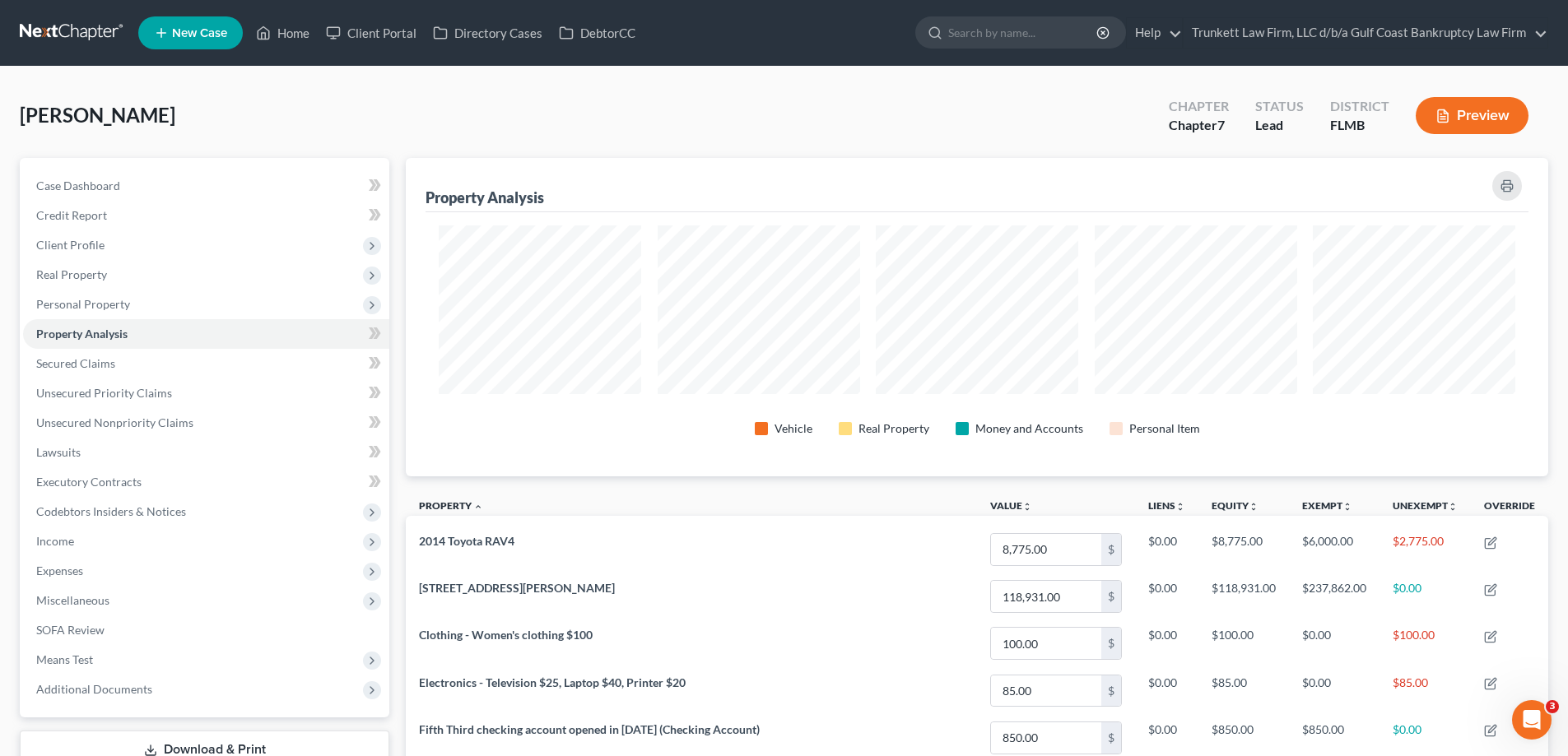
scroll to position [319, 1142]
click at [103, 304] on span "Personal Property" at bounding box center [83, 304] width 94 height 14
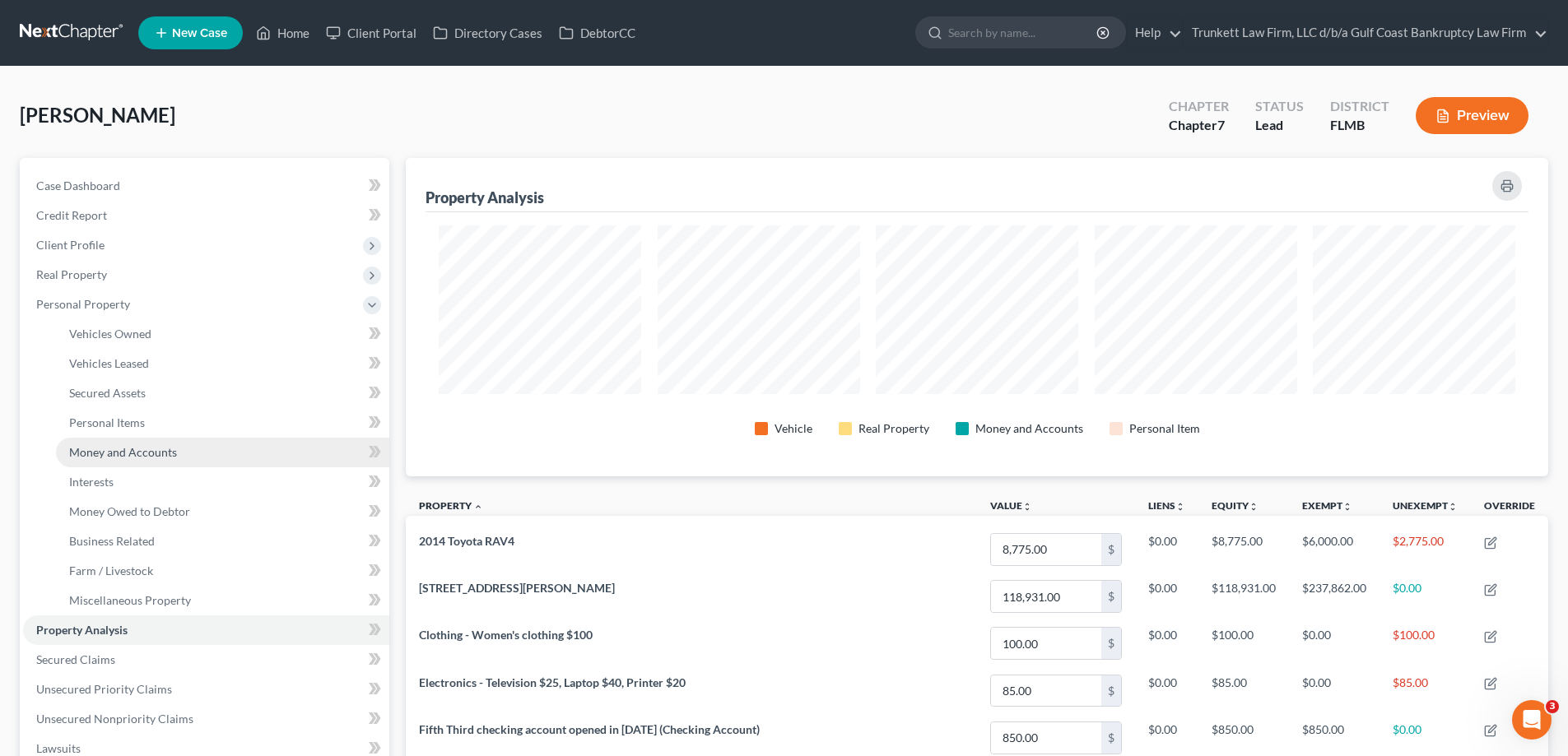
click at [159, 452] on span "Money and Accounts" at bounding box center [123, 452] width 107 height 14
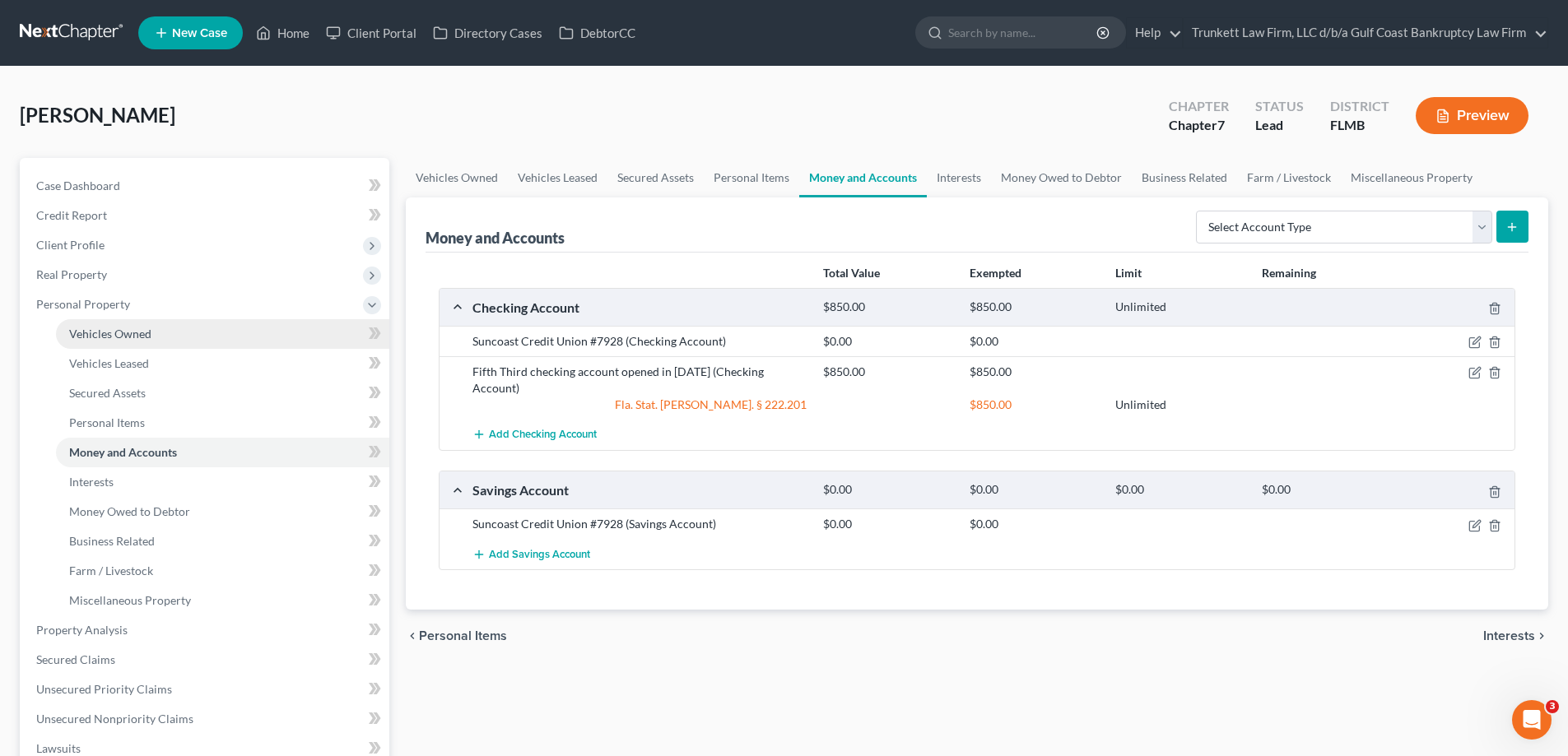
click at [136, 338] on span "Vehicles Owned" at bounding box center [109, 334] width 82 height 14
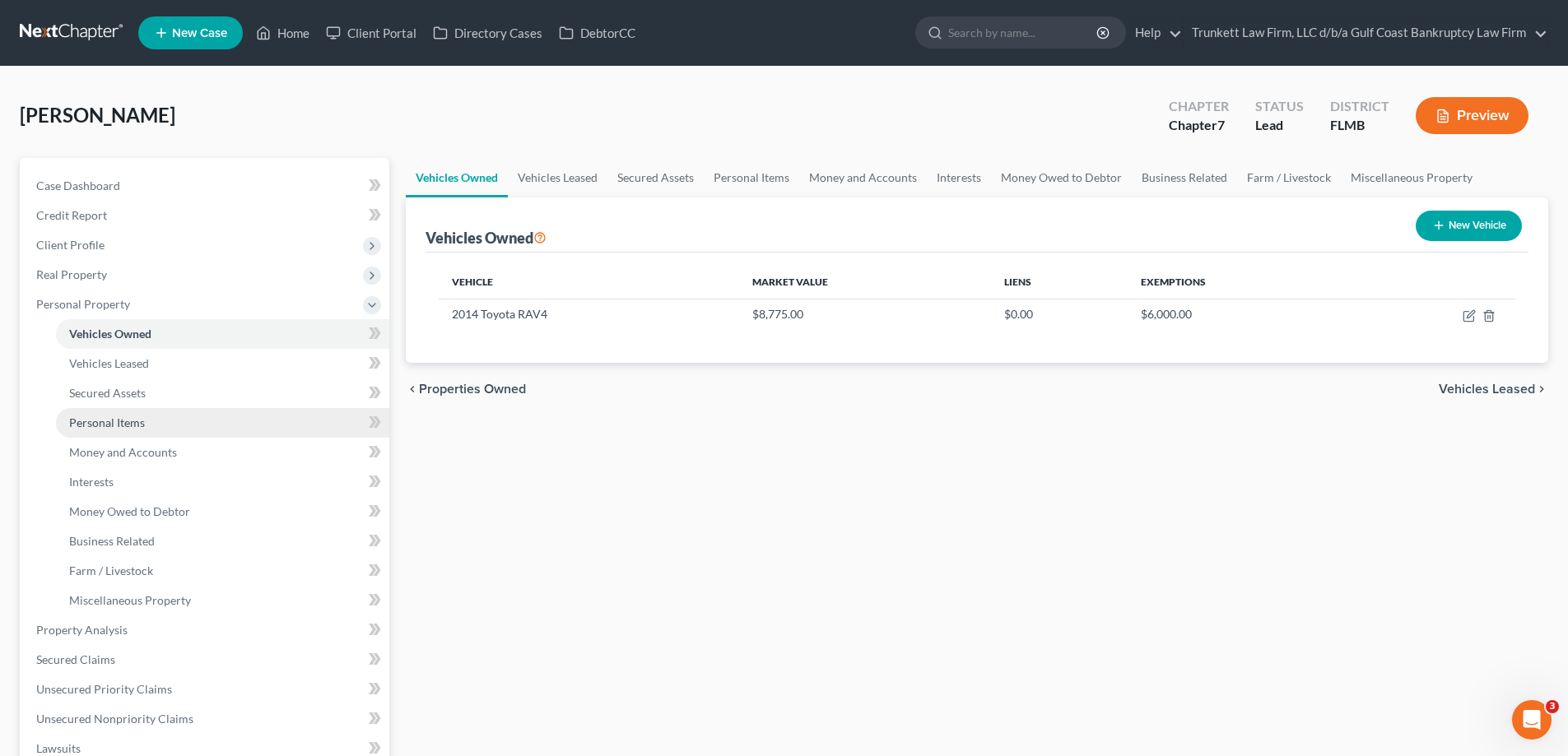
click at [139, 423] on span "Personal Items" at bounding box center [107, 422] width 75 height 14
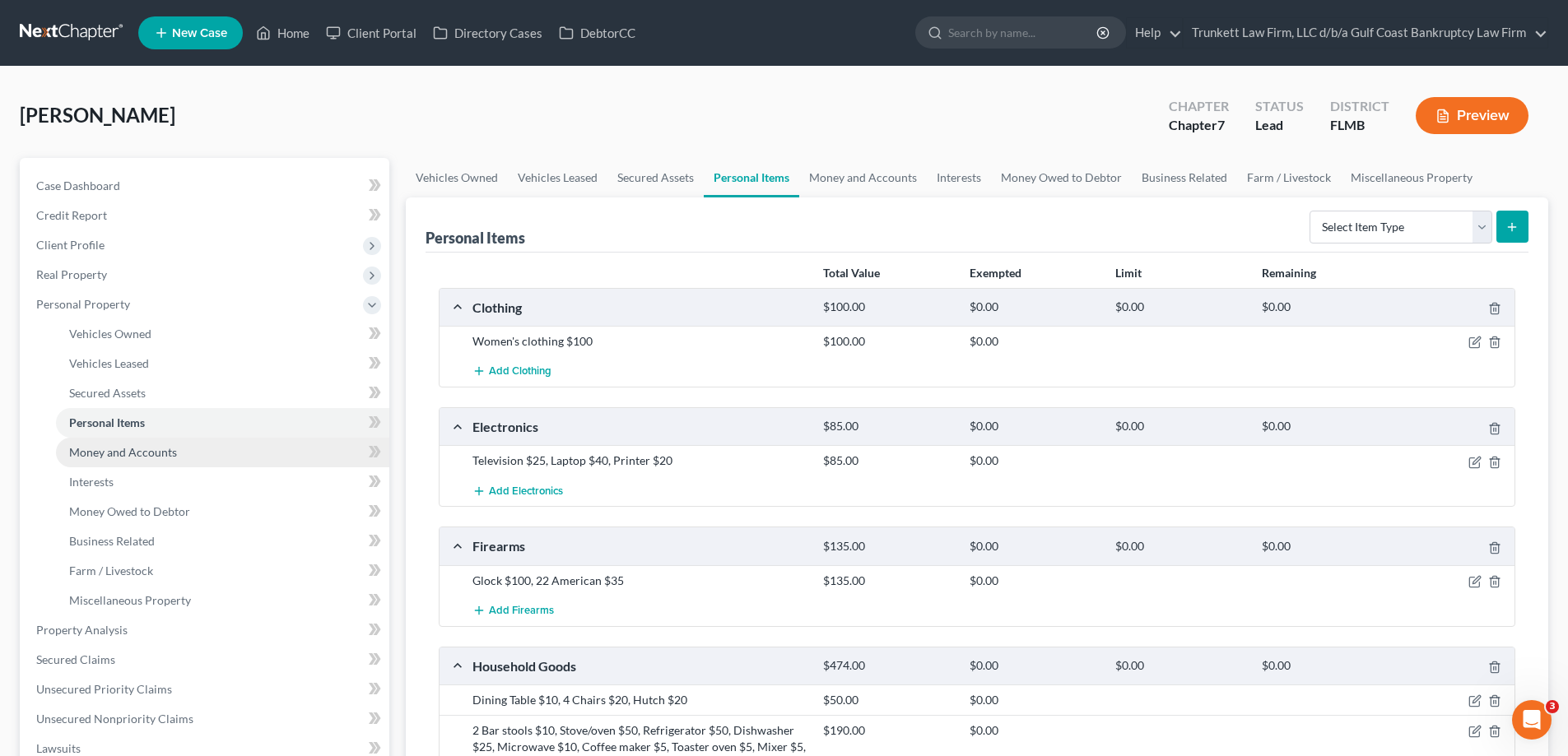
click at [133, 439] on link "Money and Accounts" at bounding box center [222, 452] width 333 height 29
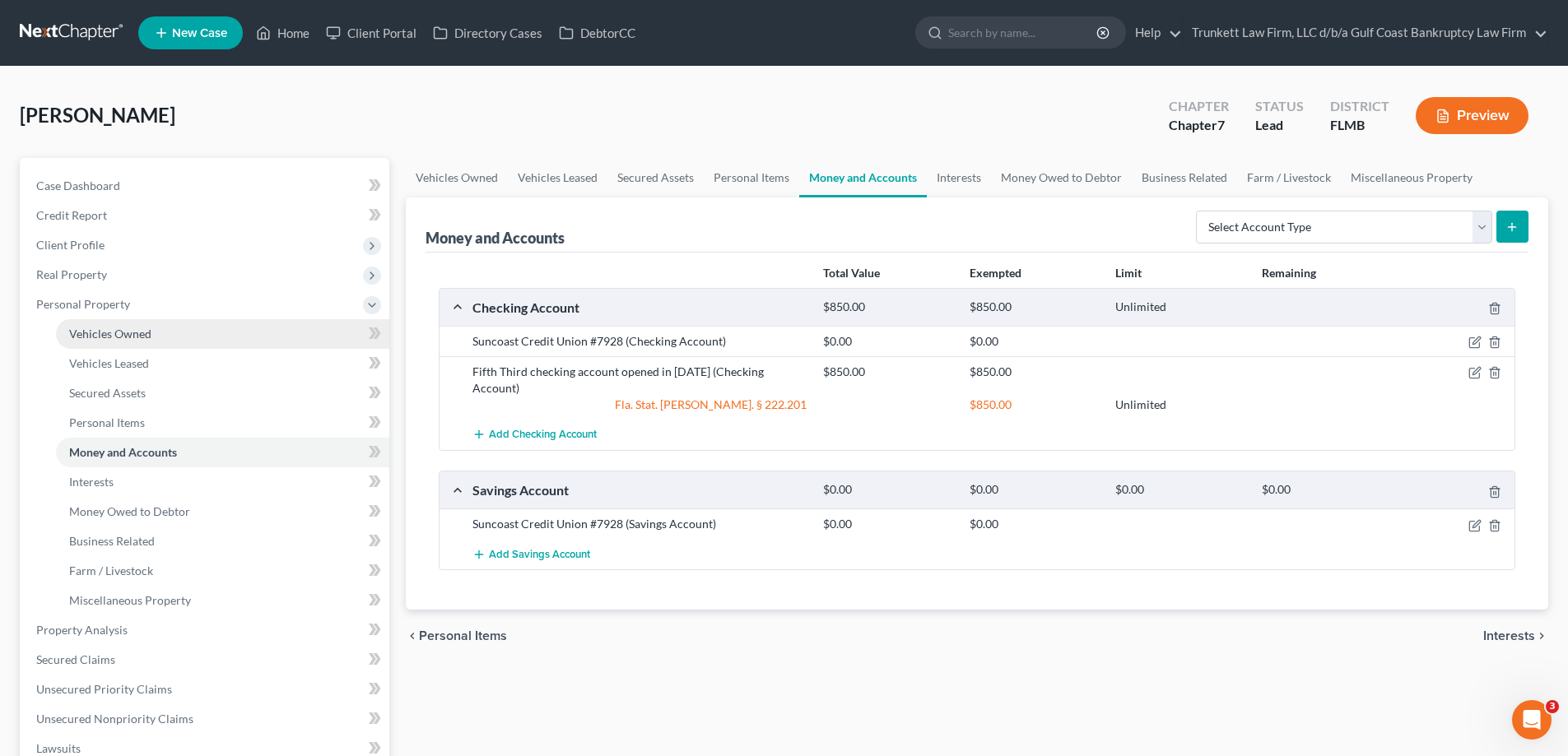
click at [133, 330] on span "Vehicles Owned" at bounding box center [109, 334] width 82 height 14
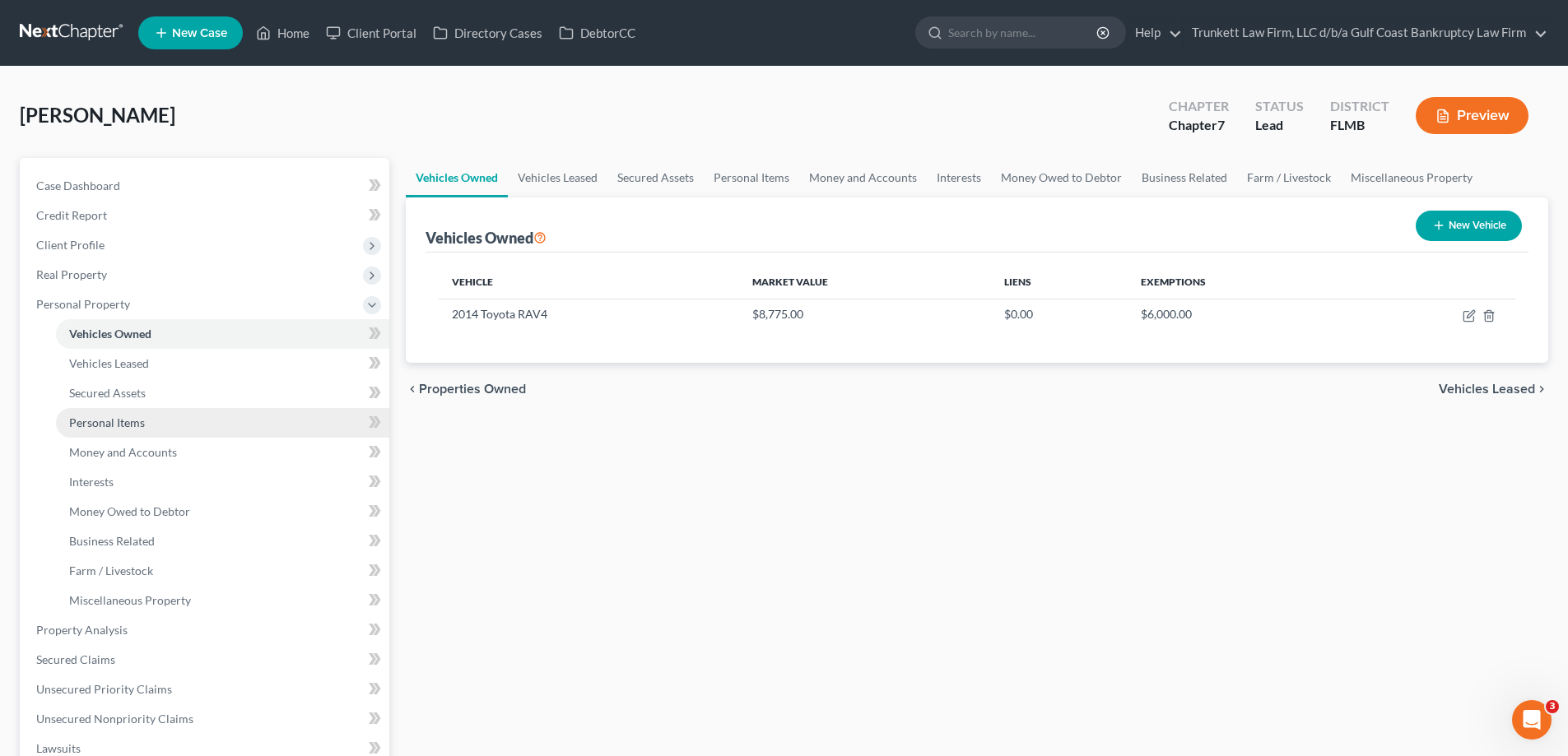
click at [137, 420] on span "Personal Items" at bounding box center [107, 422] width 75 height 14
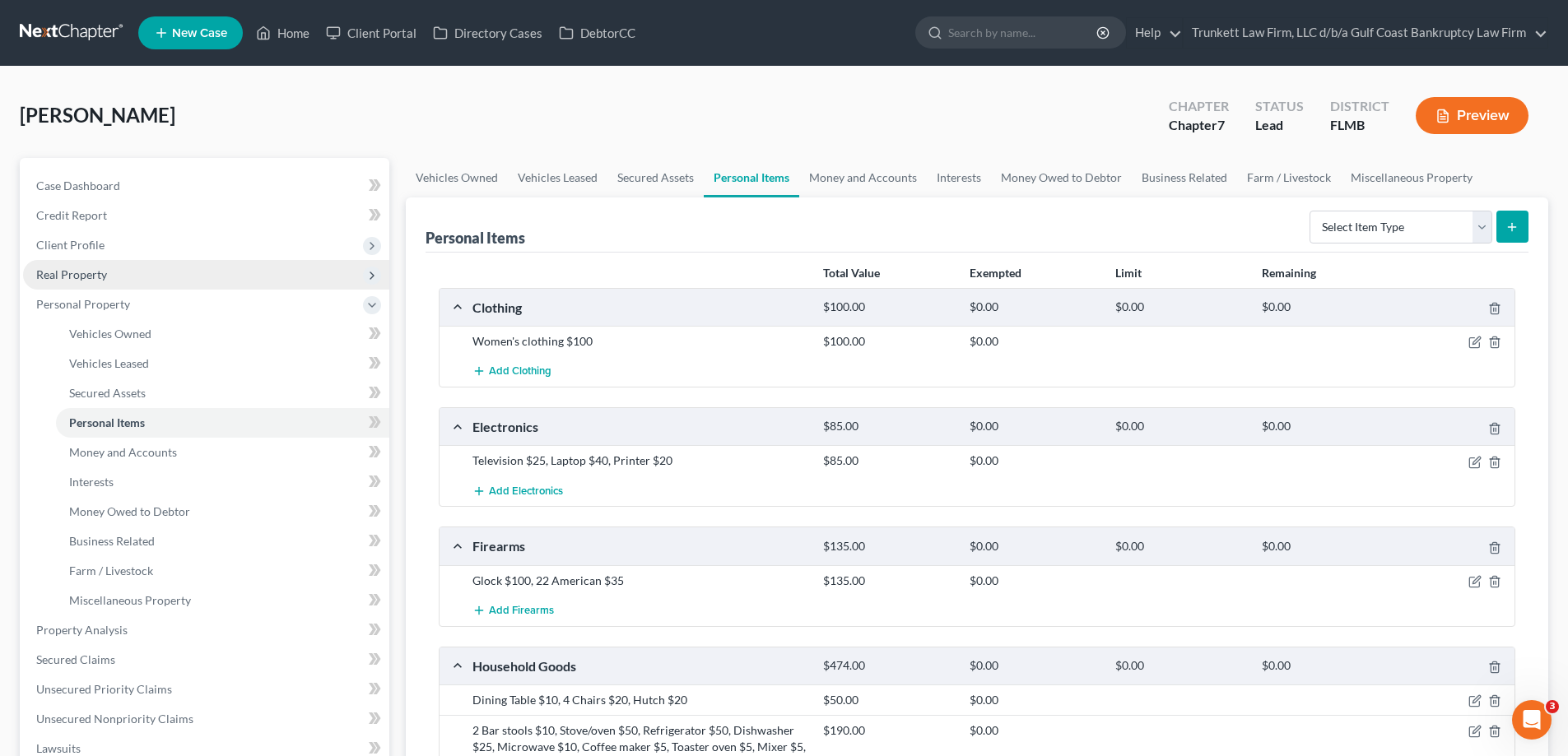
click at [83, 265] on span "Real Property" at bounding box center [206, 274] width 366 height 29
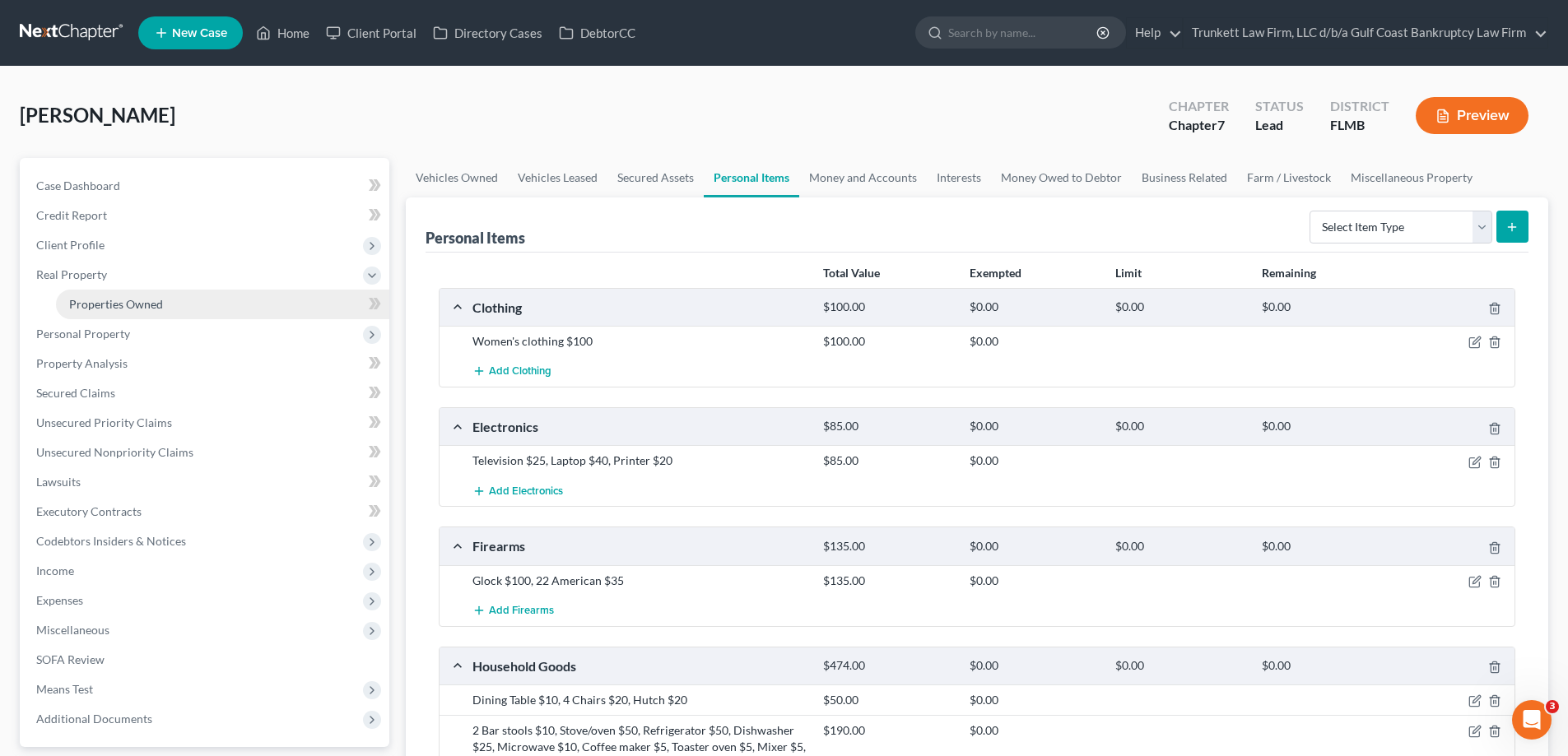
click at [126, 312] on link "Properties Owned" at bounding box center [222, 304] width 333 height 29
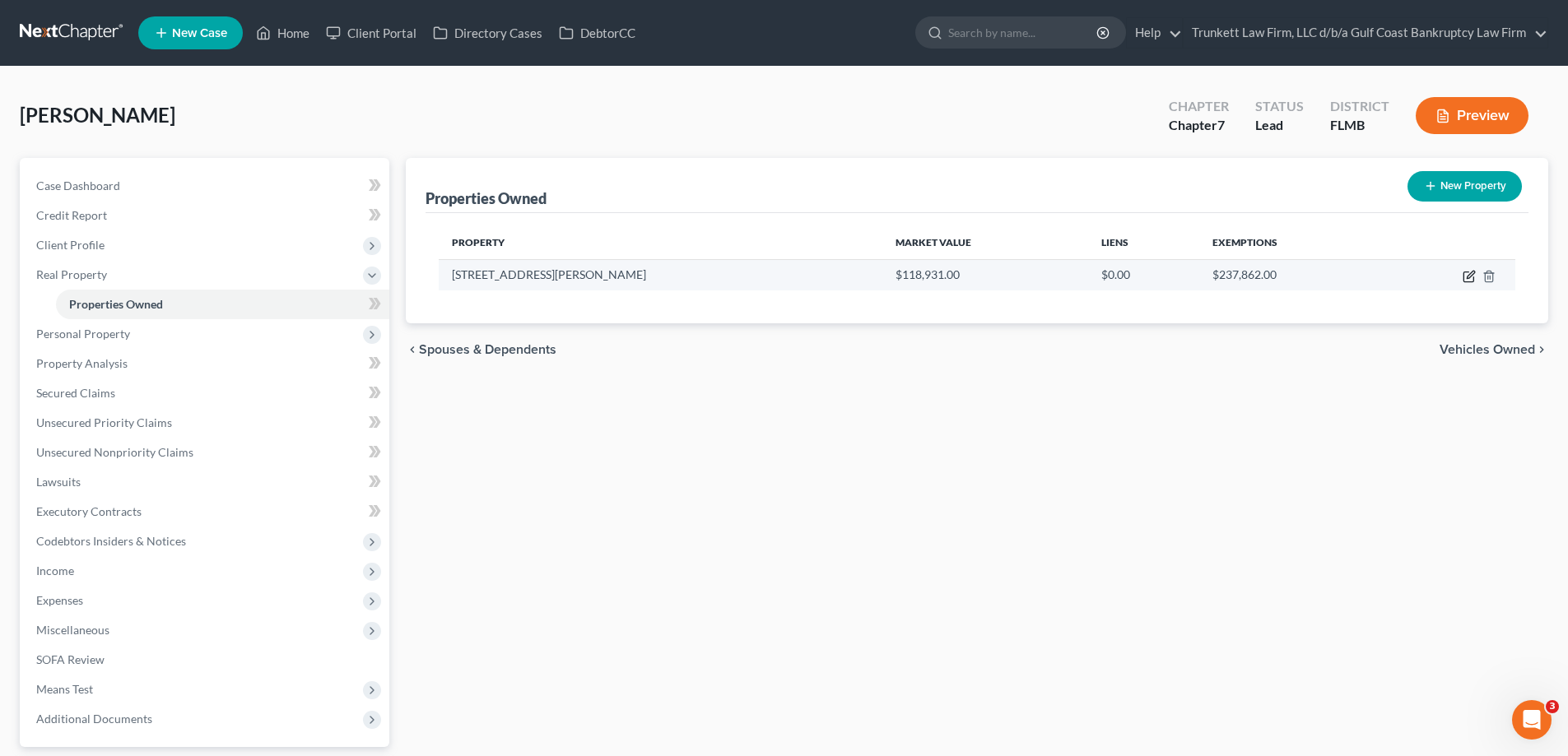
click at [1471, 271] on icon "button" at bounding box center [1469, 276] width 13 height 13
select select "9"
select select "0"
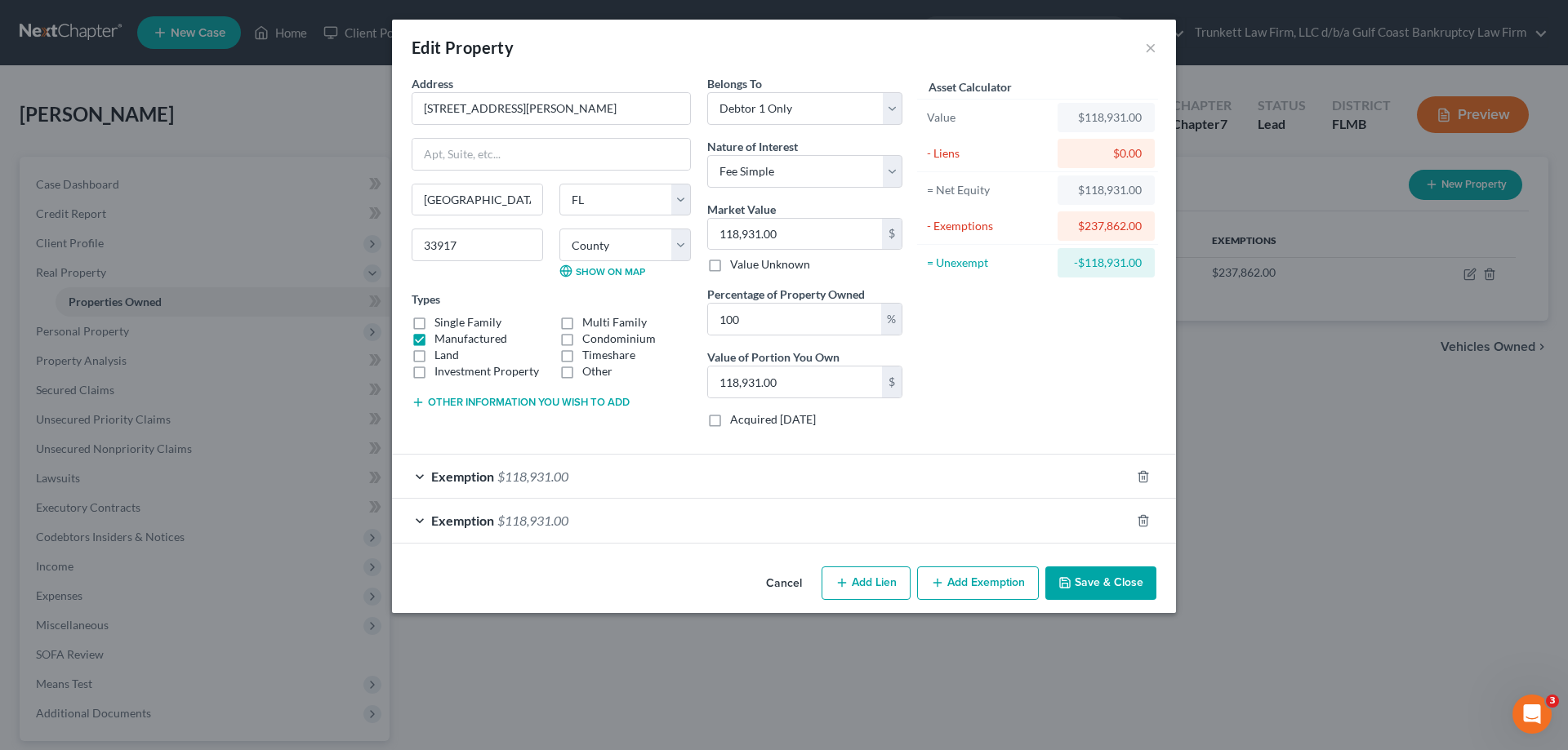
click at [632, 483] on div "Exemption $118,931.00" at bounding box center [761, 476] width 738 height 43
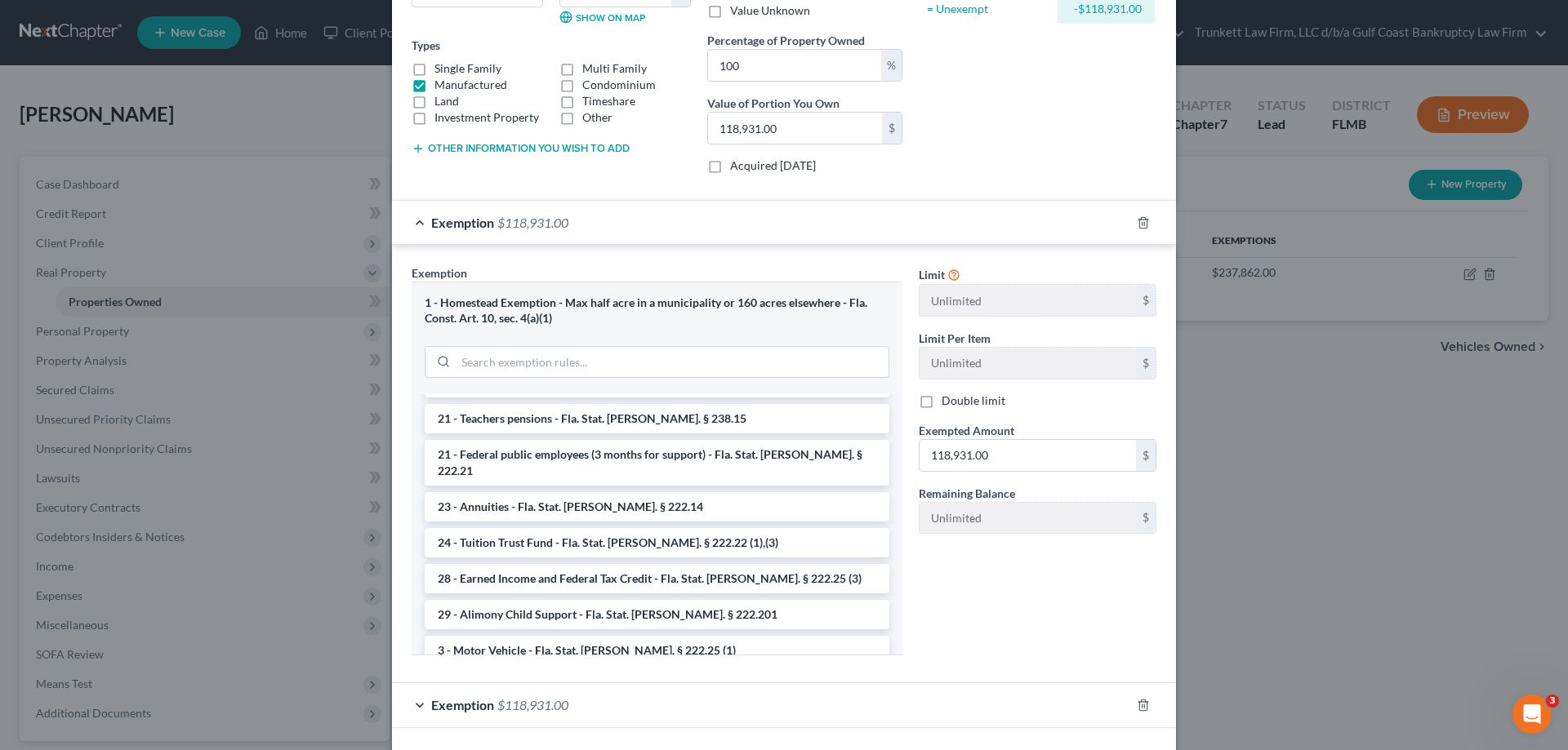
scroll to position [321, 0]
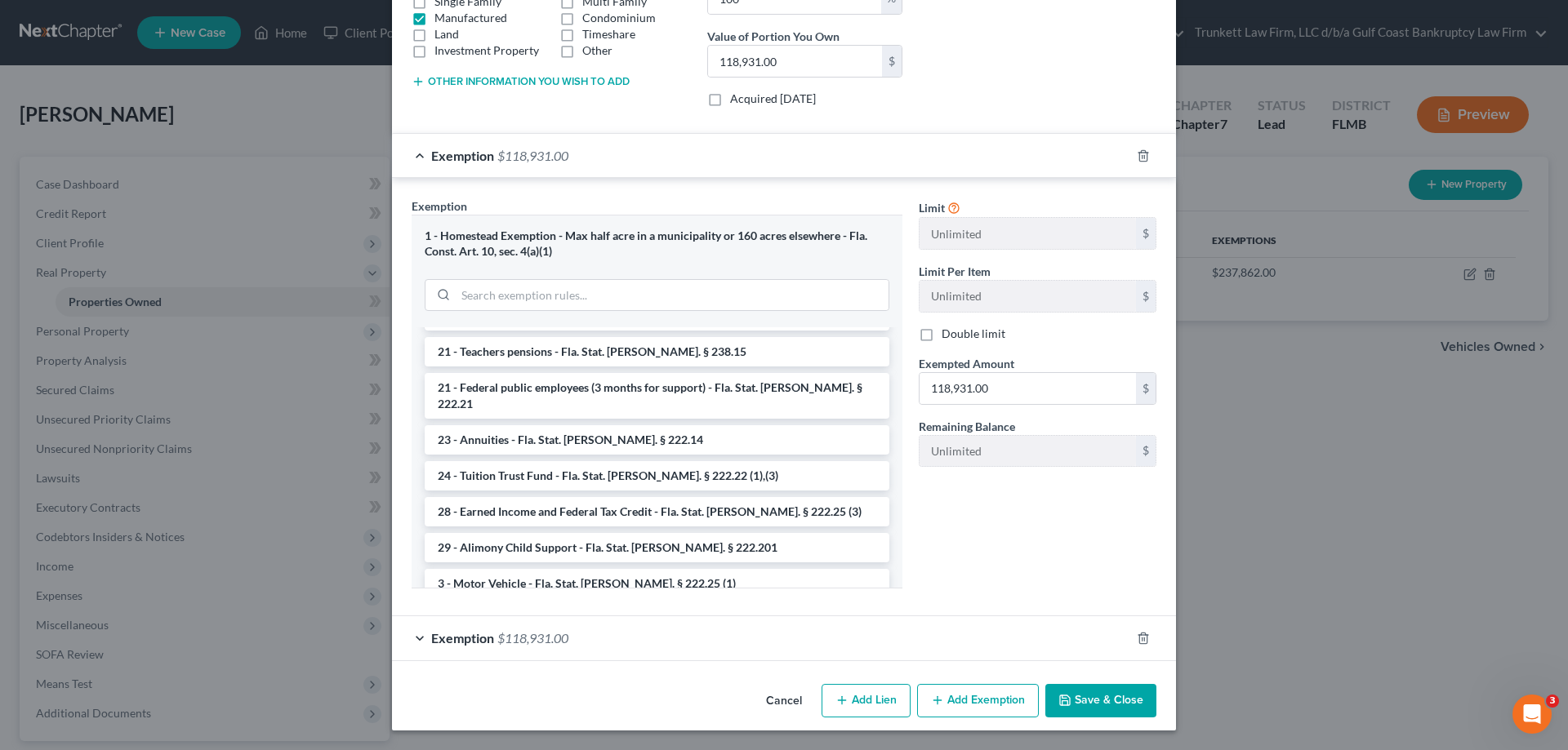
click at [606, 635] on div "Exemption $118,931.00" at bounding box center [761, 638] width 738 height 43
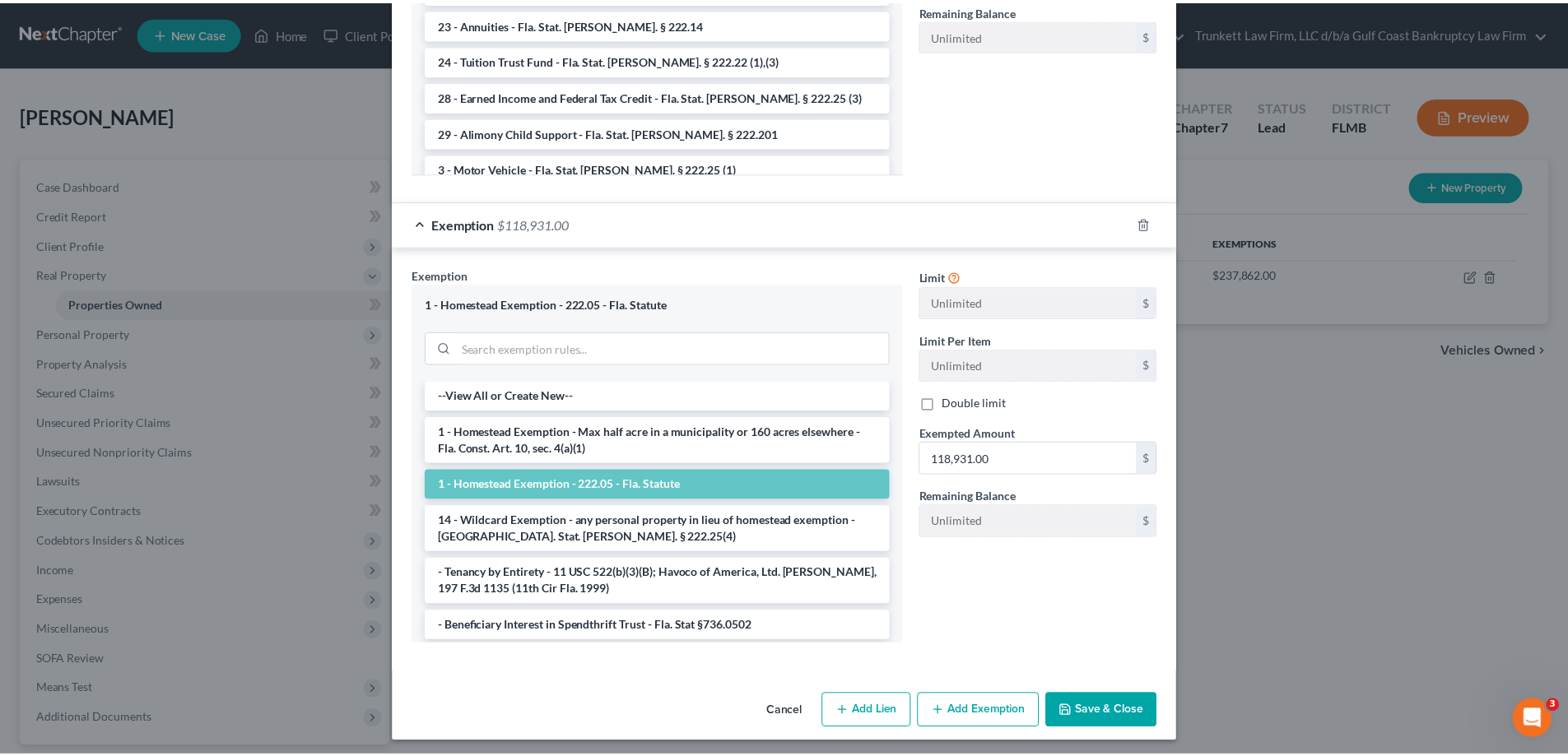
scroll to position [748, 0]
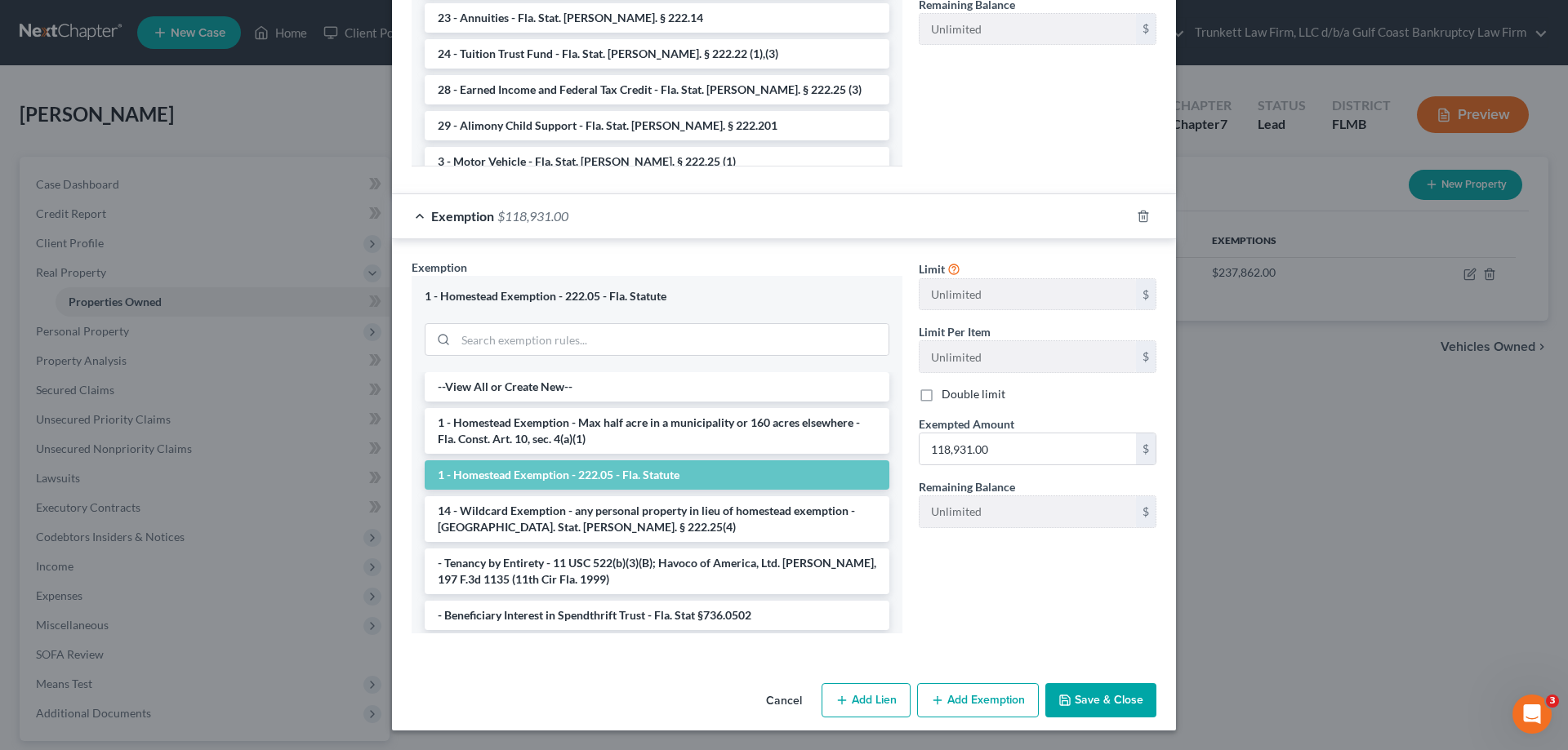
click at [1107, 700] on button "Save & Close" at bounding box center [1100, 700] width 111 height 35
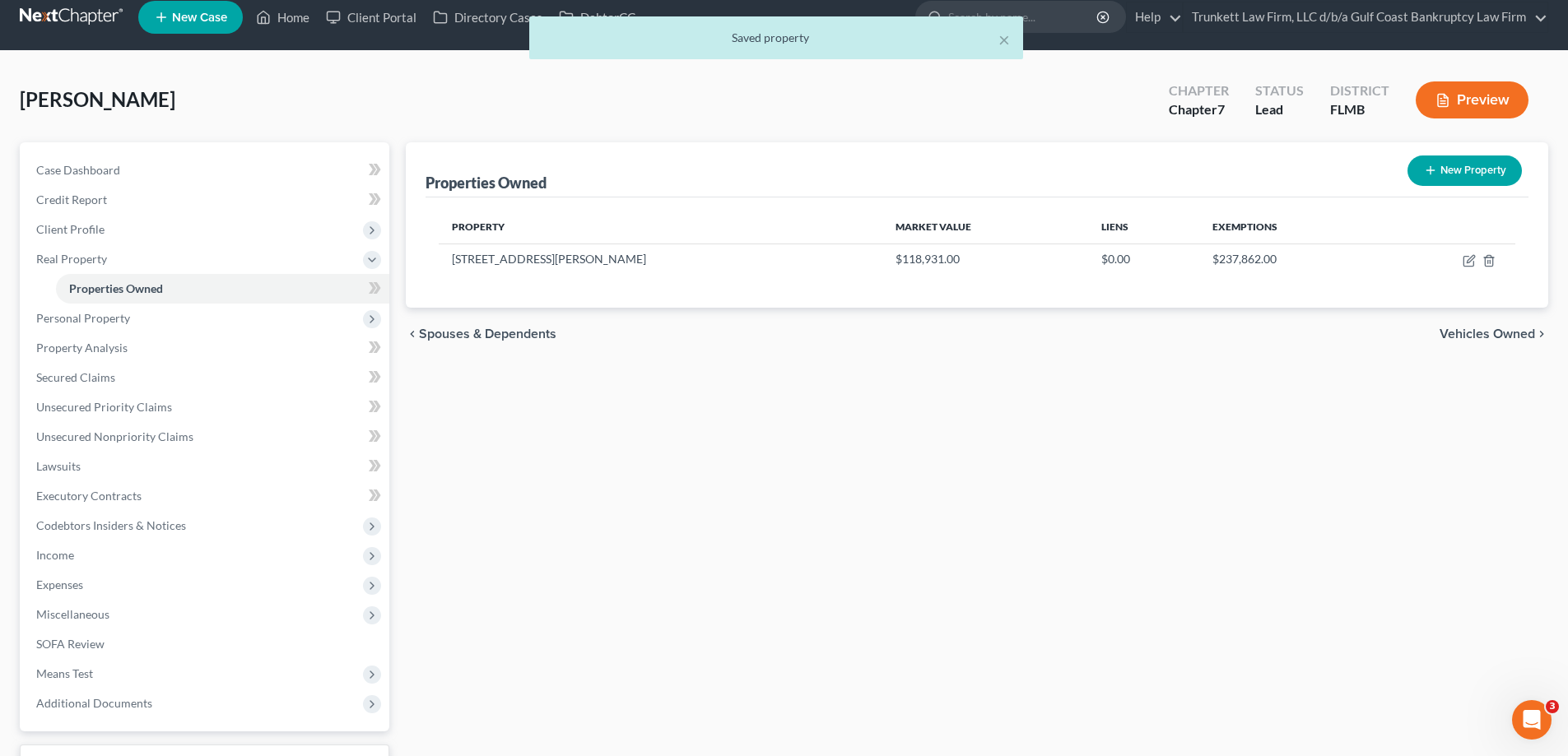
scroll to position [0, 0]
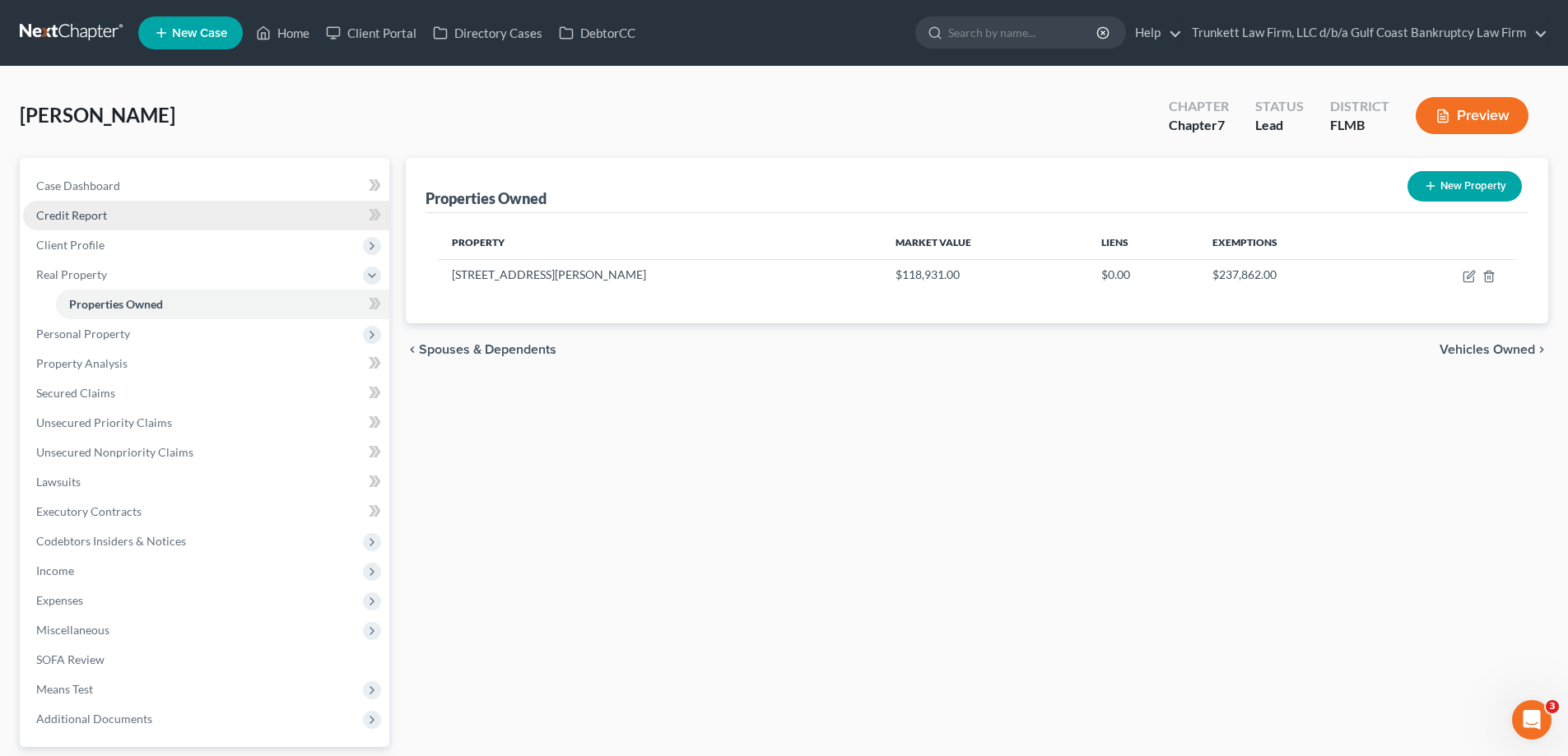
click at [88, 222] on span "Credit Report" at bounding box center [71, 215] width 71 height 14
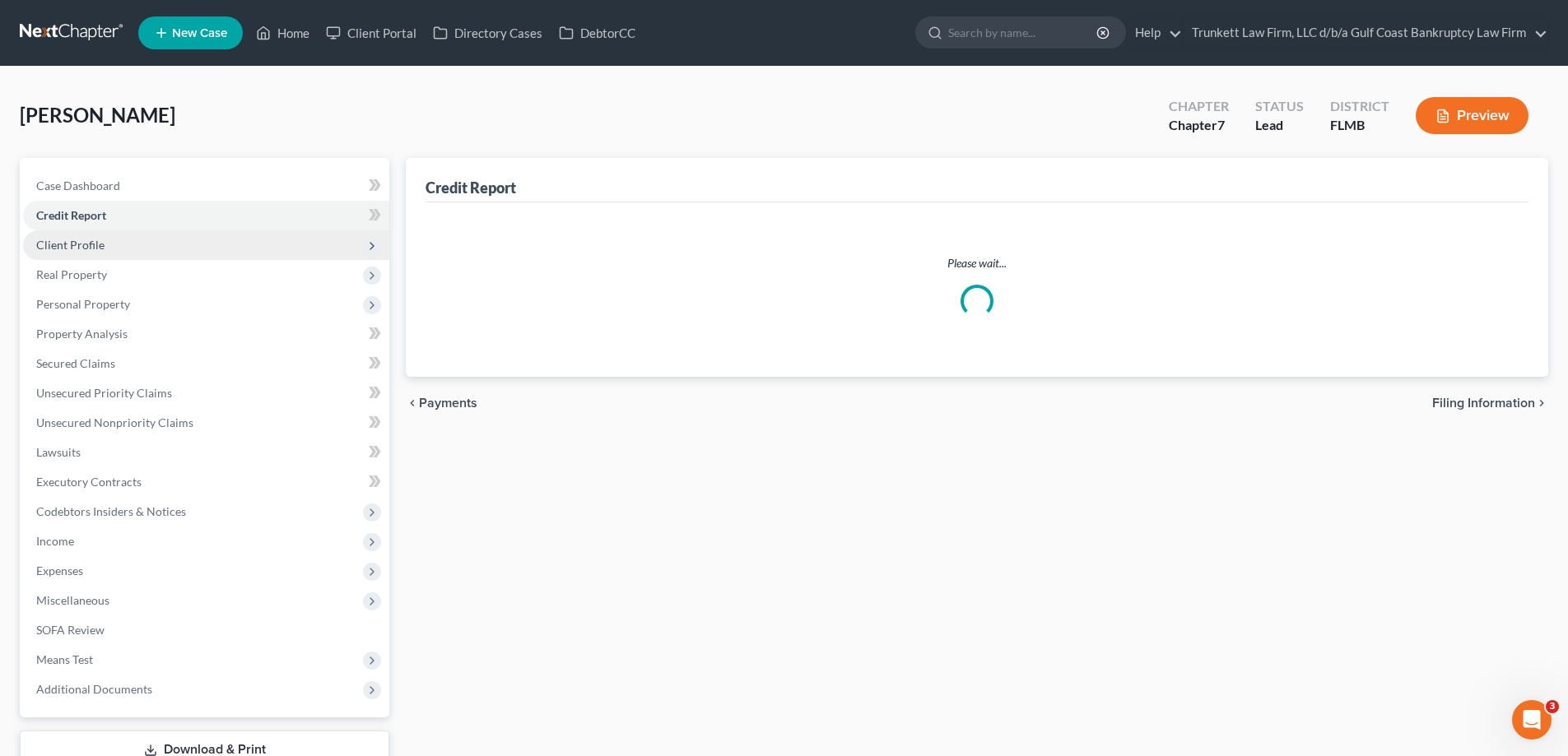
click at [89, 245] on span "Client Profile" at bounding box center [70, 244] width 68 height 14
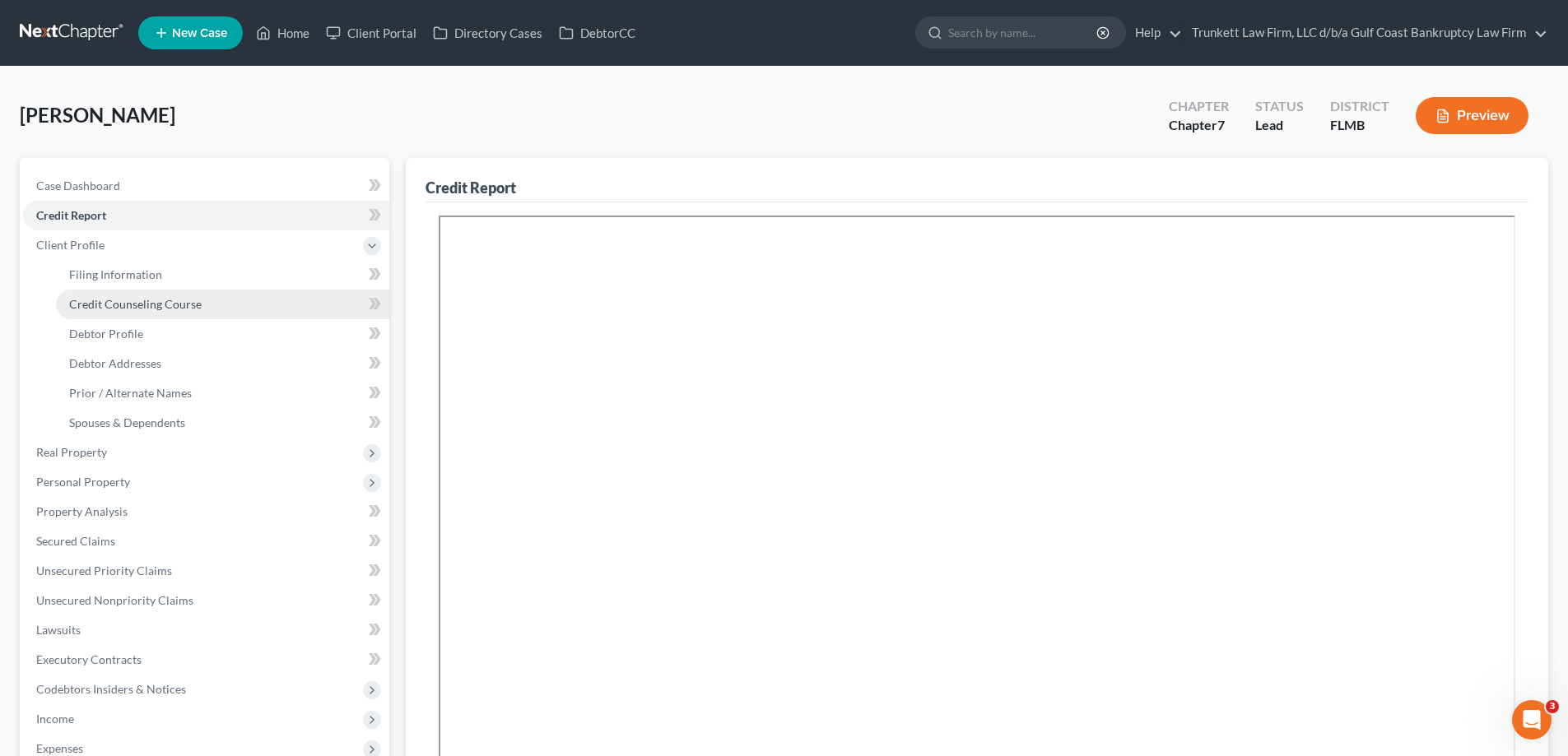
click at [106, 297] on span "Credit Counseling Course" at bounding box center [135, 304] width 133 height 14
